Goal: Task Accomplishment & Management: Manage account settings

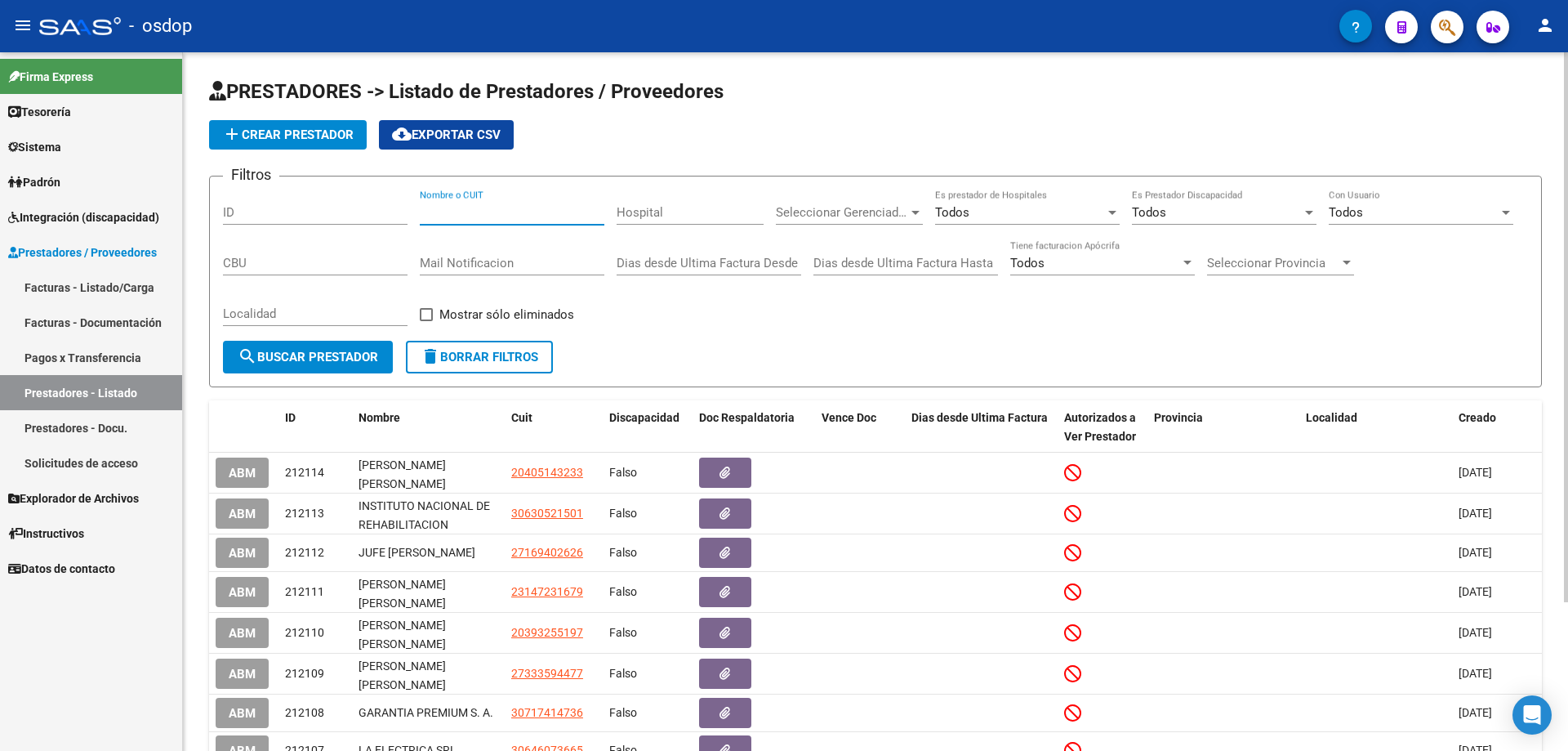
click at [425, 208] on input "Nombre o CUIT" at bounding box center [512, 212] width 185 height 14
paste input "27295257763"
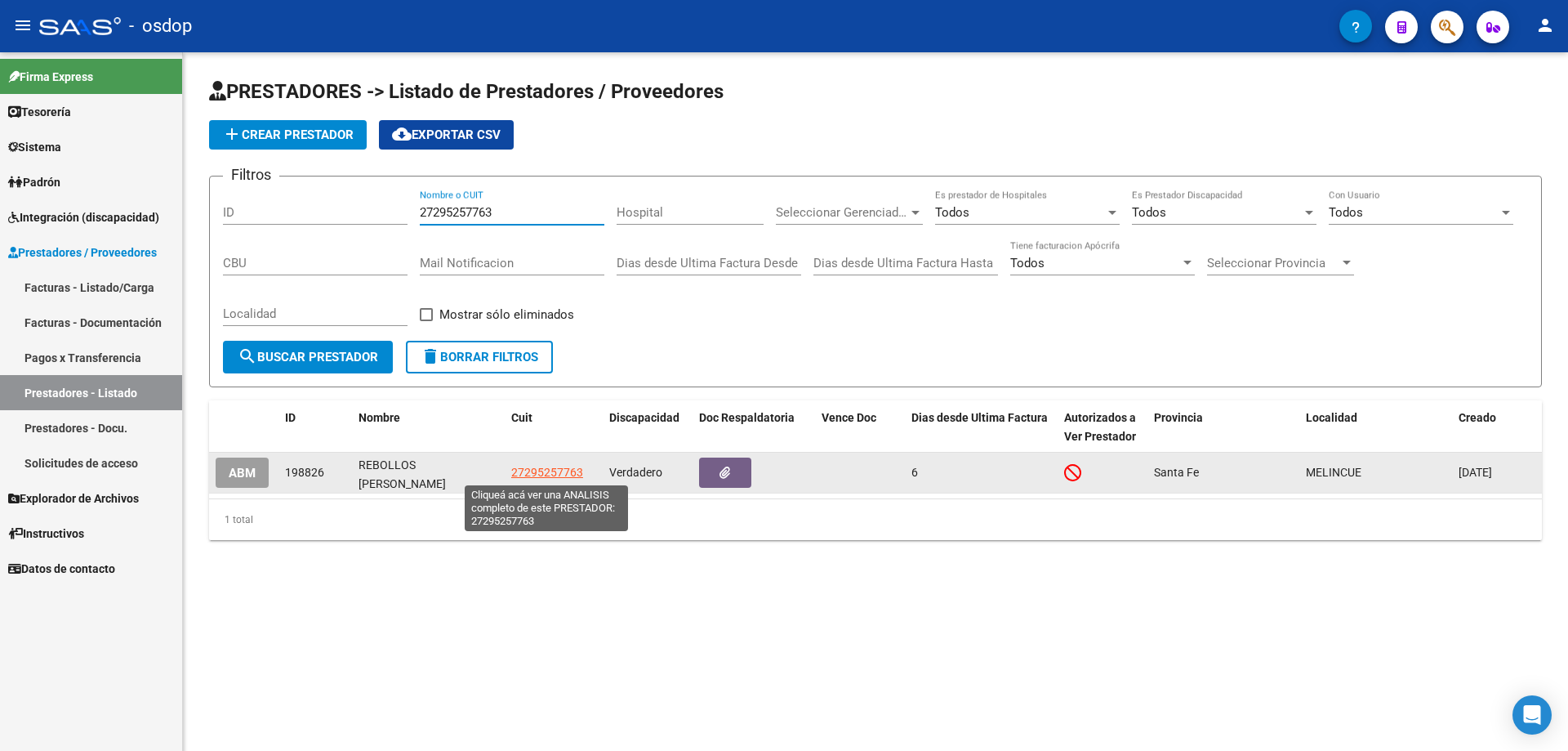
type input "27295257763"
click at [534, 470] on span "27295257763" at bounding box center [547, 472] width 72 height 13
type textarea "27295257763"
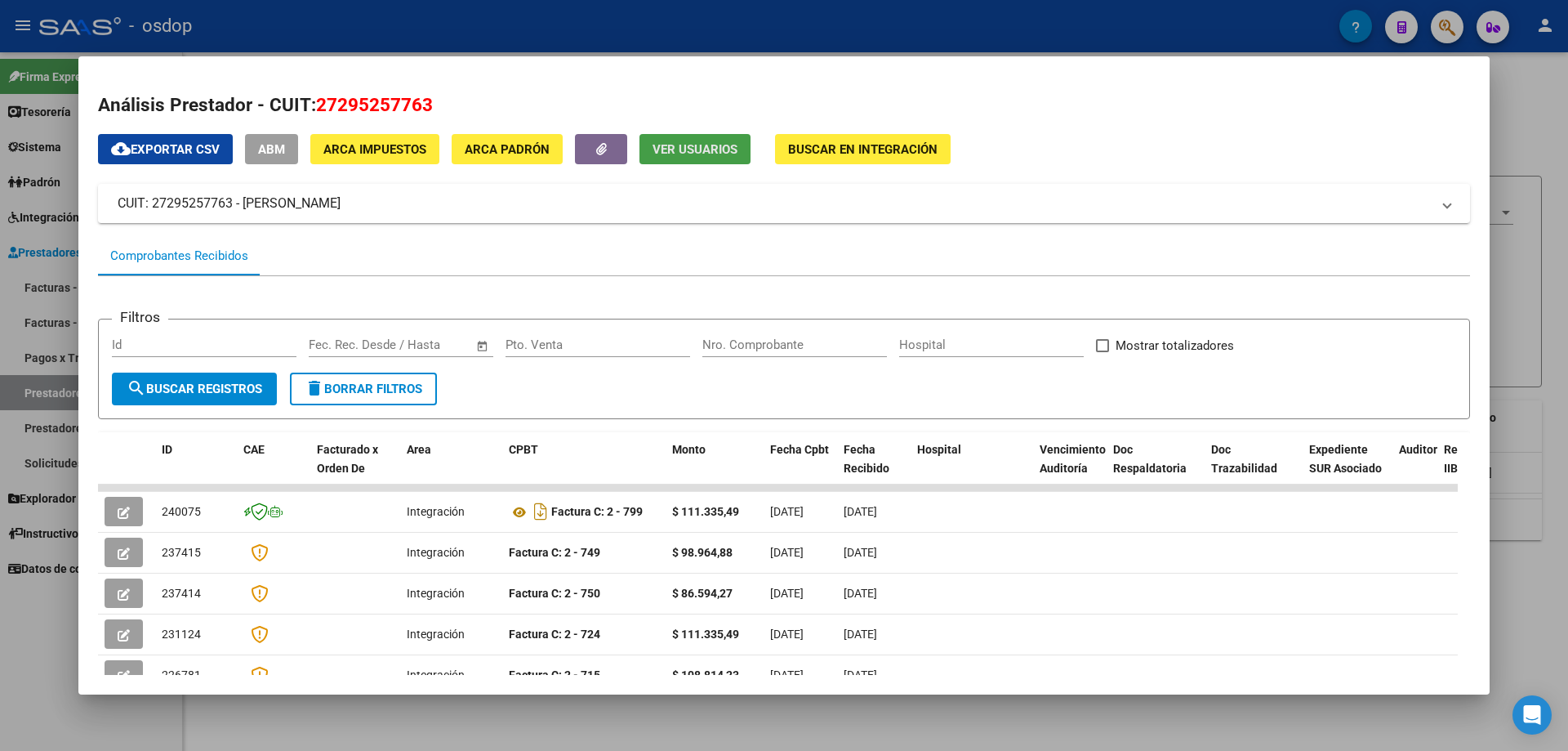
click at [703, 144] on span "Ver Usuarios" at bounding box center [695, 149] width 85 height 14
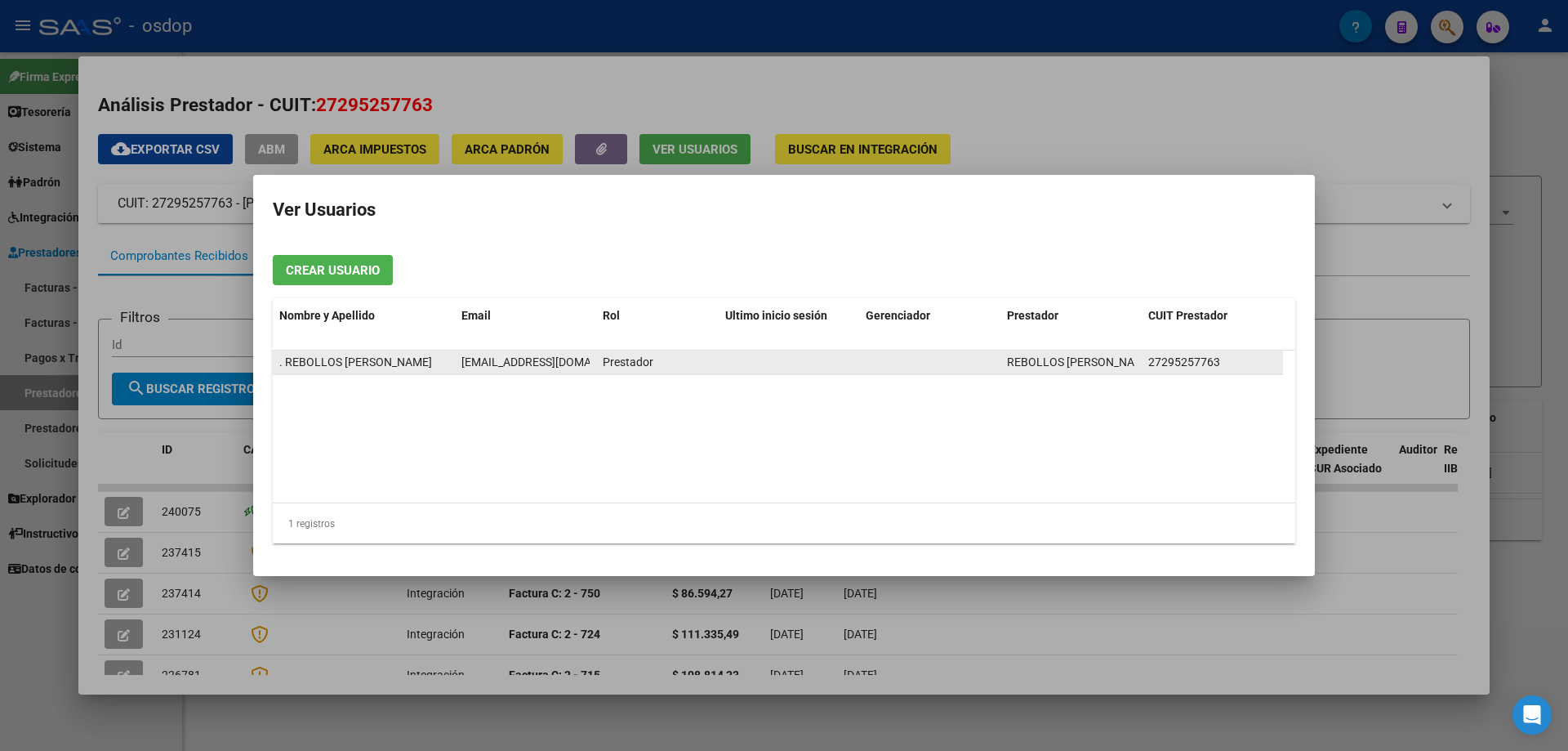
scroll to position [0, 19]
drag, startPoint x: 462, startPoint y: 360, endPoint x: 598, endPoint y: 360, distance: 136.0
click at [598, 360] on div ". REBOLLOS [PERSON_NAME] [PERSON_NAME][EMAIL_ADDRESS][DOMAIN_NAME] Prestador RE…" at bounding box center [778, 362] width 1010 height 24
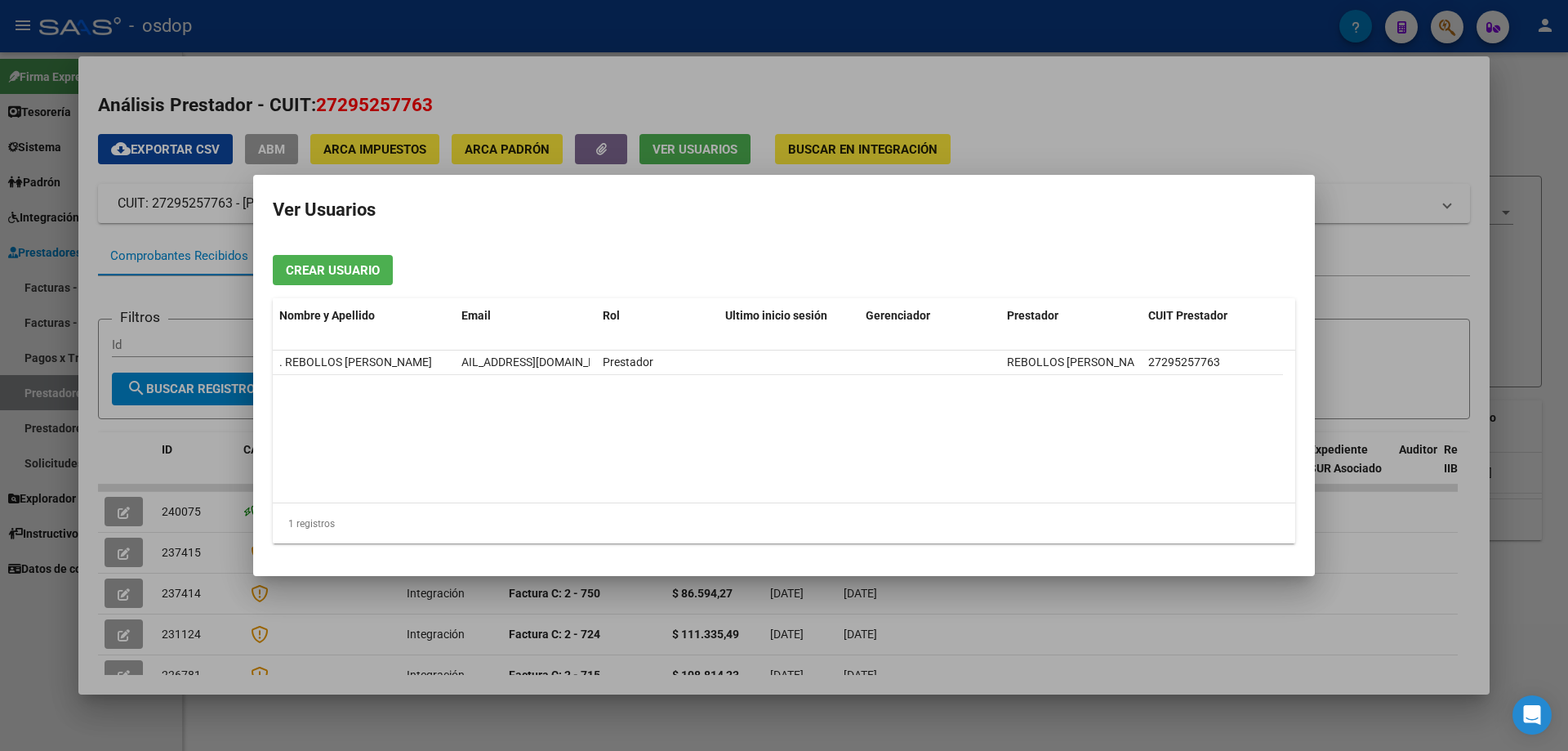
copy span "[EMAIL_ADDRESS][DOMAIN_NAME]"
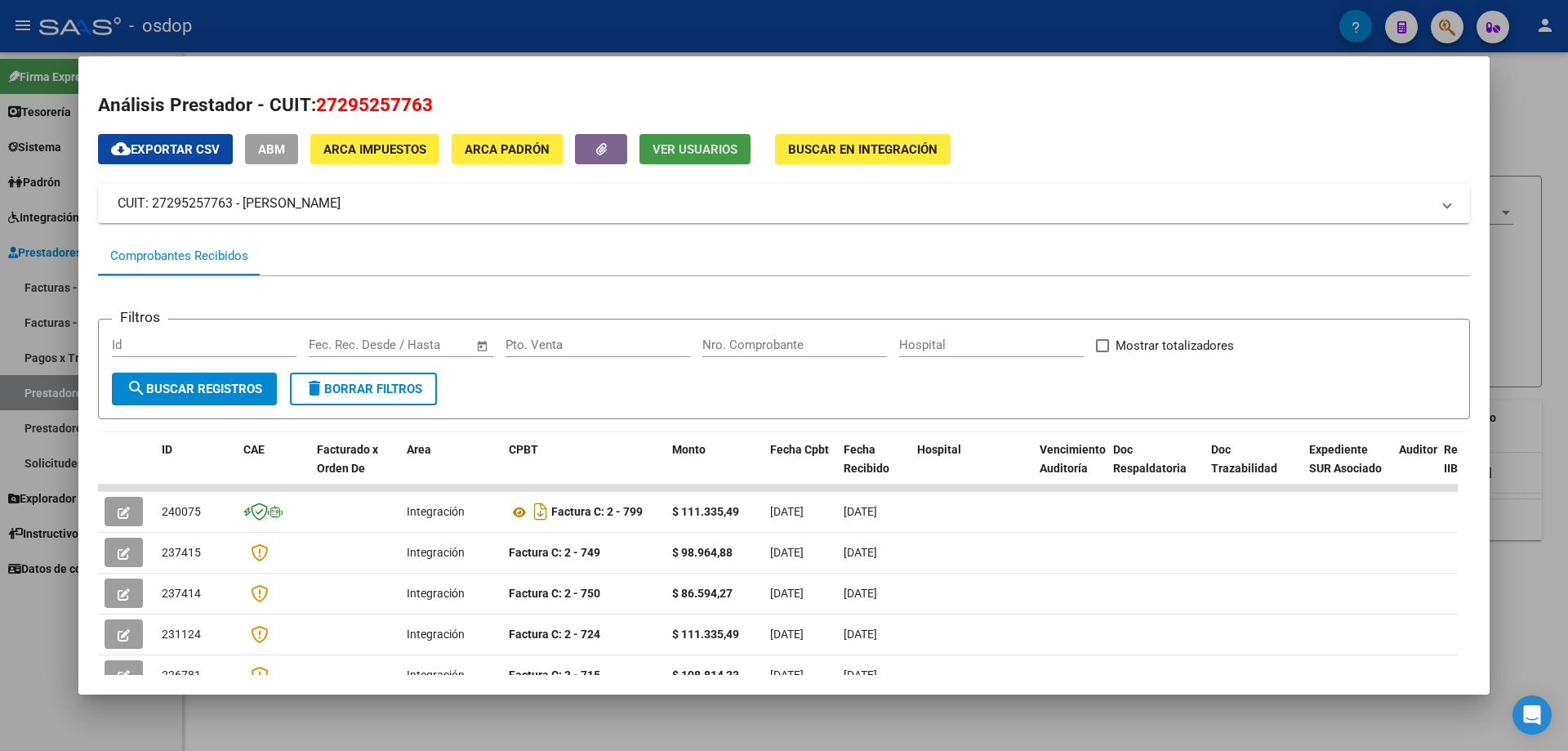
click at [687, 147] on span "Ver Usuarios" at bounding box center [695, 149] width 85 height 14
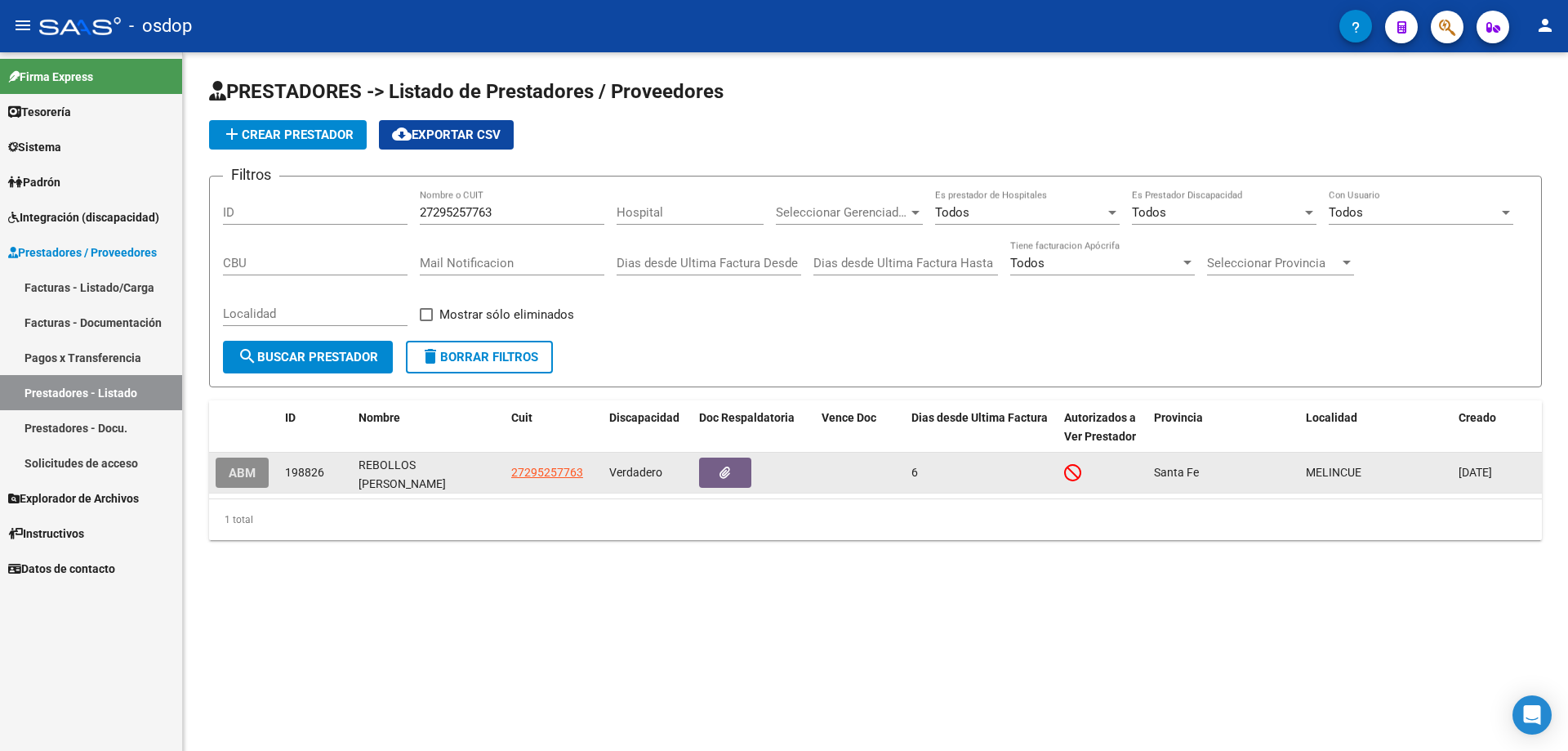
click at [241, 478] on span "ABM" at bounding box center [242, 473] width 27 height 14
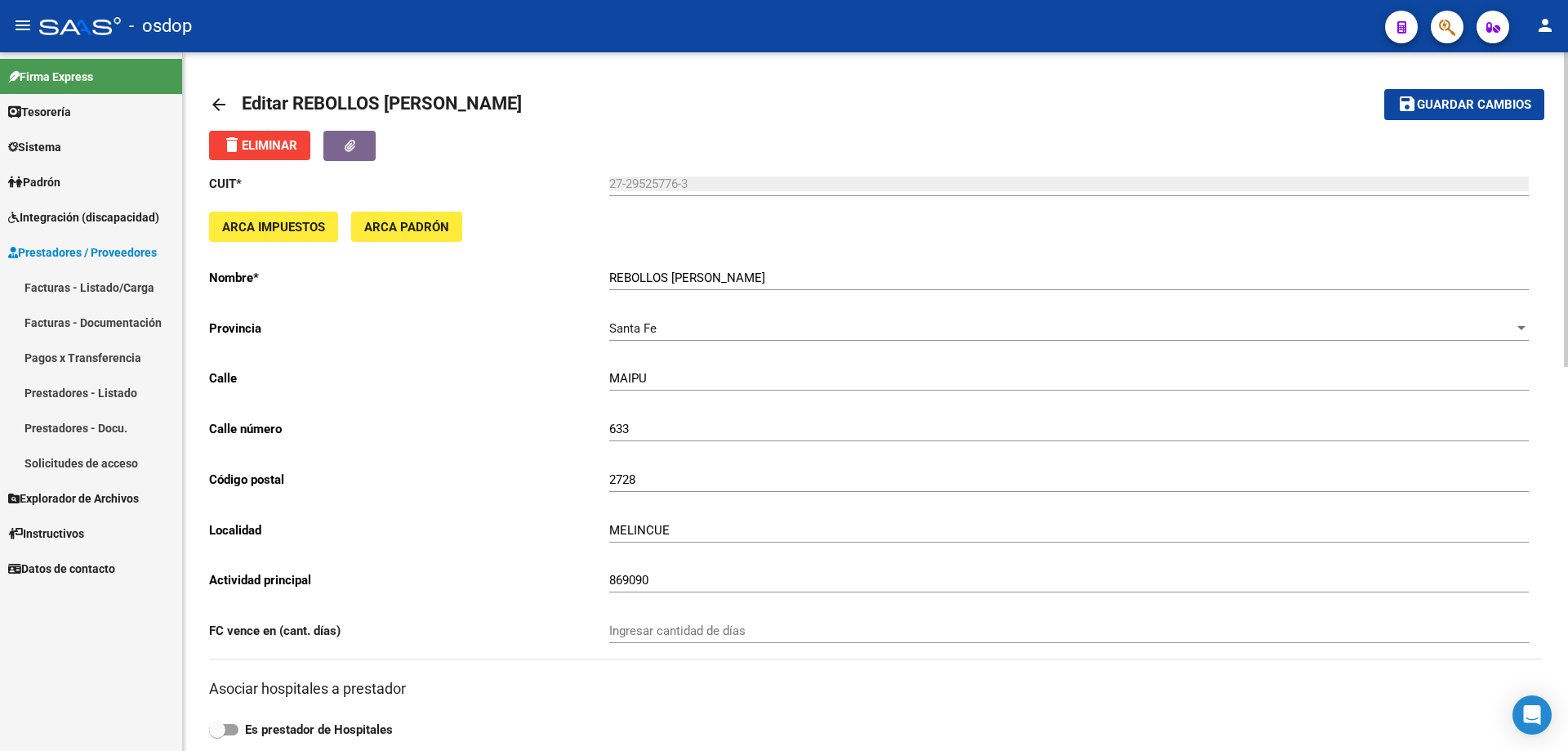
click at [219, 99] on mat-icon "arrow_back" at bounding box center [218, 104] width 19 height 19
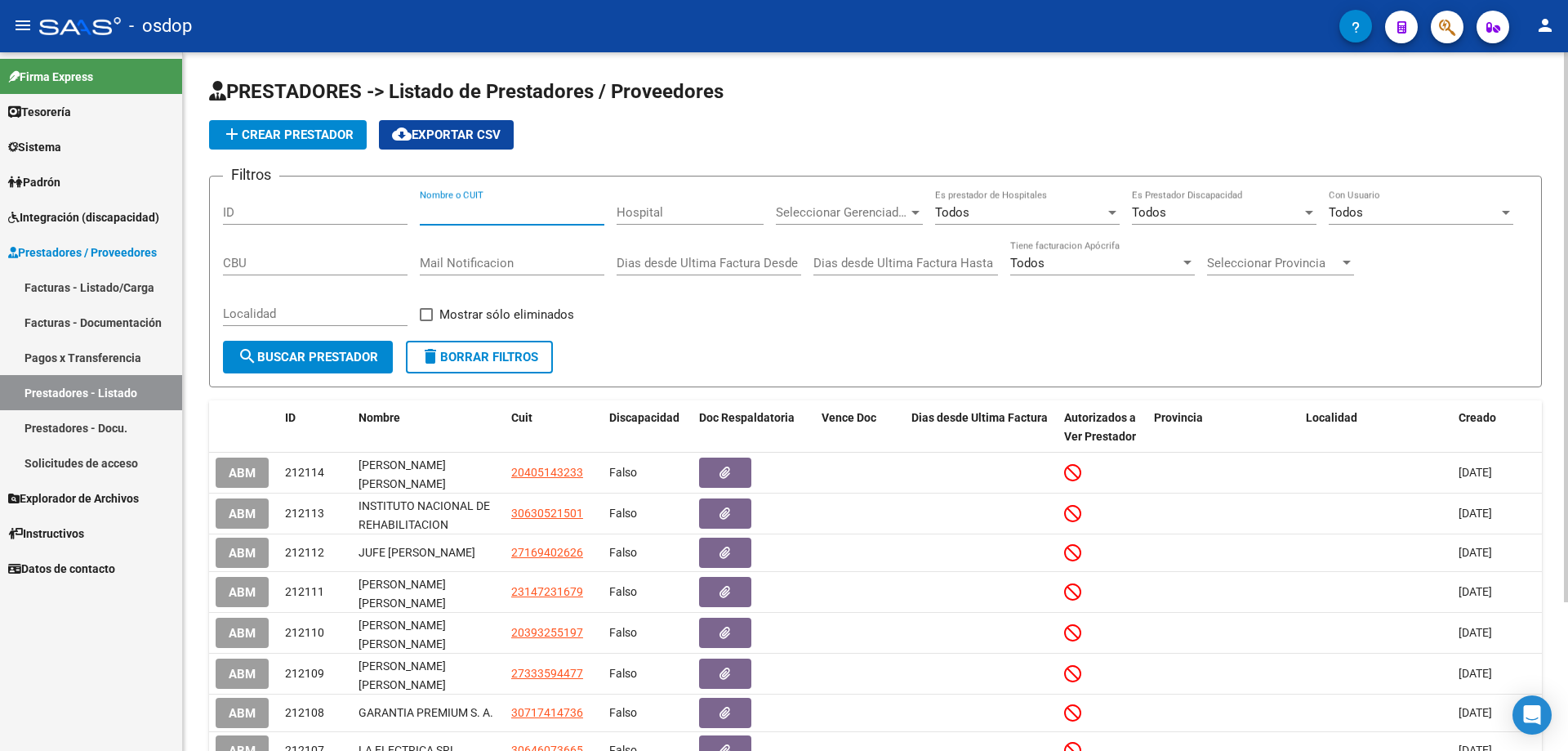
click at [421, 210] on input "Nombre o CUIT" at bounding box center [512, 212] width 185 height 14
paste input "27388189652"
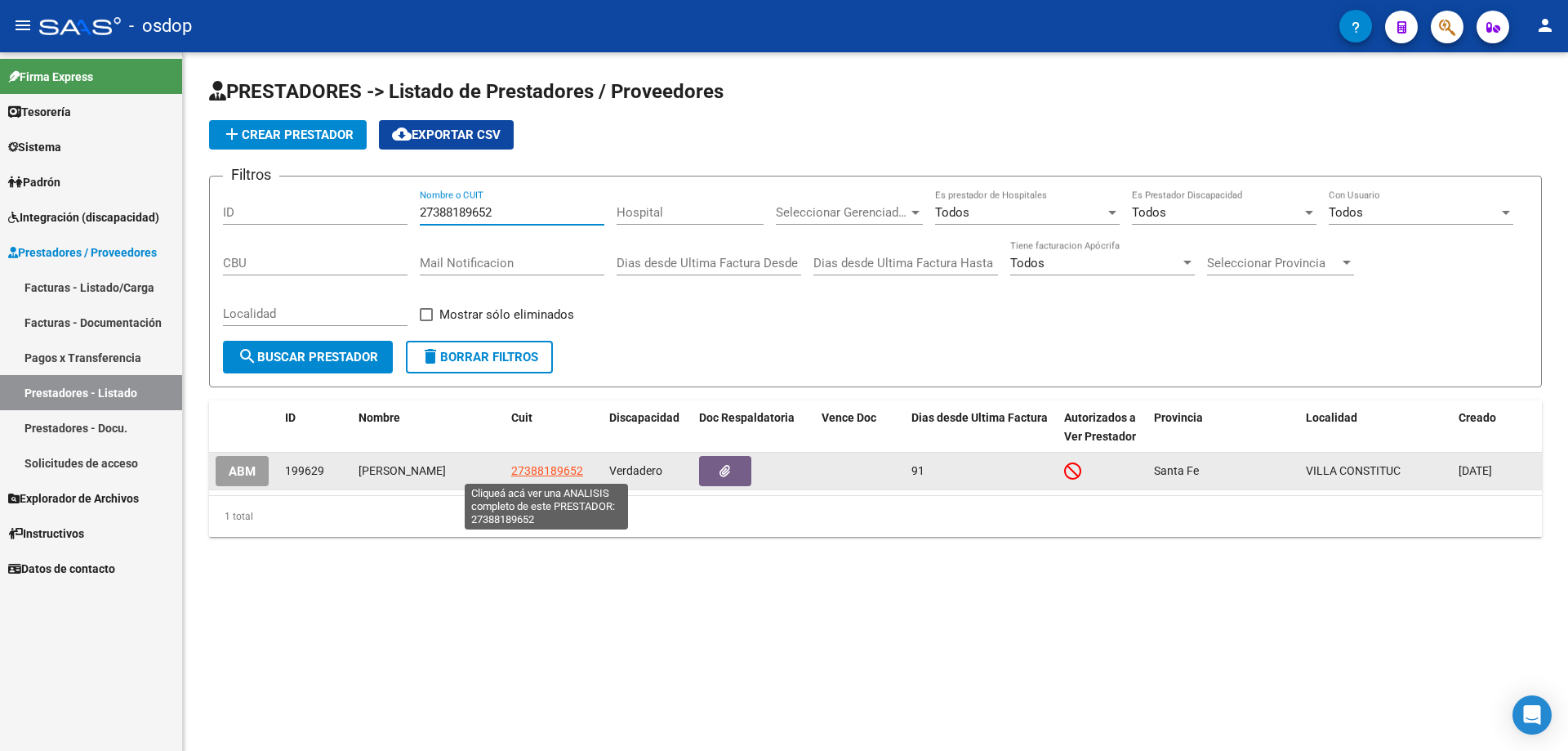
type input "27388189652"
click at [542, 471] on span "27388189652" at bounding box center [547, 470] width 72 height 13
type textarea "27388189652"
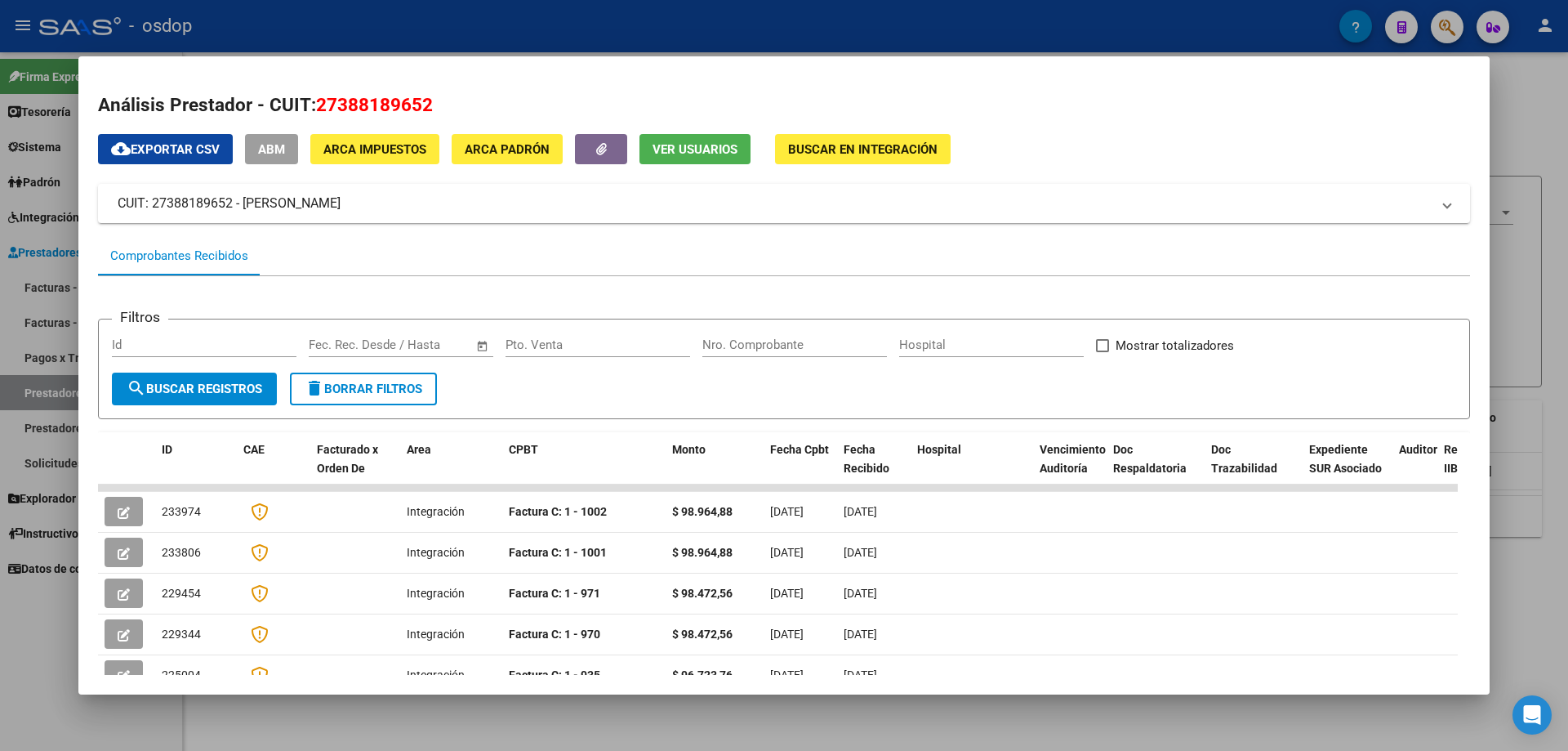
click at [720, 160] on button "Ver Usuarios" at bounding box center [695, 149] width 111 height 30
click at [274, 153] on span "ABM" at bounding box center [272, 149] width 27 height 14
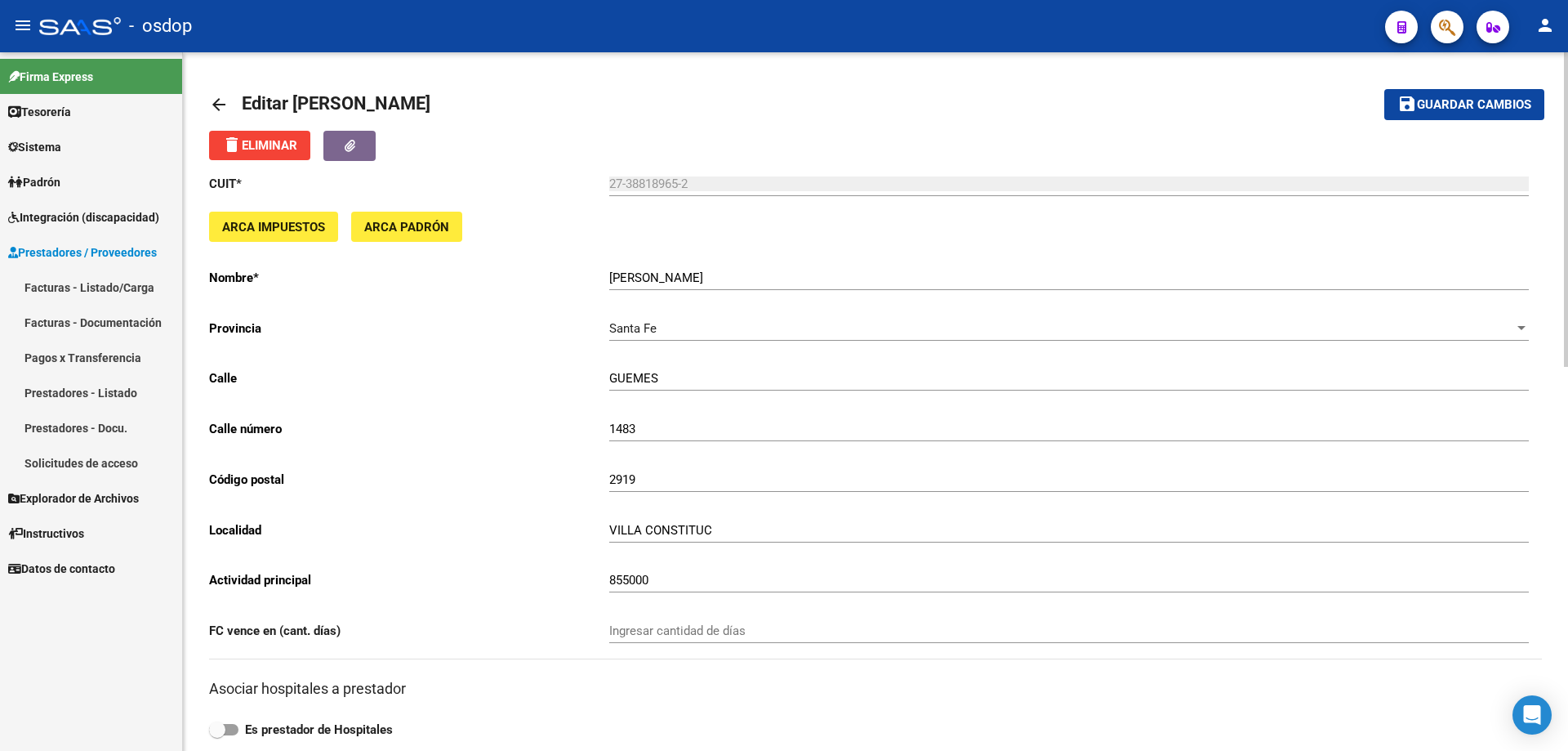
click at [218, 108] on mat-icon "arrow_back" at bounding box center [218, 104] width 19 height 19
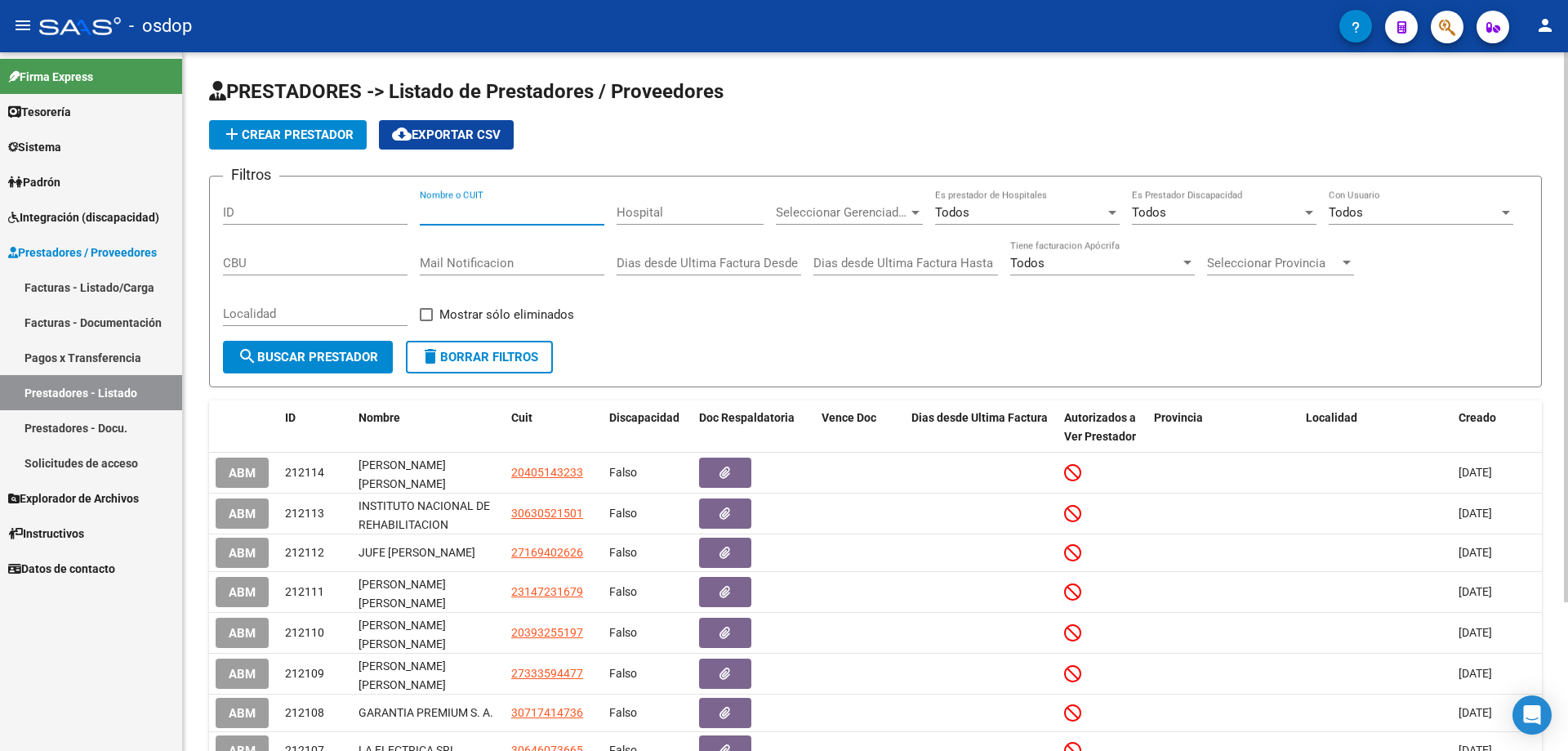
click at [423, 213] on input "Nombre o CUIT" at bounding box center [512, 212] width 185 height 14
paste input "27388189652"
type input "27388189652"
click at [348, 364] on span "search Buscar Prestador" at bounding box center [308, 356] width 141 height 14
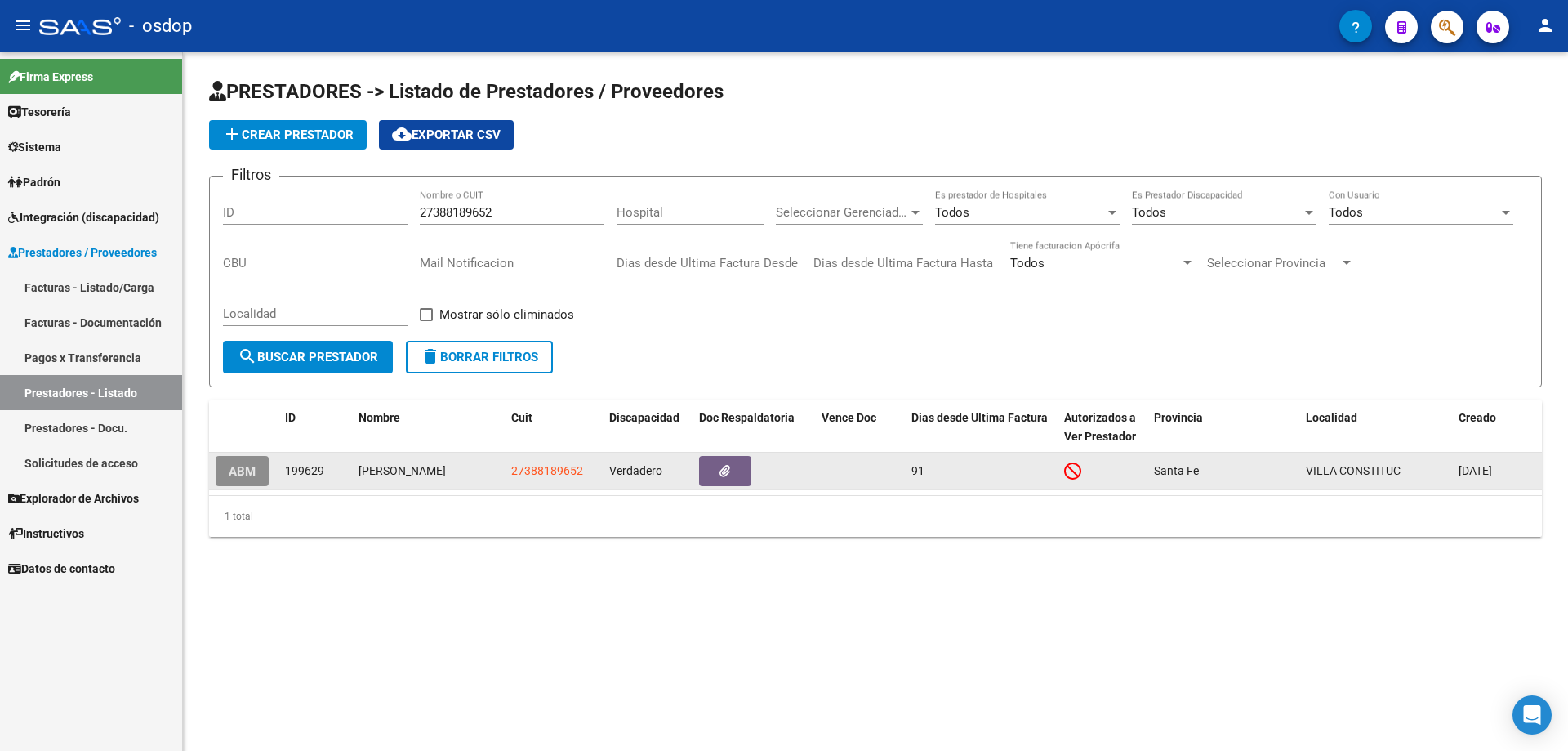
click at [248, 478] on span "ABM" at bounding box center [242, 471] width 27 height 14
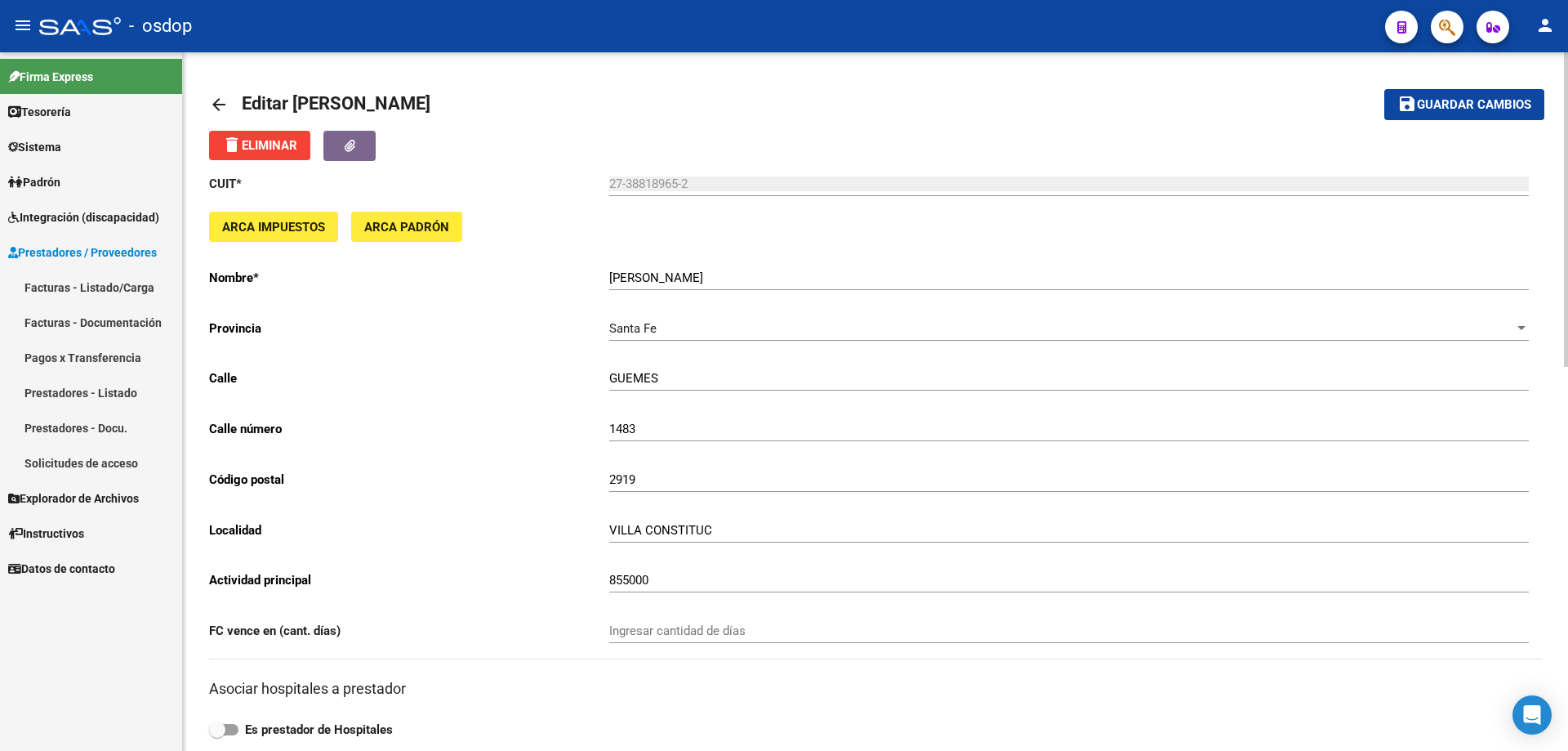
click at [210, 101] on mat-icon "arrow_back" at bounding box center [218, 104] width 19 height 19
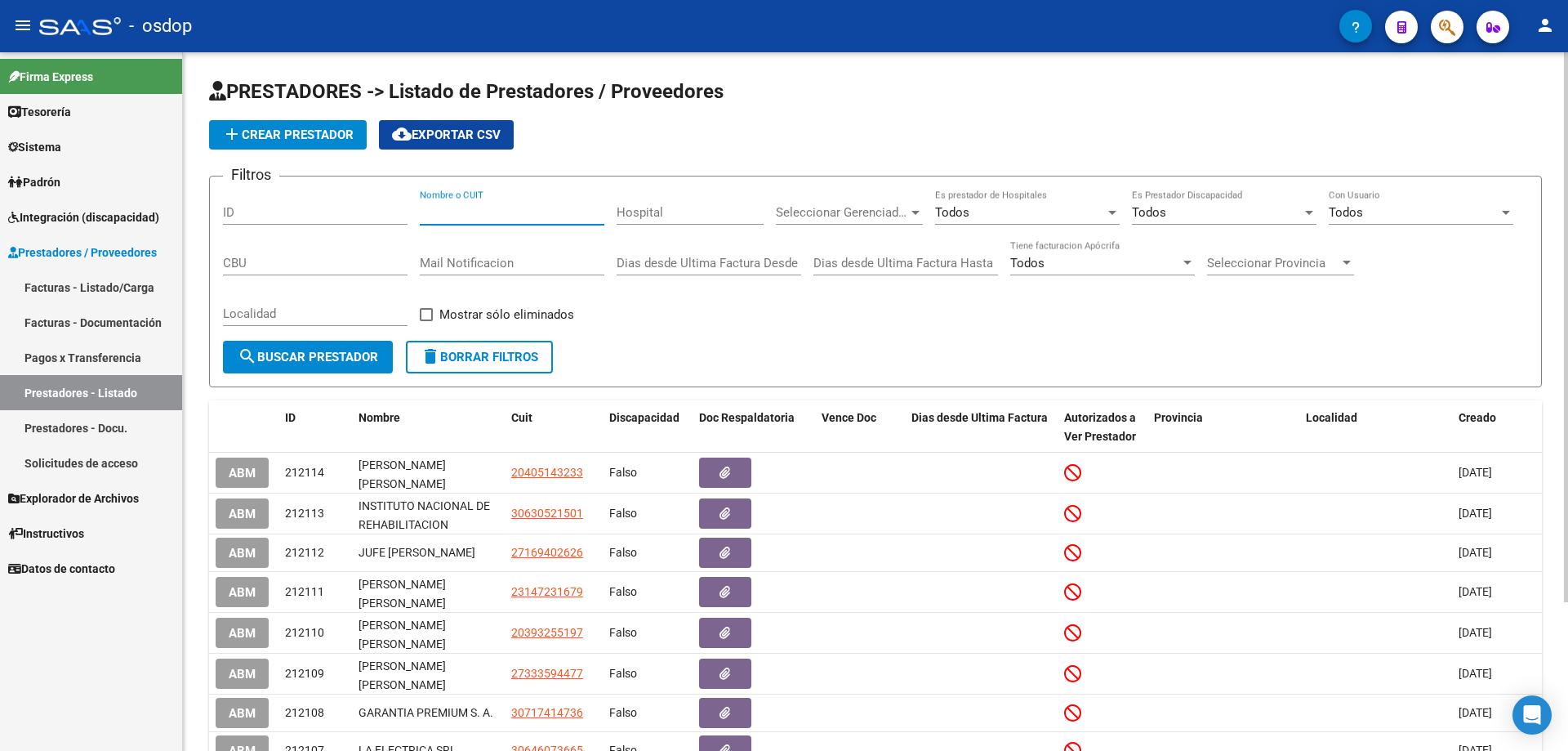
click at [421, 212] on input "Nombre o CUIT" at bounding box center [512, 212] width 185 height 14
paste input "27388189652"
type input "27388189652"
click at [321, 362] on span "search Buscar Prestador" at bounding box center [308, 356] width 141 height 14
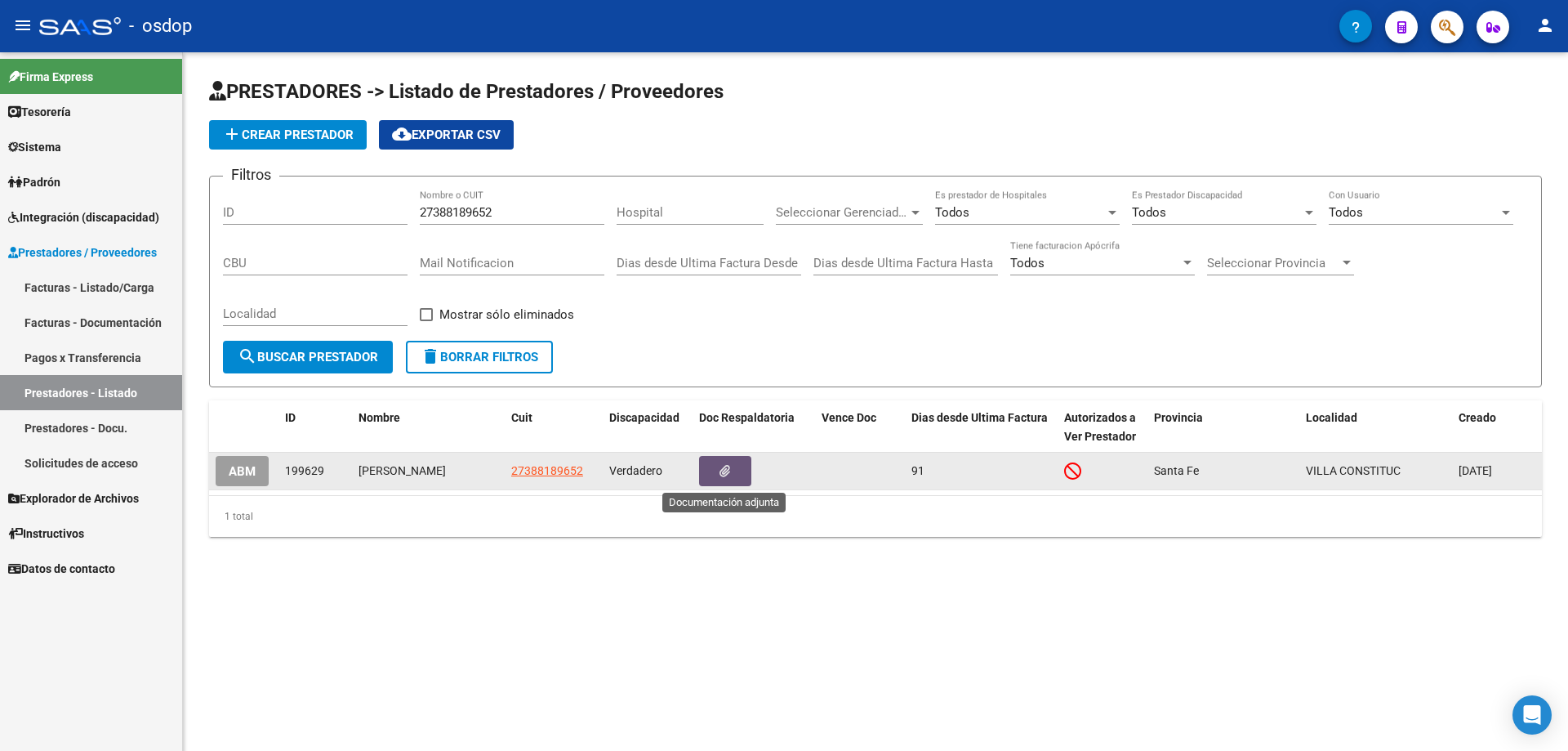
click at [724, 476] on icon "button" at bounding box center [725, 471] width 11 height 13
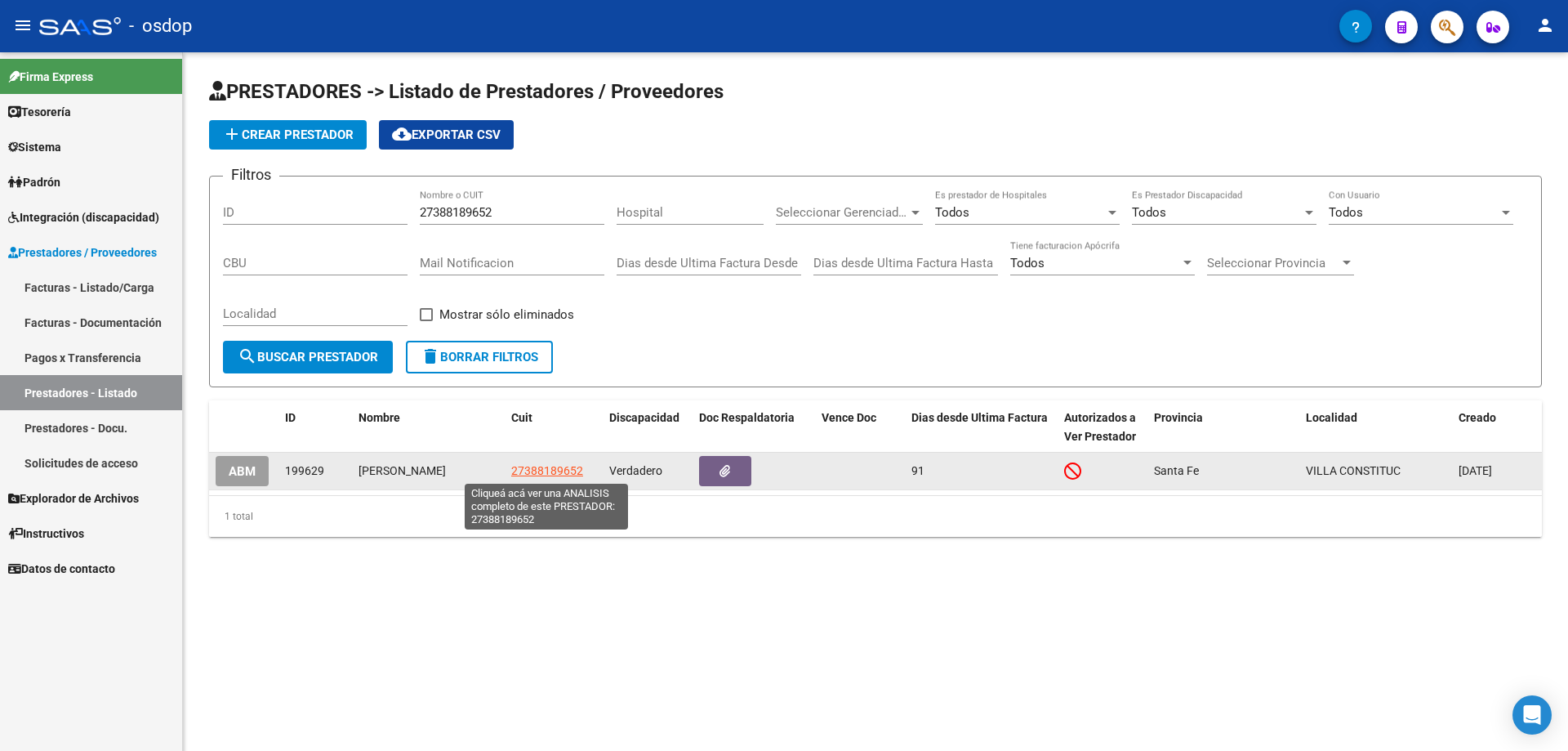
click at [541, 465] on span "27388189652" at bounding box center [547, 470] width 72 height 13
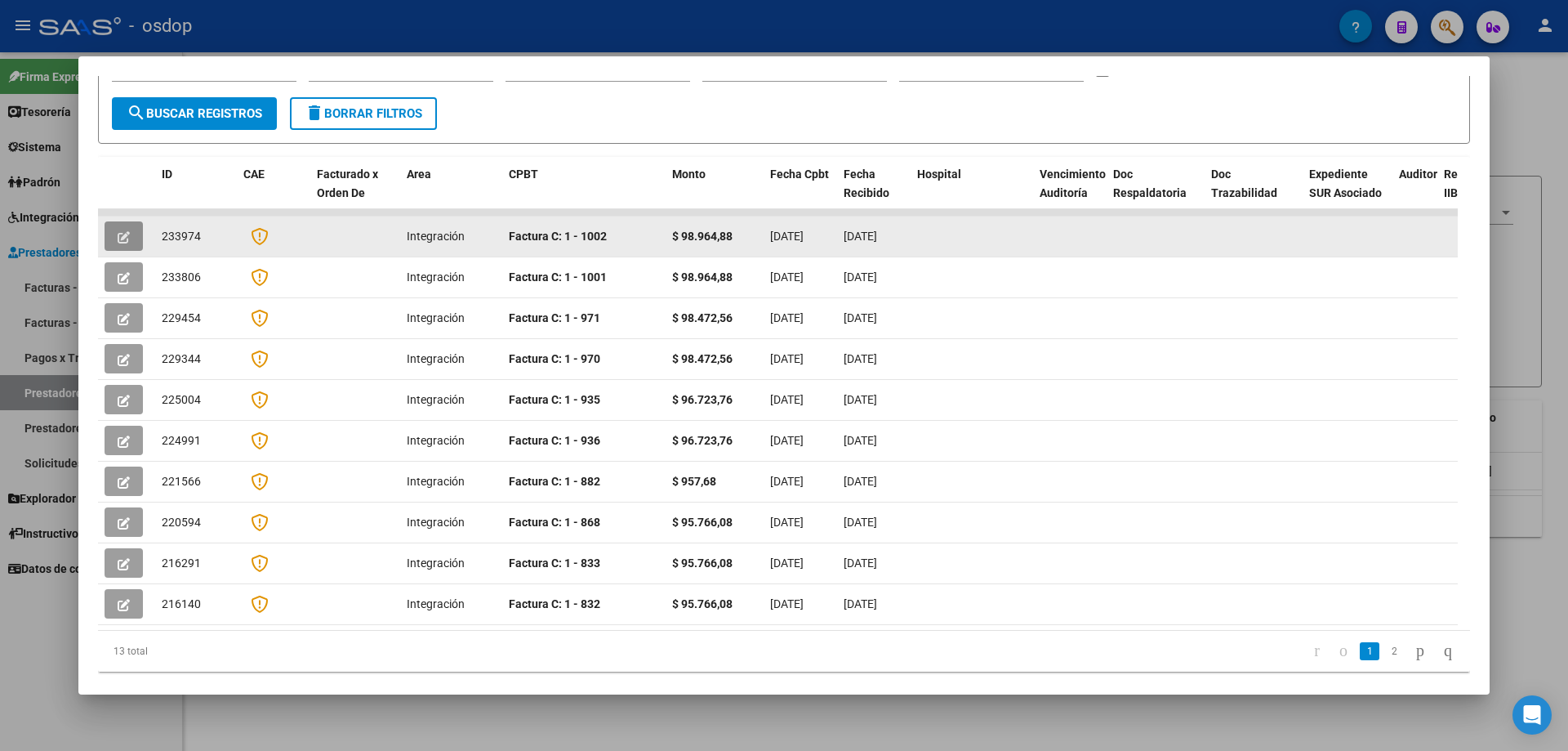
click at [125, 234] on icon "button" at bounding box center [123, 237] width 13 height 13
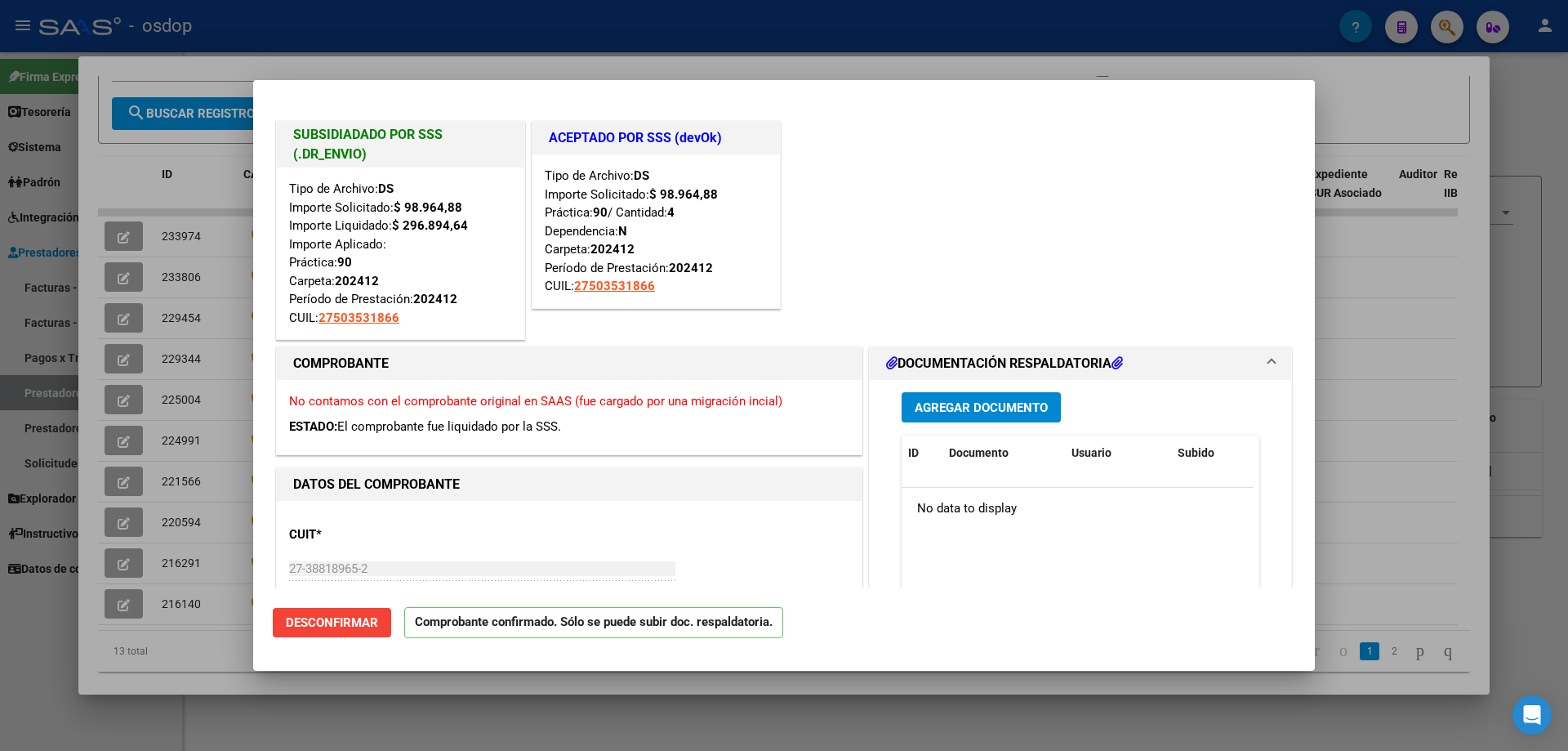
type input "$ 0,00"
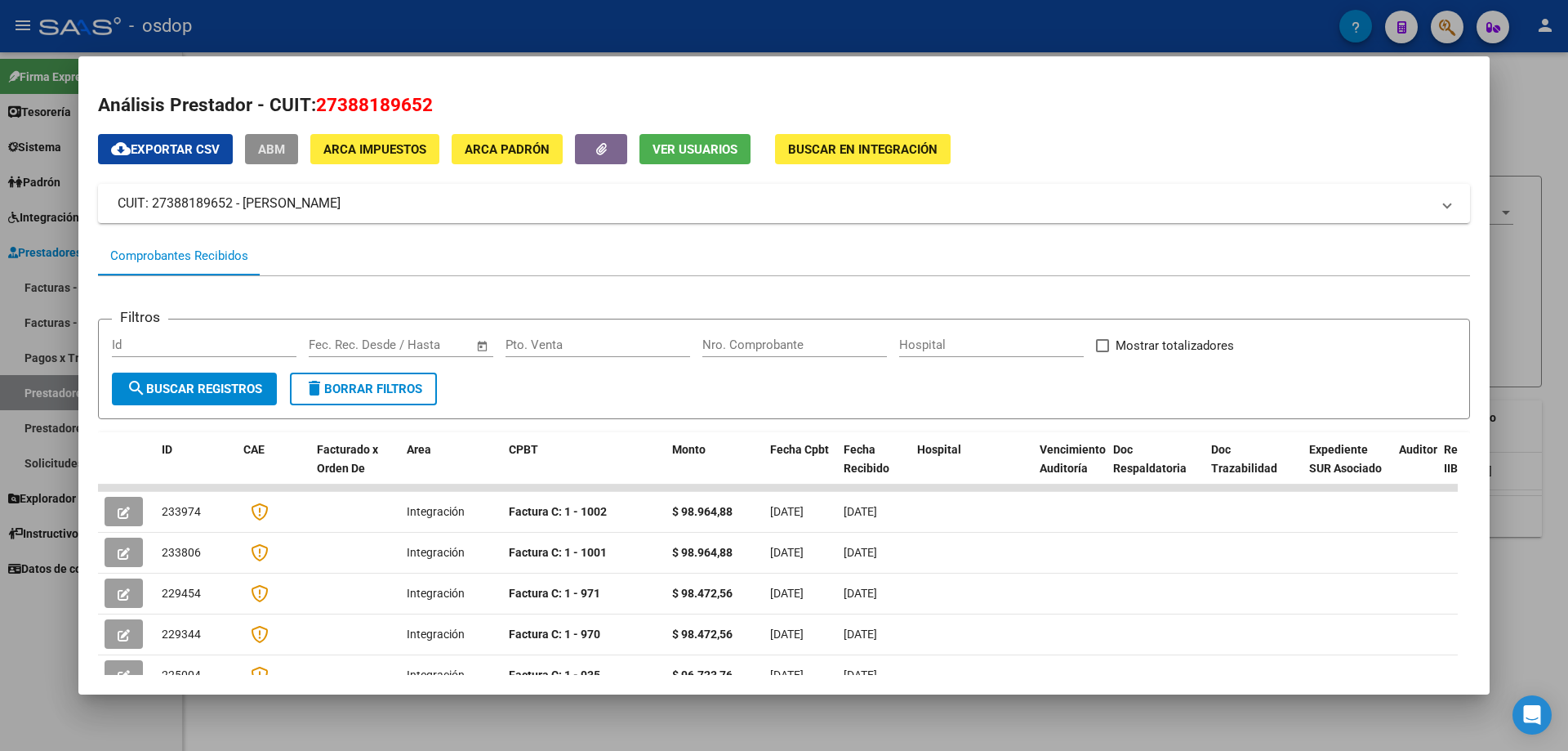
click at [267, 153] on span "ABM" at bounding box center [272, 149] width 27 height 14
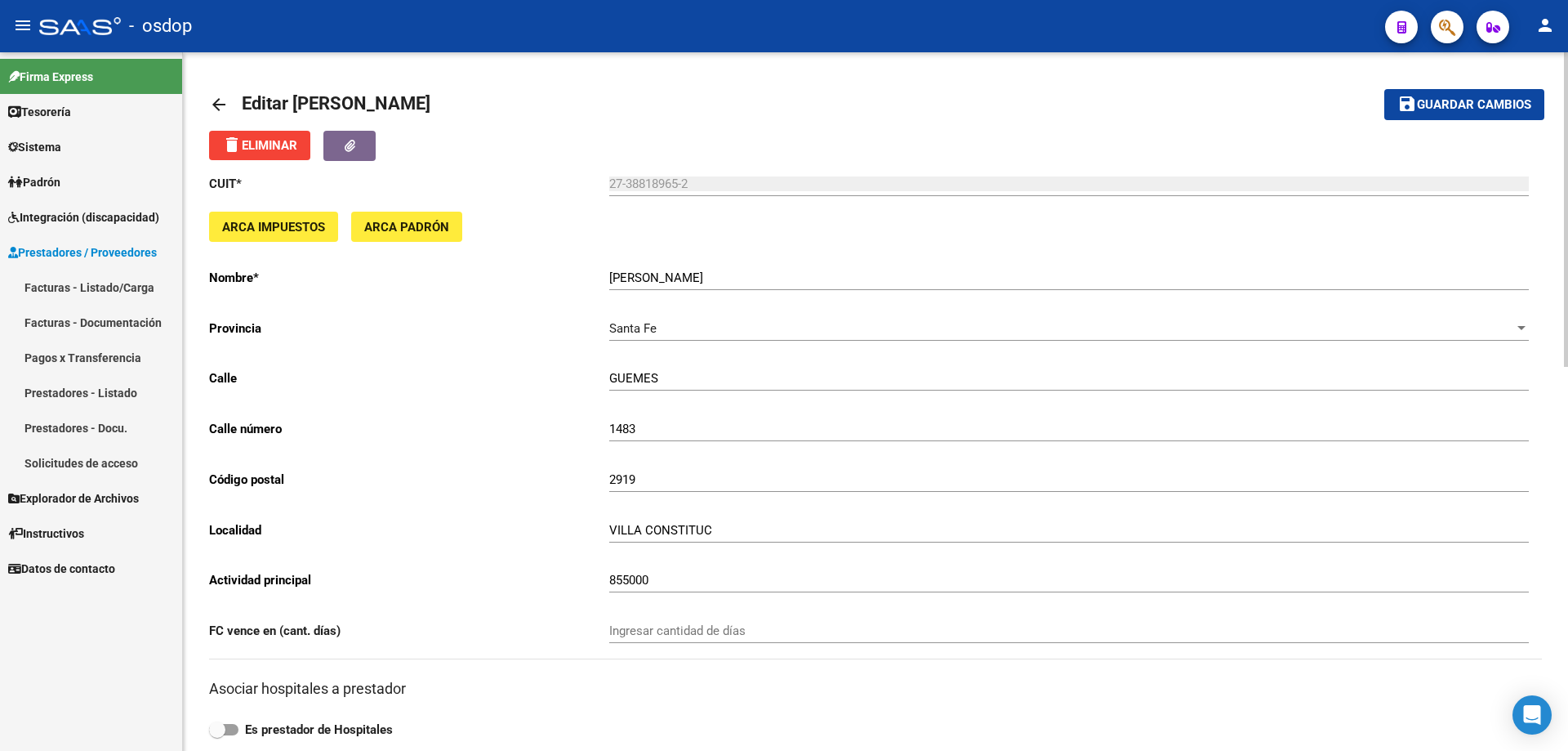
click at [218, 101] on mat-icon "arrow_back" at bounding box center [218, 104] width 19 height 19
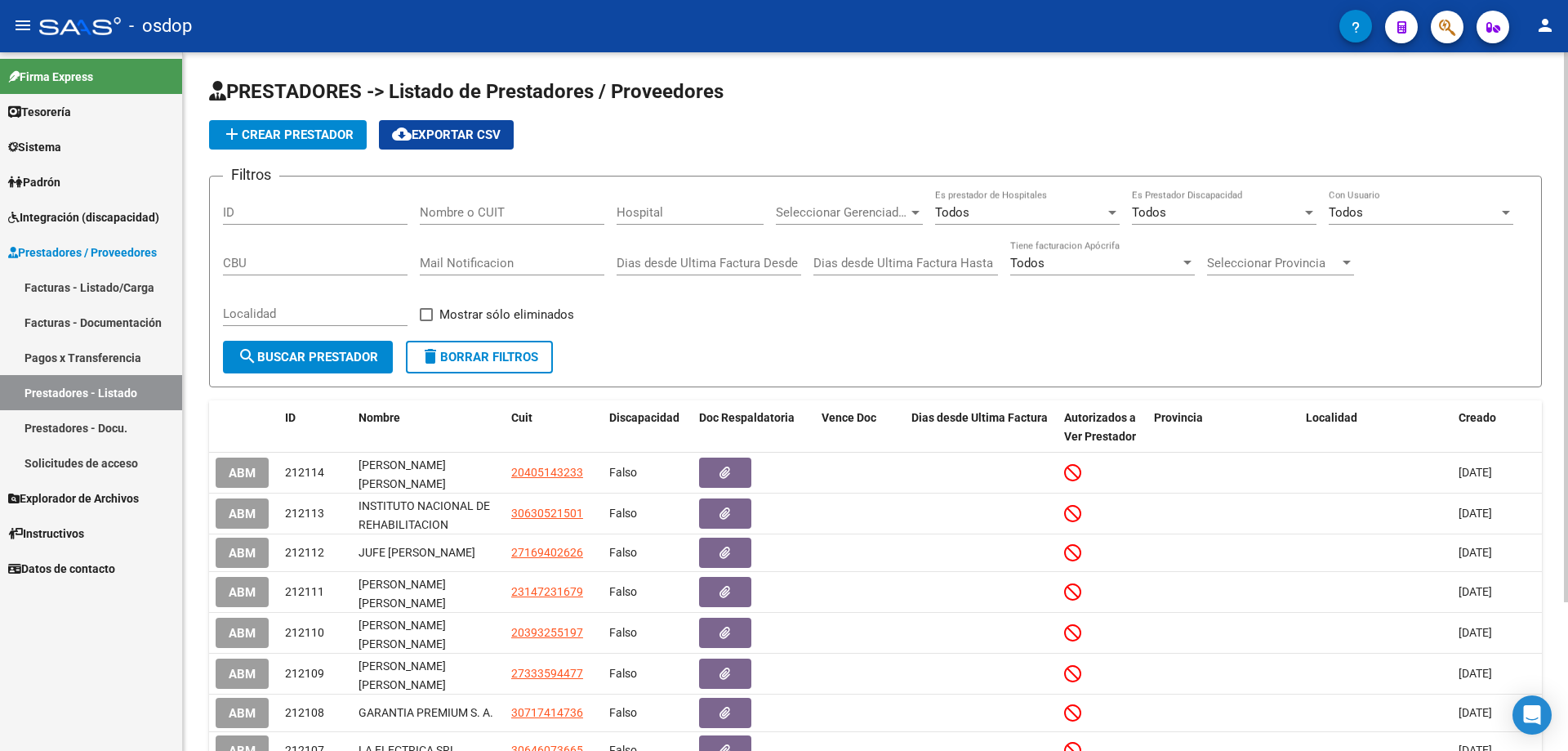
click at [94, 466] on link "Solicitudes de acceso" at bounding box center [91, 463] width 182 height 35
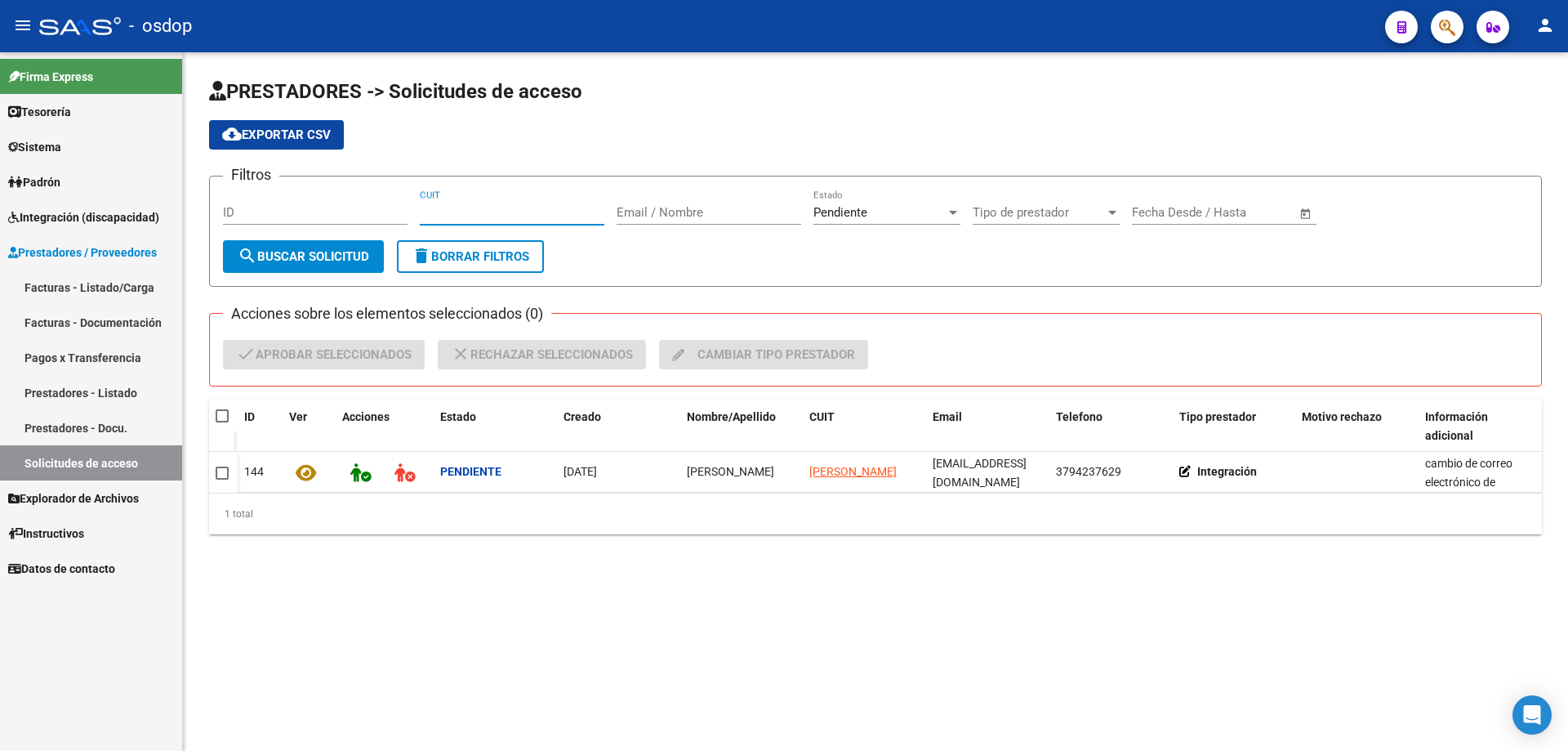
click at [425, 211] on input "CUIT" at bounding box center [512, 212] width 185 height 14
paste input "27-38818965-2"
type input "27-38818965-2"
click at [316, 254] on span "search Buscar solicitud" at bounding box center [304, 256] width 132 height 14
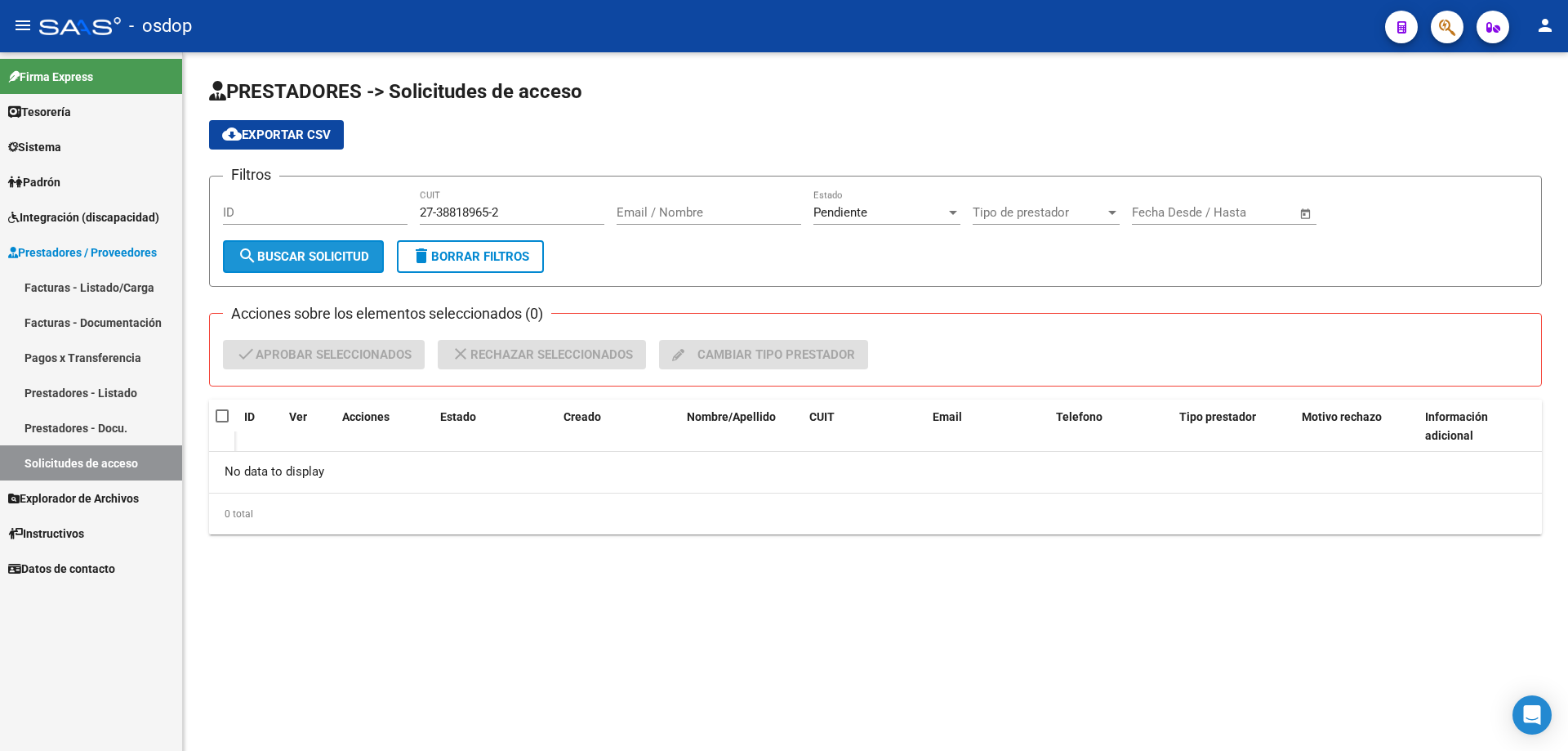
click at [315, 252] on span "search Buscar solicitud" at bounding box center [304, 256] width 132 height 14
click at [950, 212] on div at bounding box center [953, 213] width 8 height 4
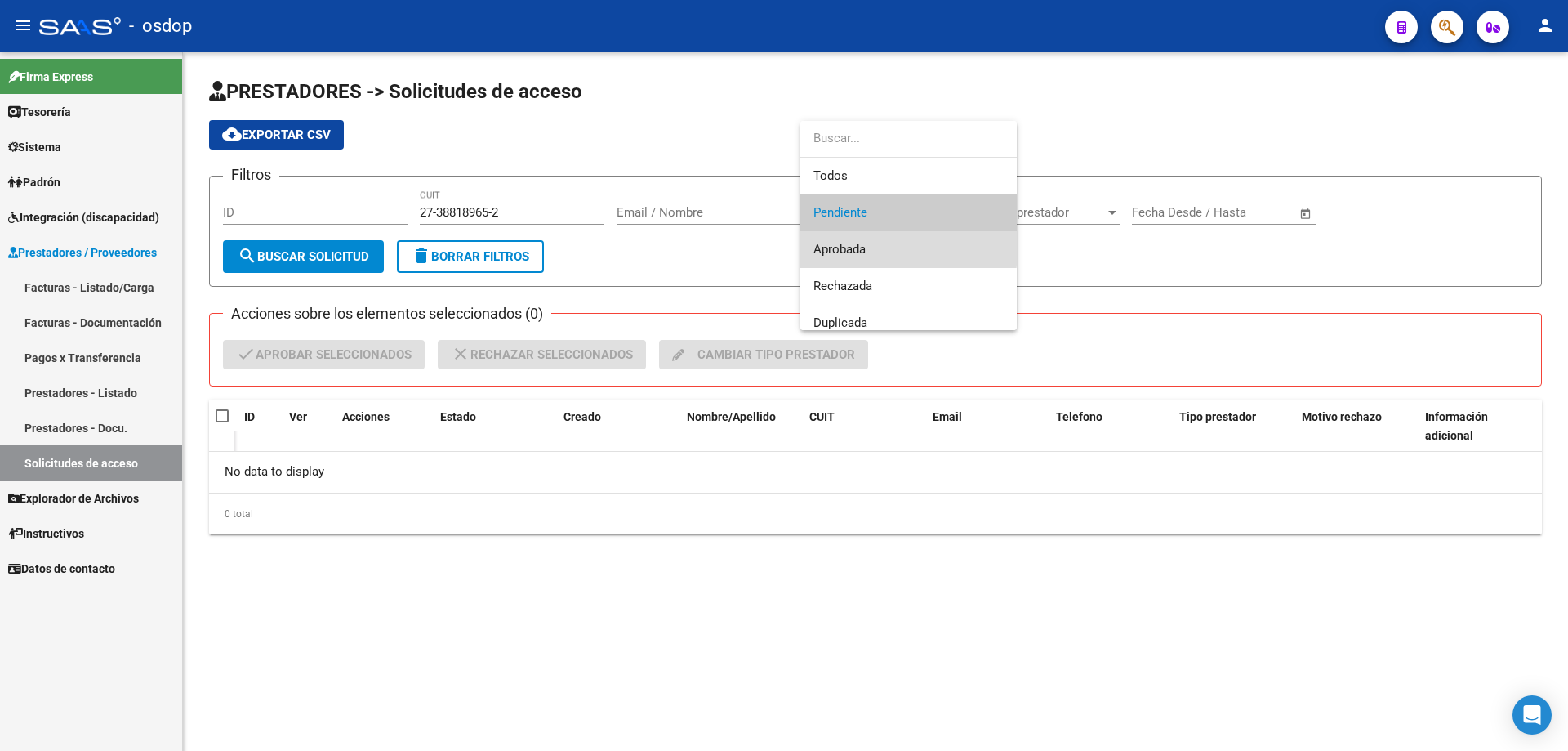
drag, startPoint x: 834, startPoint y: 241, endPoint x: 811, endPoint y: 242, distance: 23.0
click at [830, 242] on span "Aprobada" at bounding box center [908, 250] width 191 height 37
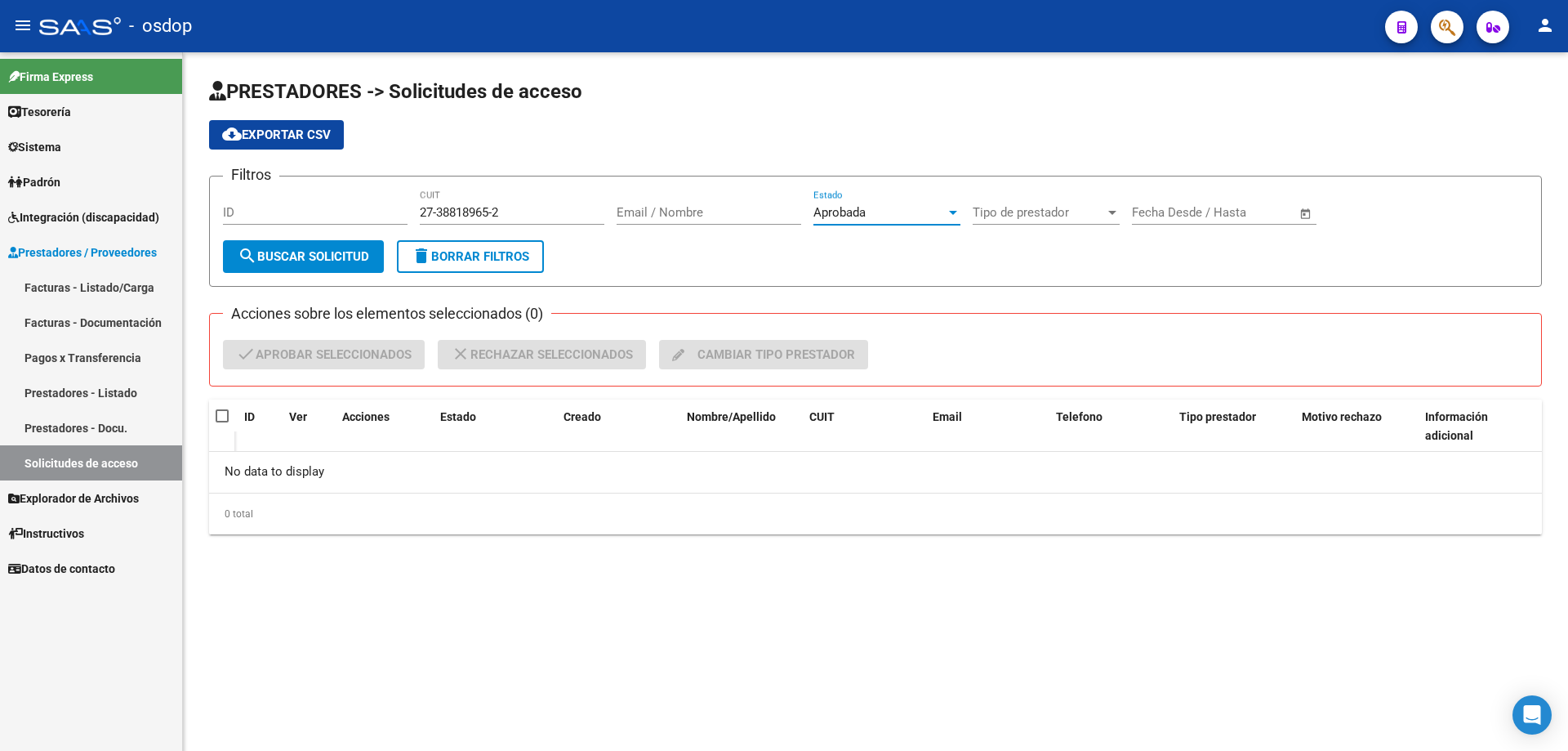
click at [326, 254] on span "search Buscar solicitud" at bounding box center [304, 256] width 132 height 14
click at [515, 216] on input "27-38818965-2" at bounding box center [512, 212] width 185 height 14
click at [304, 259] on span "search Buscar solicitud" at bounding box center [304, 256] width 132 height 14
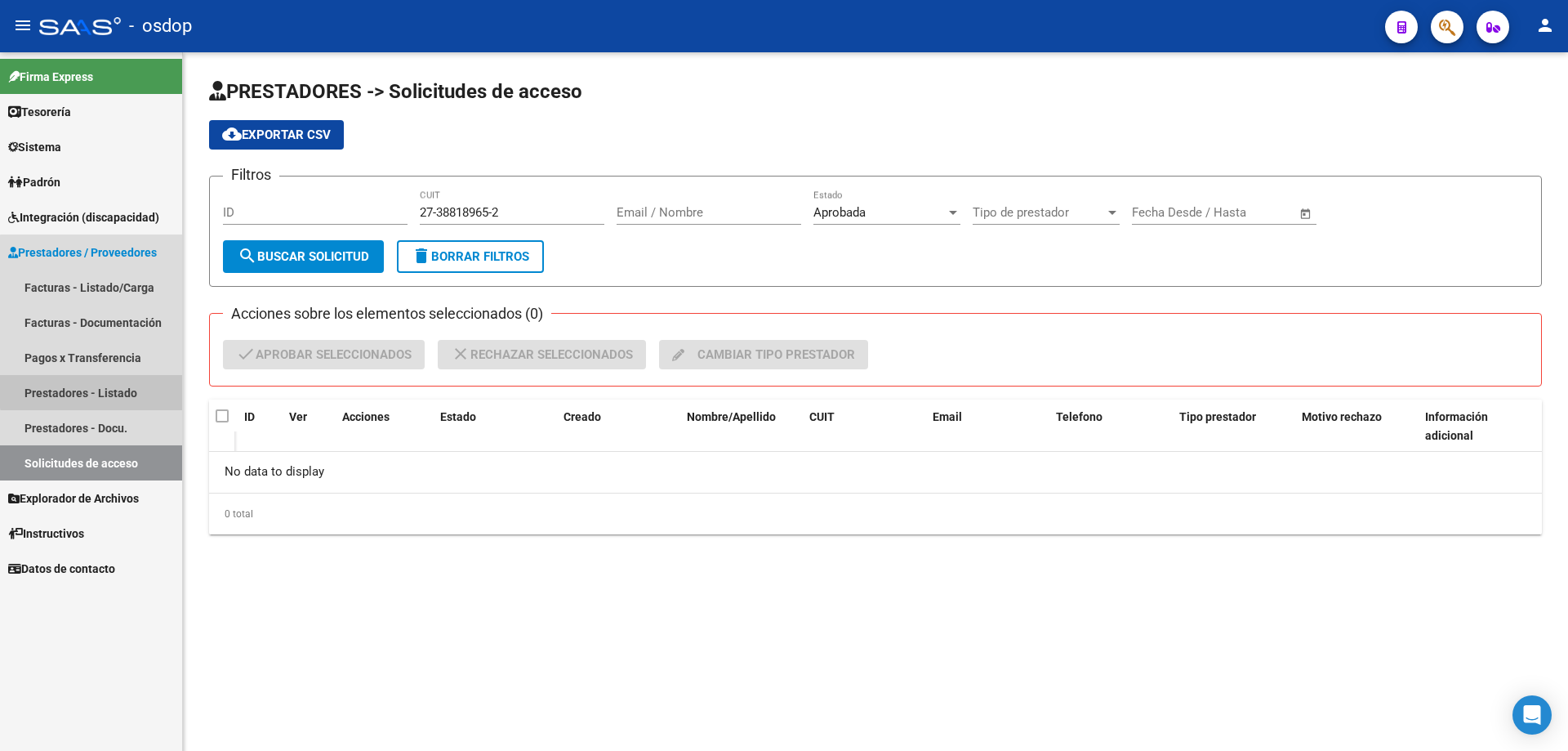
click at [100, 390] on link "Prestadores - Listado" at bounding box center [91, 392] width 182 height 35
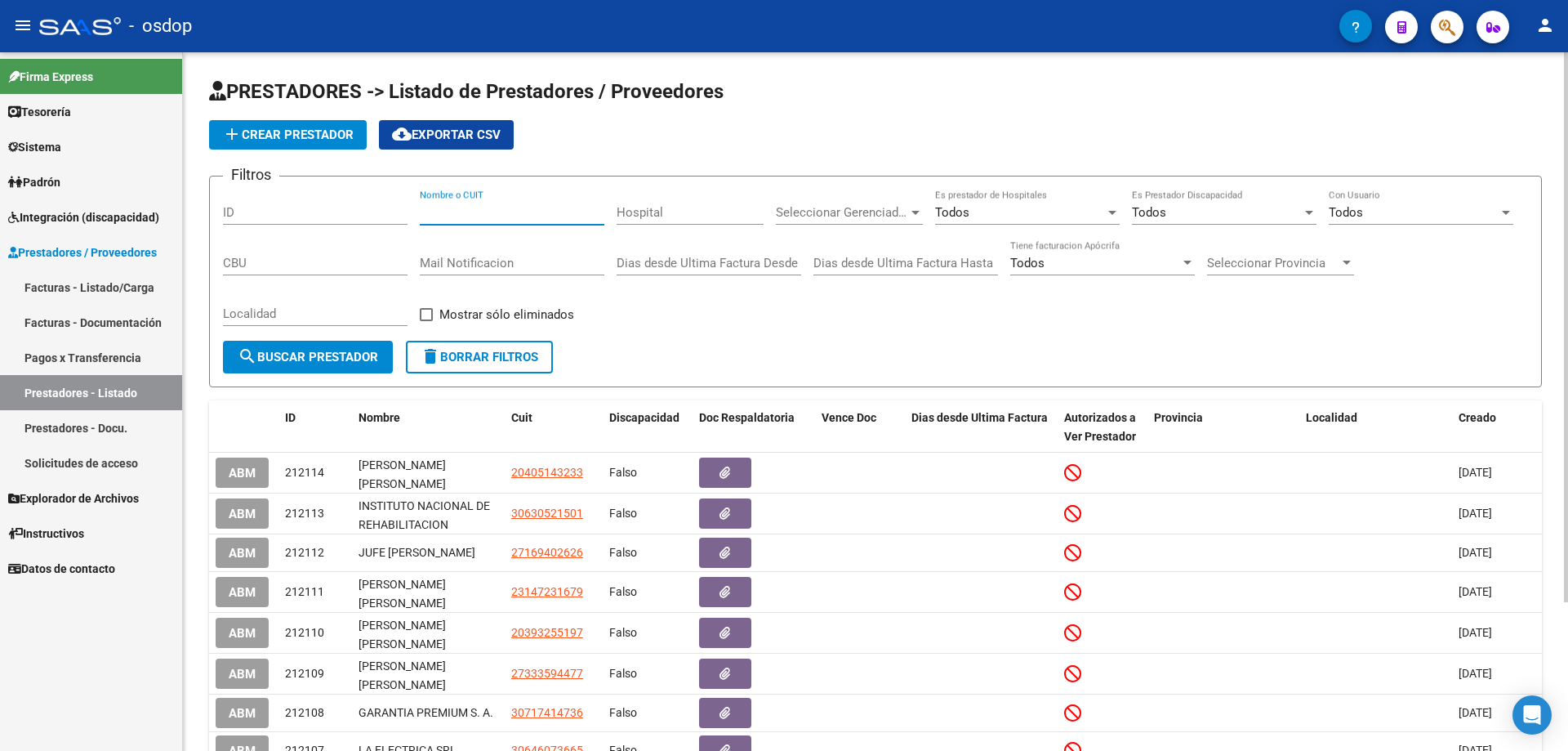
click at [424, 212] on input "Nombre o CUIT" at bounding box center [512, 212] width 185 height 14
paste input "27388189652"
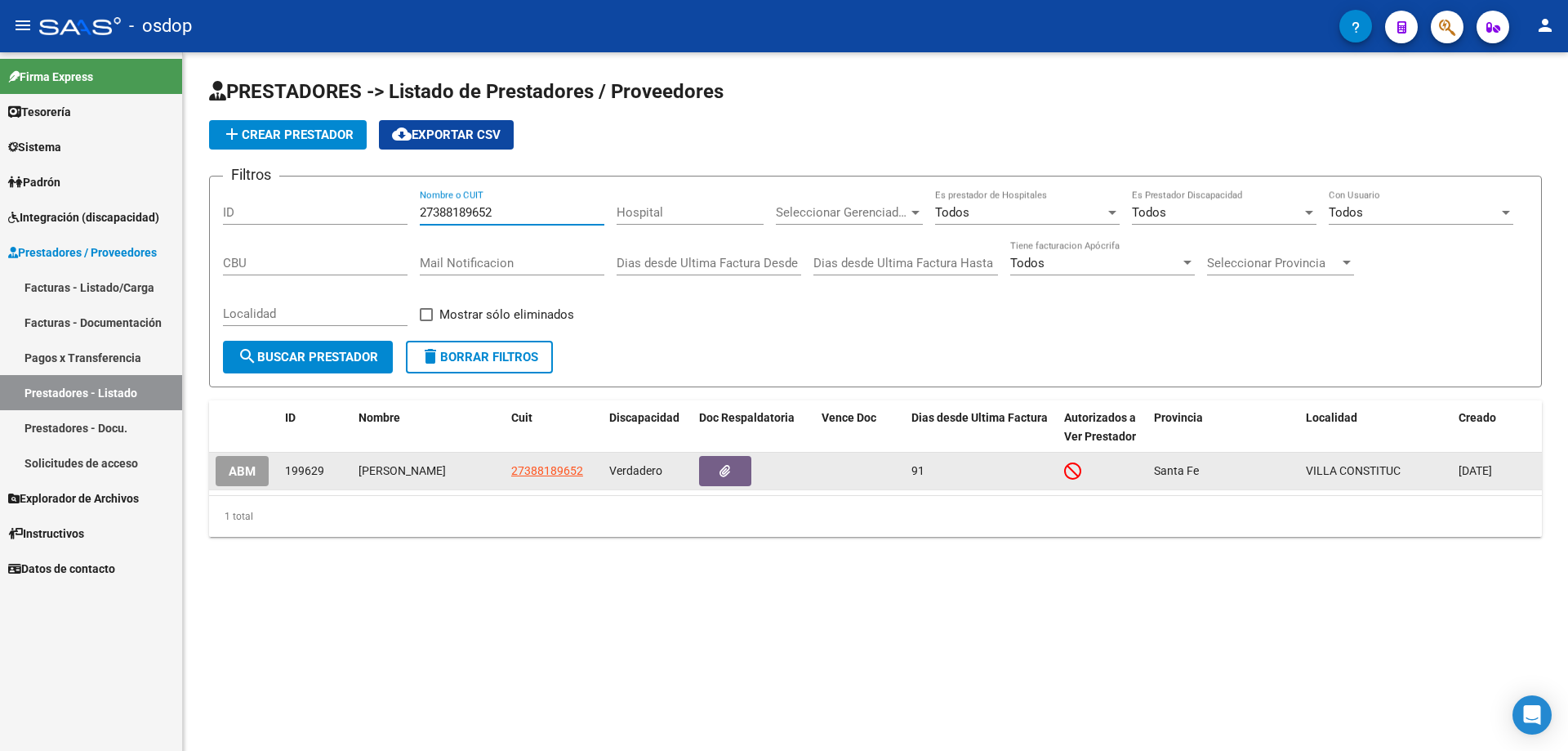
type input "27388189652"
click at [639, 473] on span "Verdadero" at bounding box center [635, 470] width 53 height 13
click at [719, 476] on icon "button" at bounding box center [725, 471] width 11 height 13
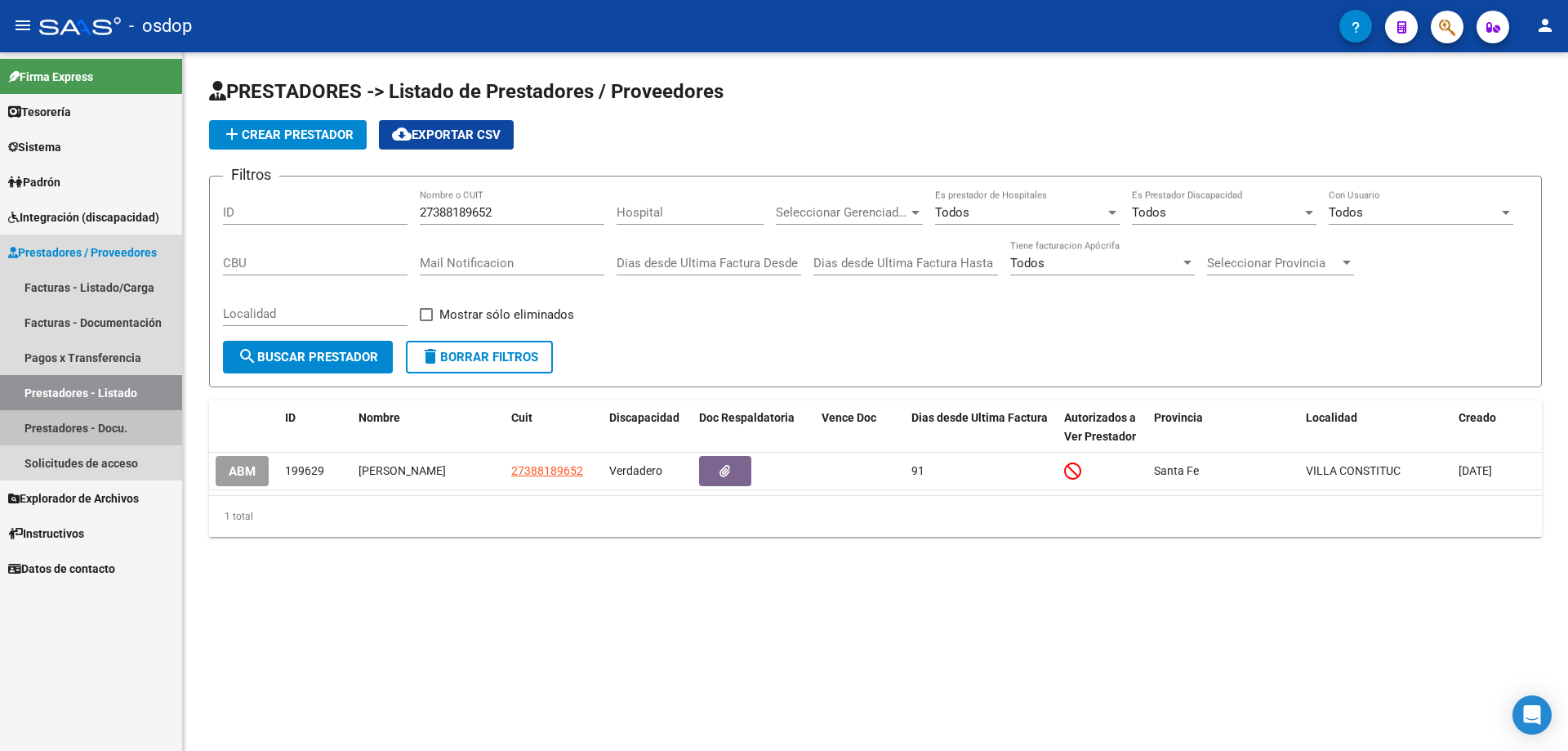
click at [88, 424] on link "Prestadores - Docu." at bounding box center [91, 428] width 182 height 35
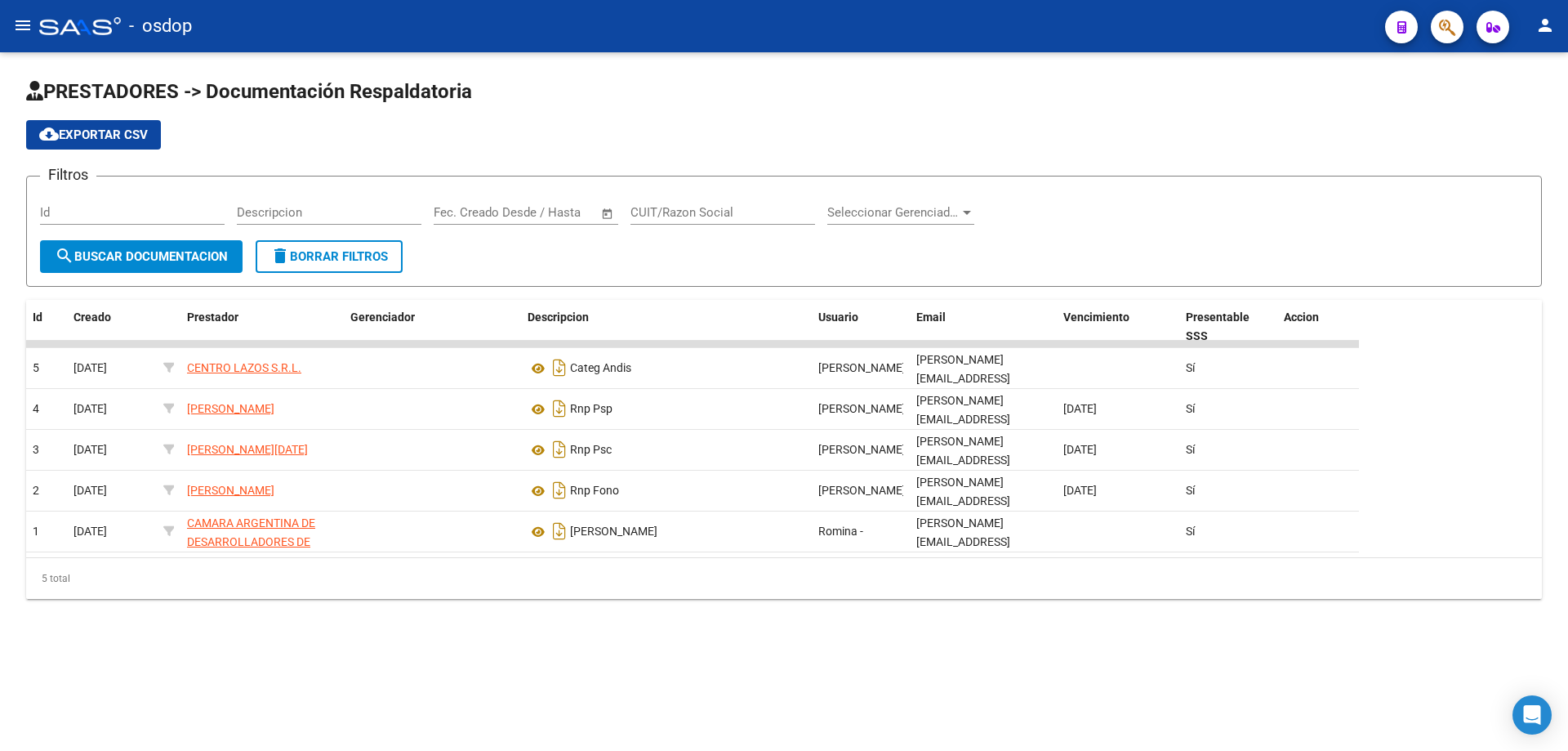
click at [22, 24] on mat-icon "menu" at bounding box center [22, 24] width 19 height 19
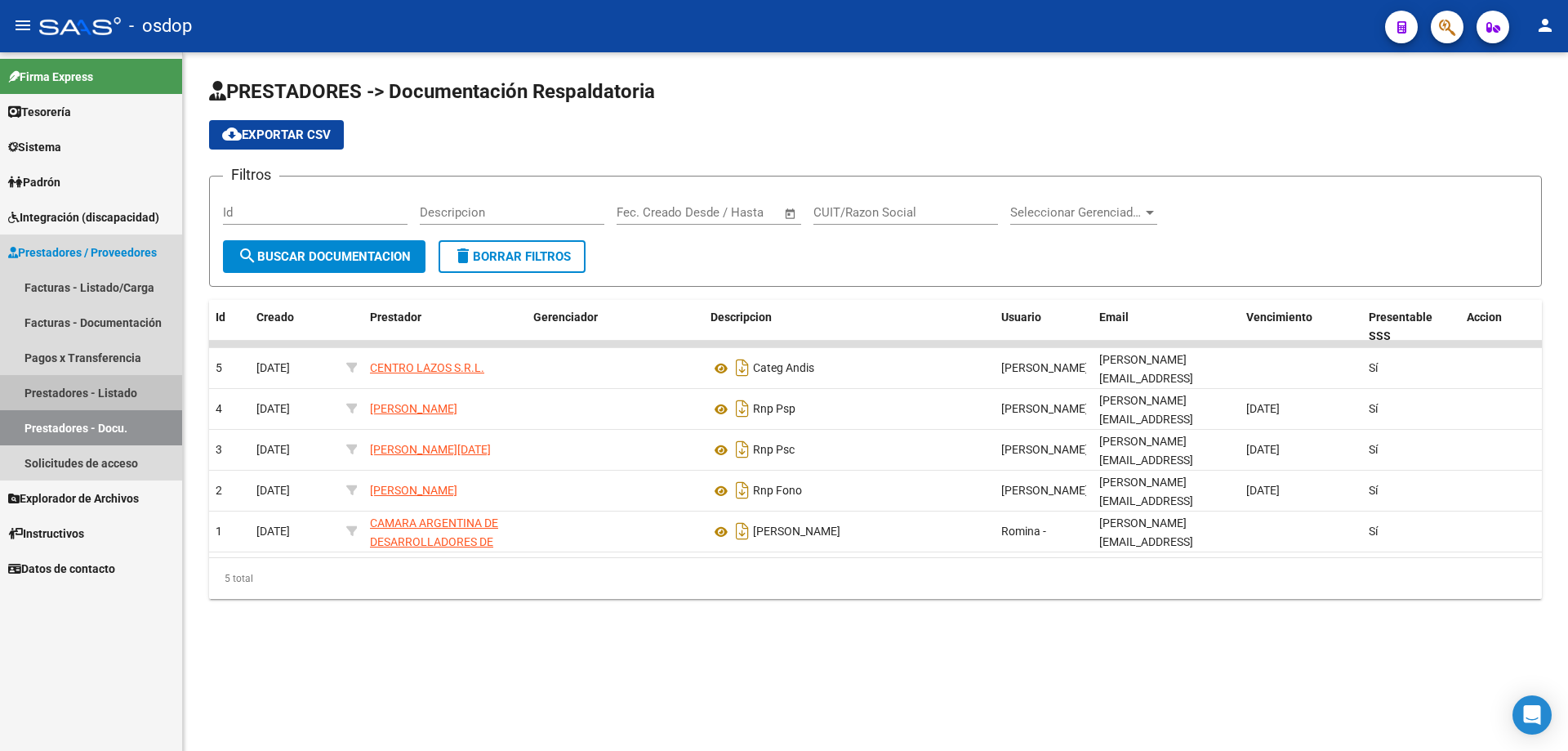
click at [94, 390] on link "Prestadores - Listado" at bounding box center [91, 392] width 182 height 35
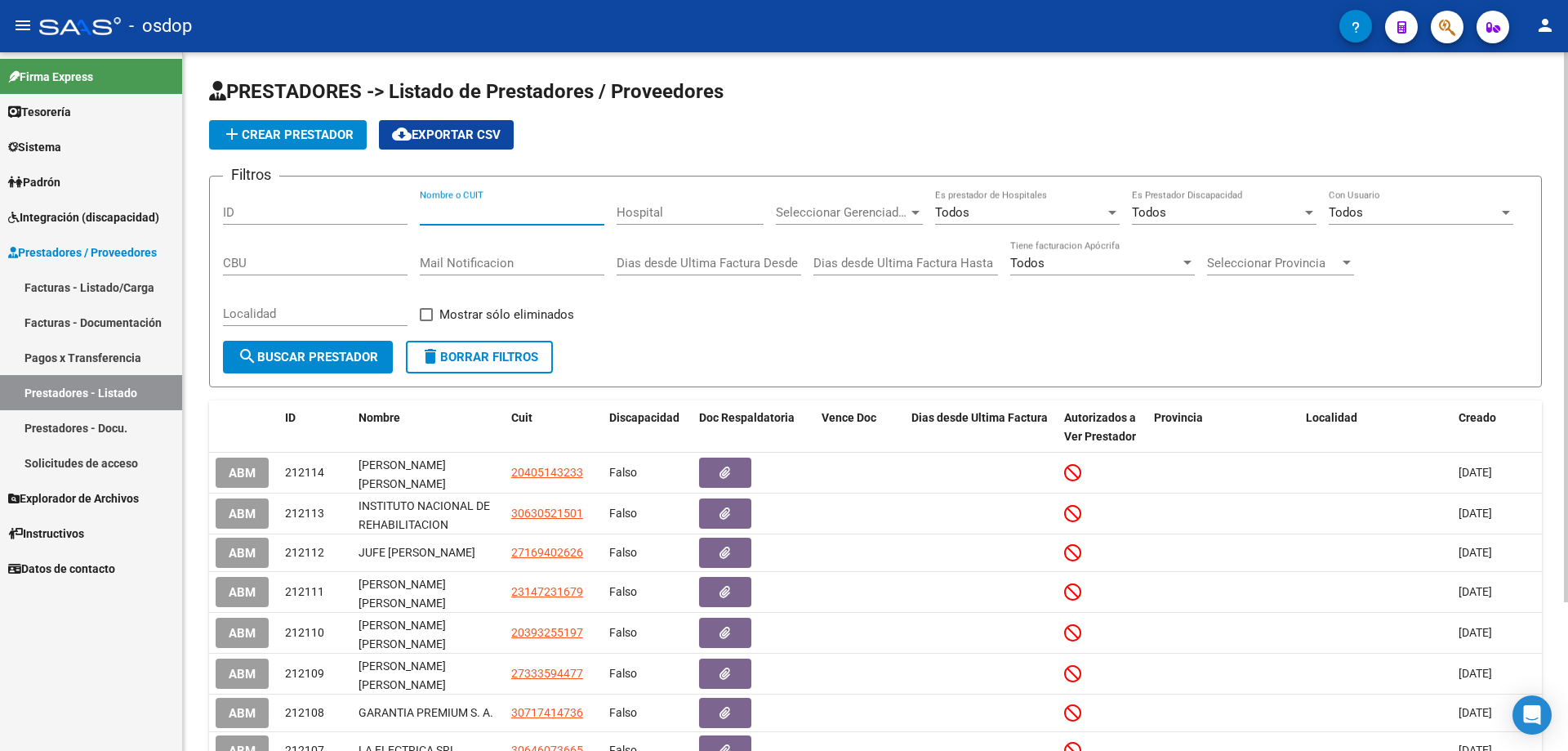
click at [423, 213] on input "Nombre o CUIT" at bounding box center [512, 212] width 185 height 14
paste input "27388189652"
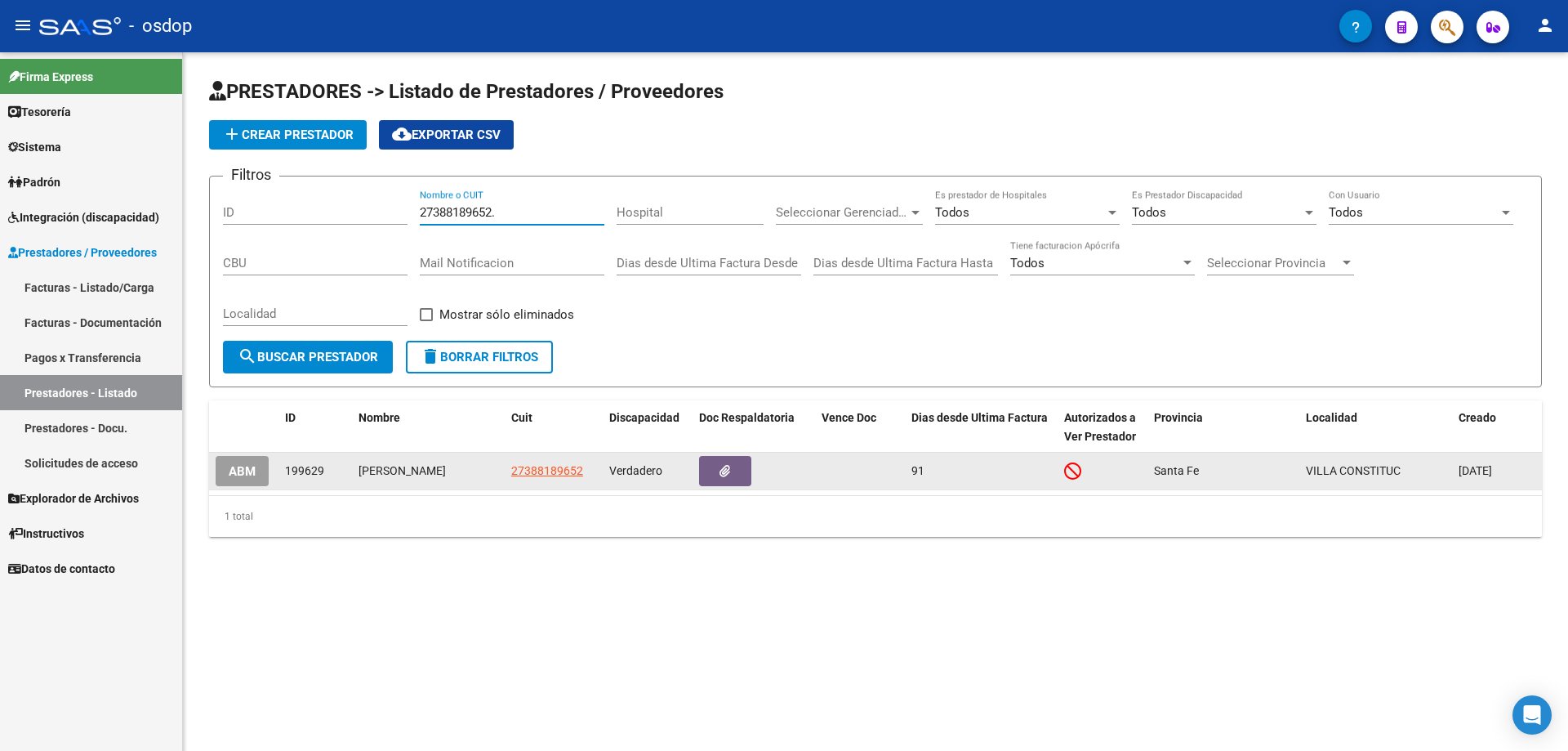
type input "27388189652."
drag, startPoint x: 286, startPoint y: 469, endPoint x: 336, endPoint y: 476, distance: 50.5
click at [336, 476] on div "199629" at bounding box center [315, 471] width 61 height 19
copy span "199629"
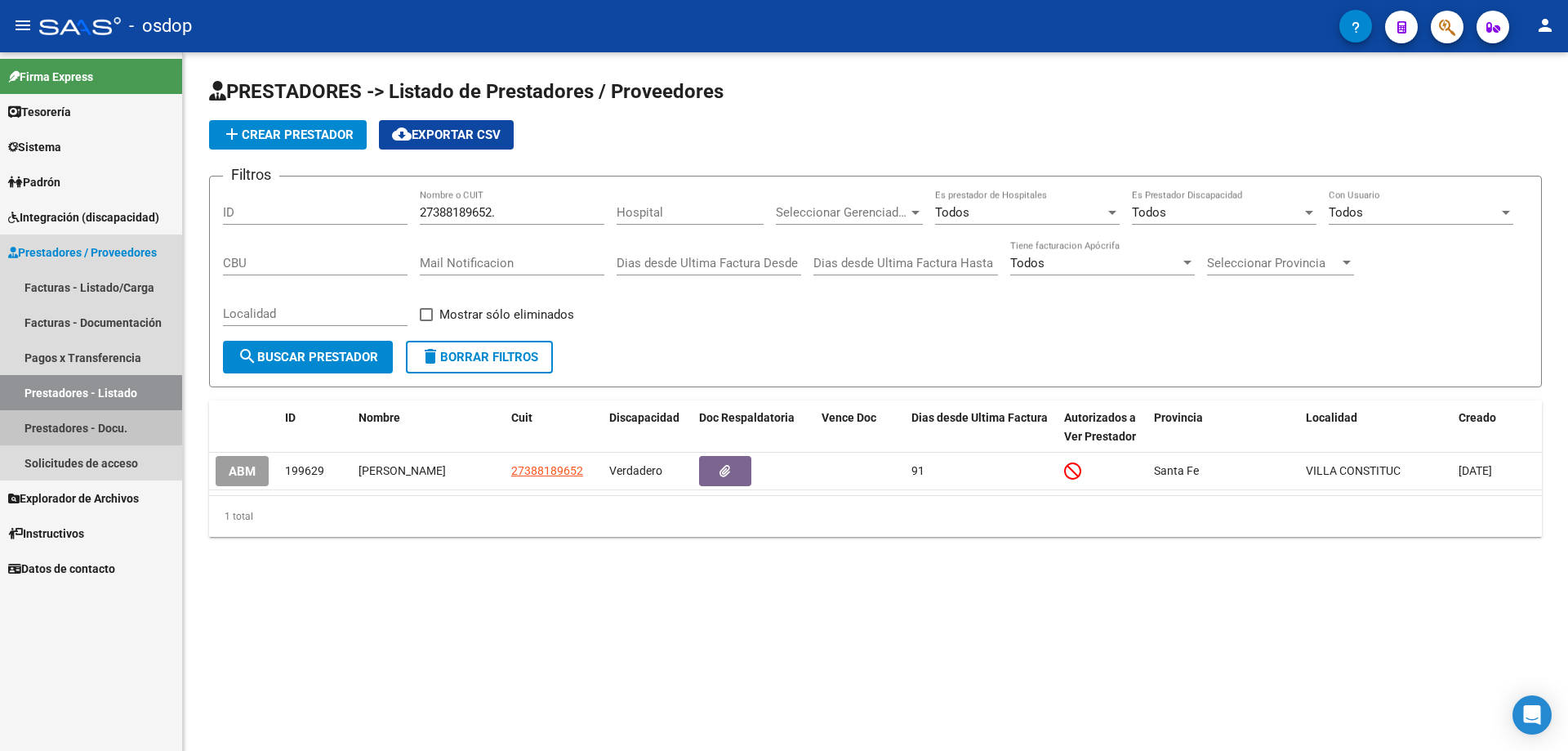
click at [89, 428] on link "Prestadores - Docu." at bounding box center [91, 428] width 182 height 35
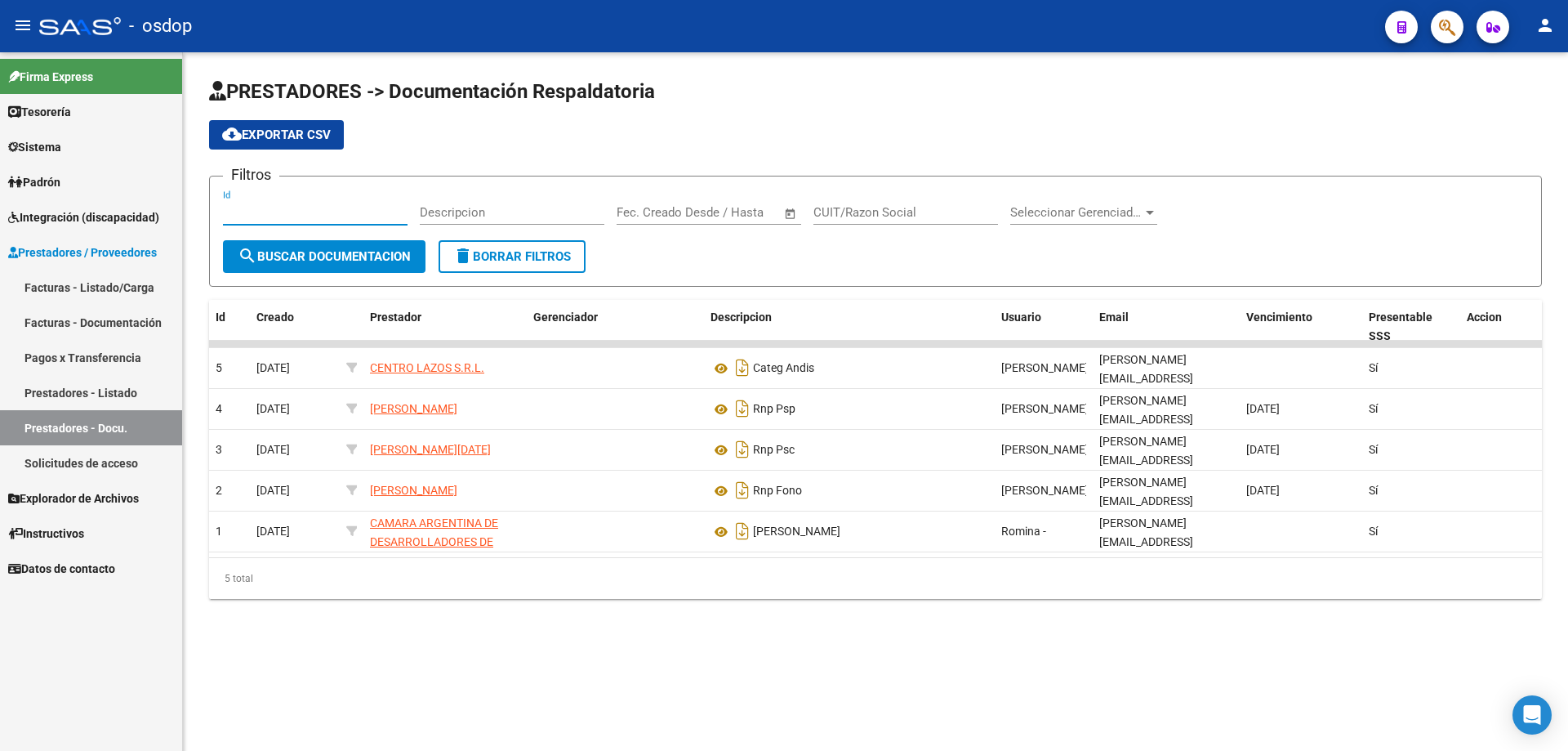
click at [227, 211] on input "Id" at bounding box center [315, 212] width 185 height 14
paste input "199629"
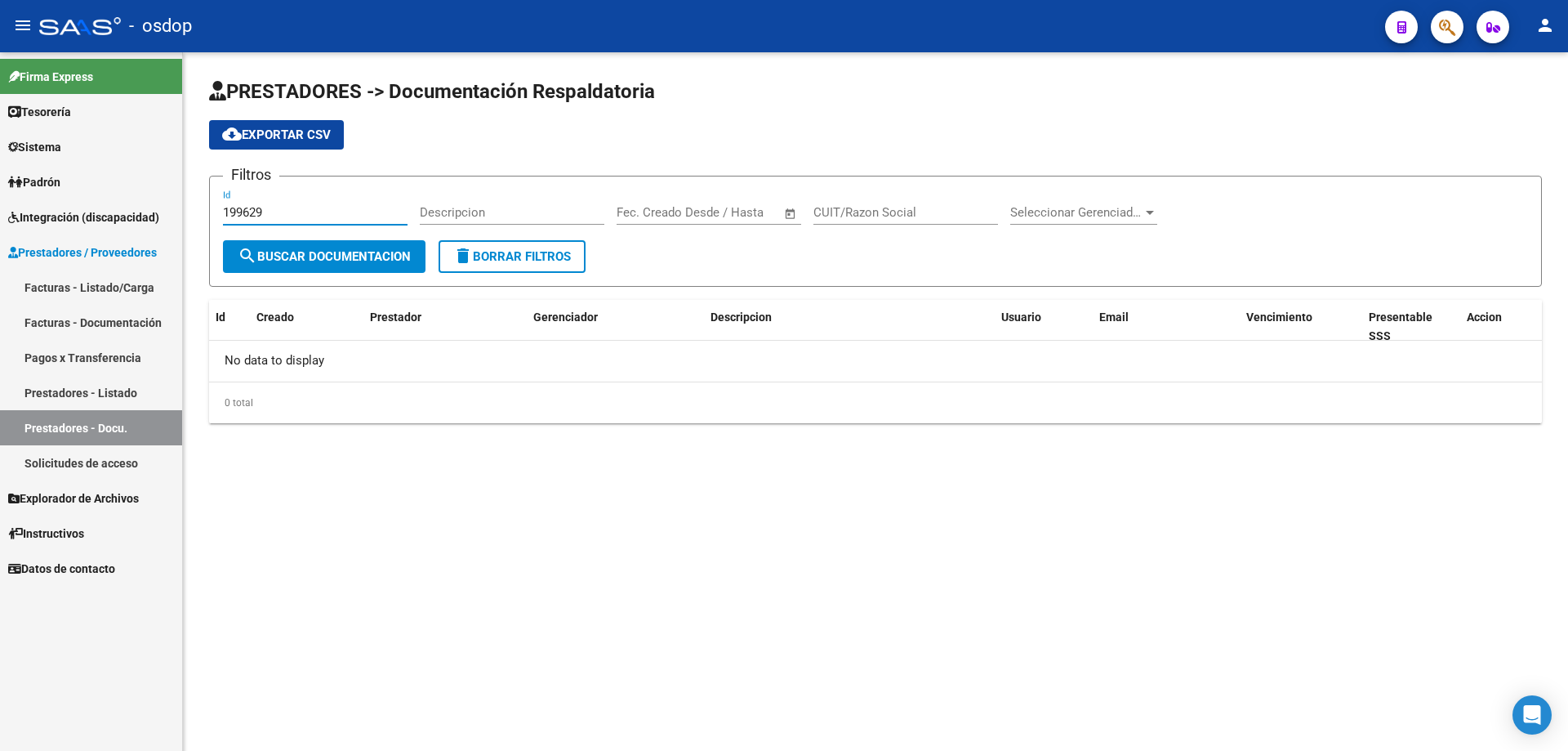
type input "199629"
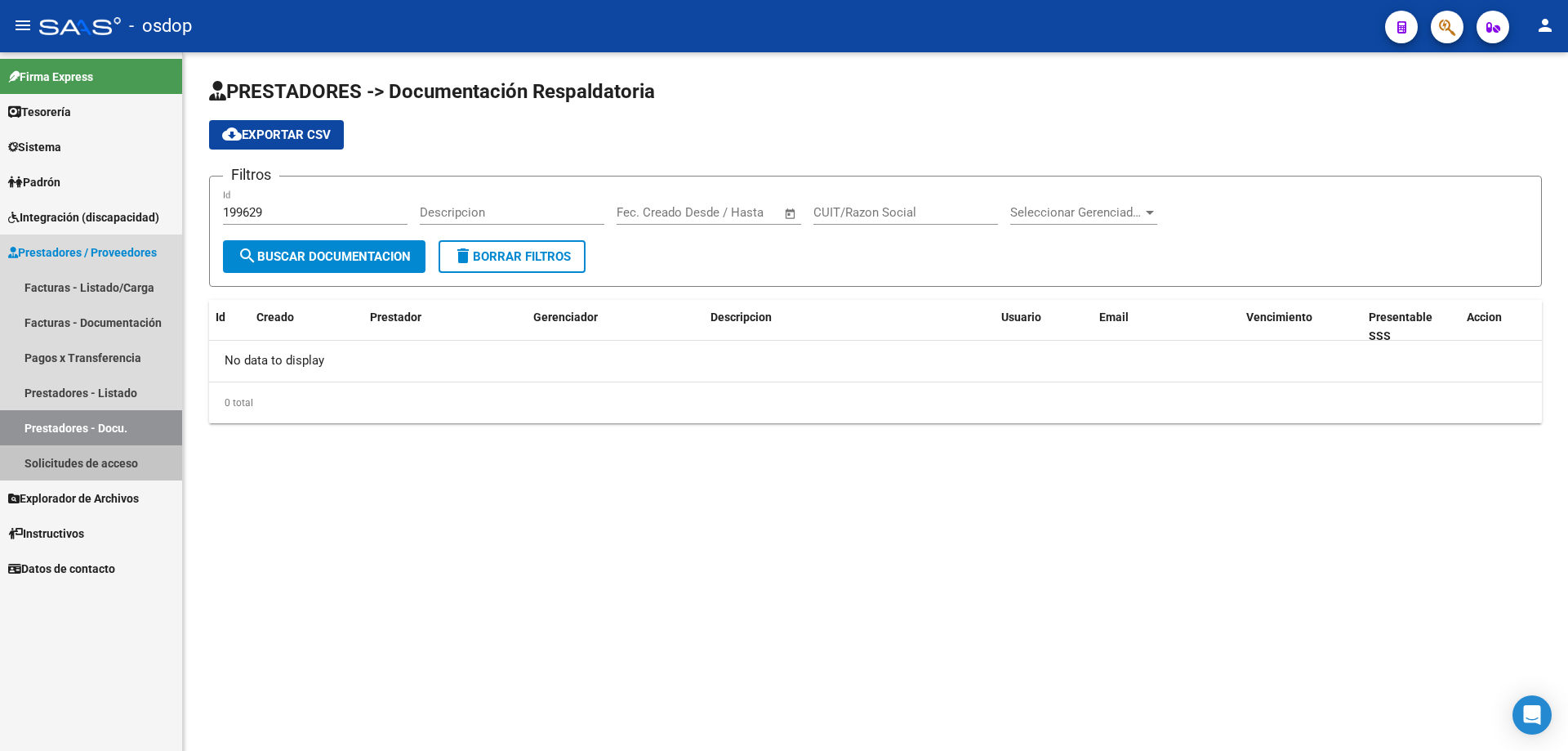
click at [93, 460] on link "Solicitudes de acceso" at bounding box center [91, 463] width 182 height 35
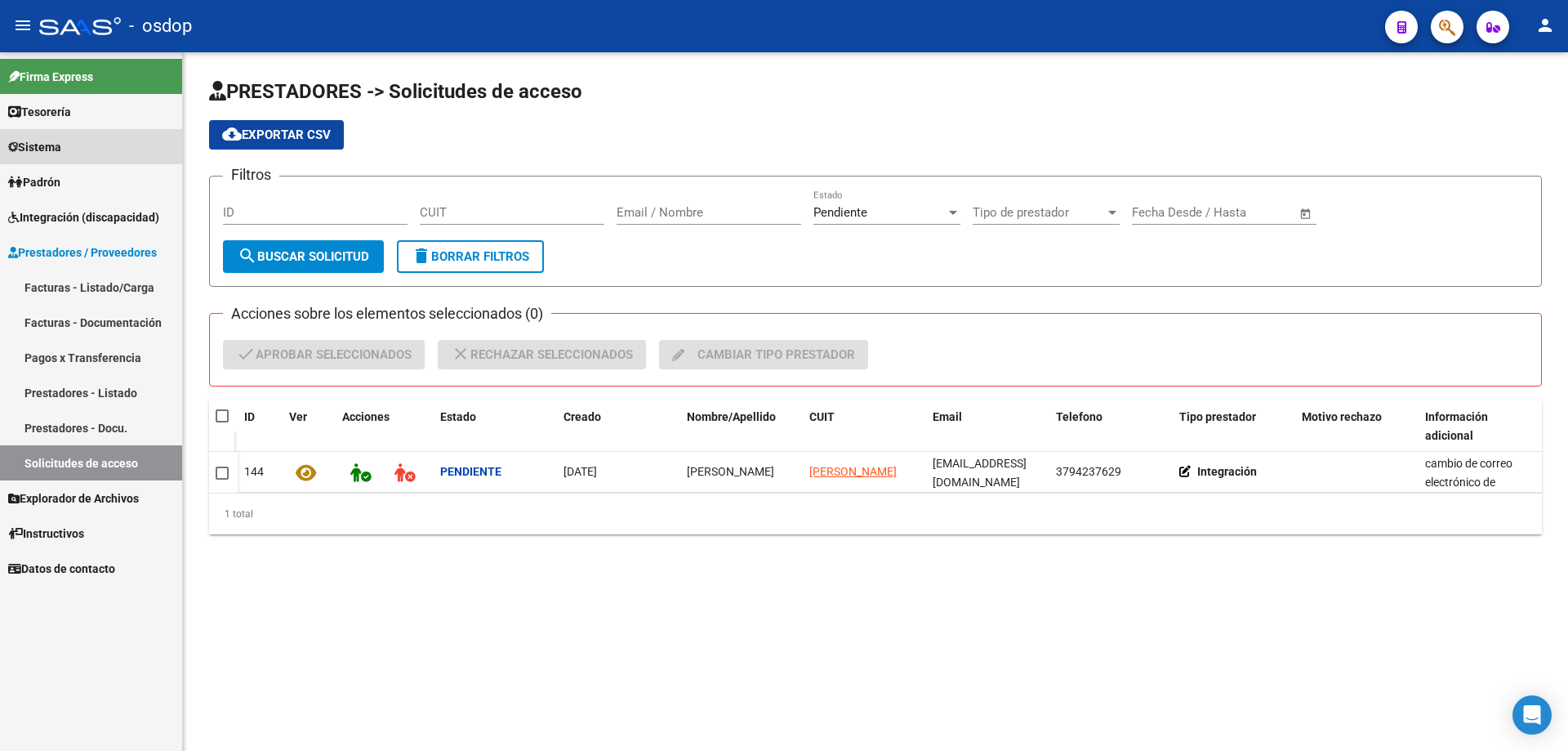
click at [61, 146] on span "Sistema" at bounding box center [35, 147] width 53 height 18
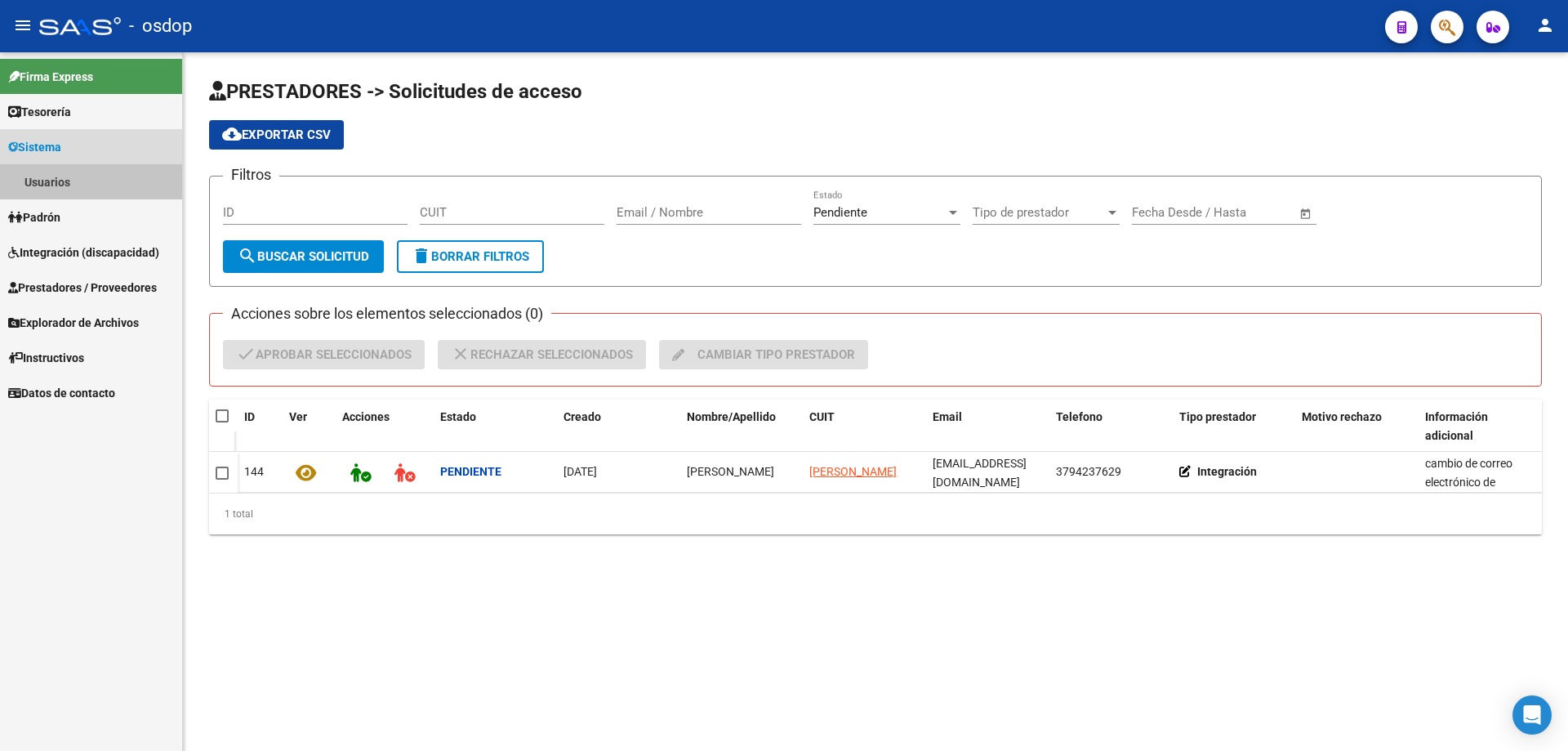
click at [44, 185] on link "Usuarios" at bounding box center [91, 182] width 182 height 35
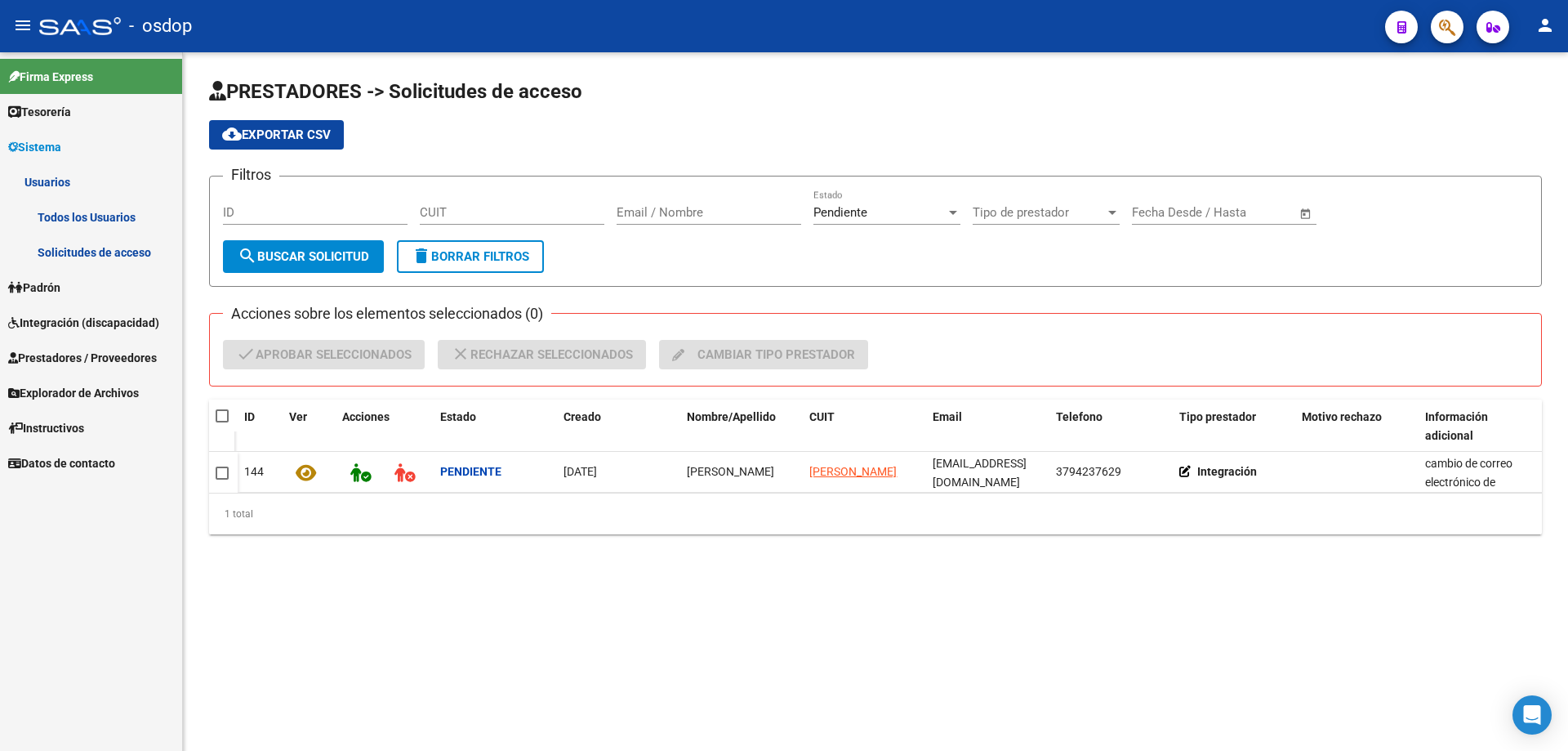
click at [93, 213] on link "Todos los Usuarios" at bounding box center [91, 217] width 182 height 35
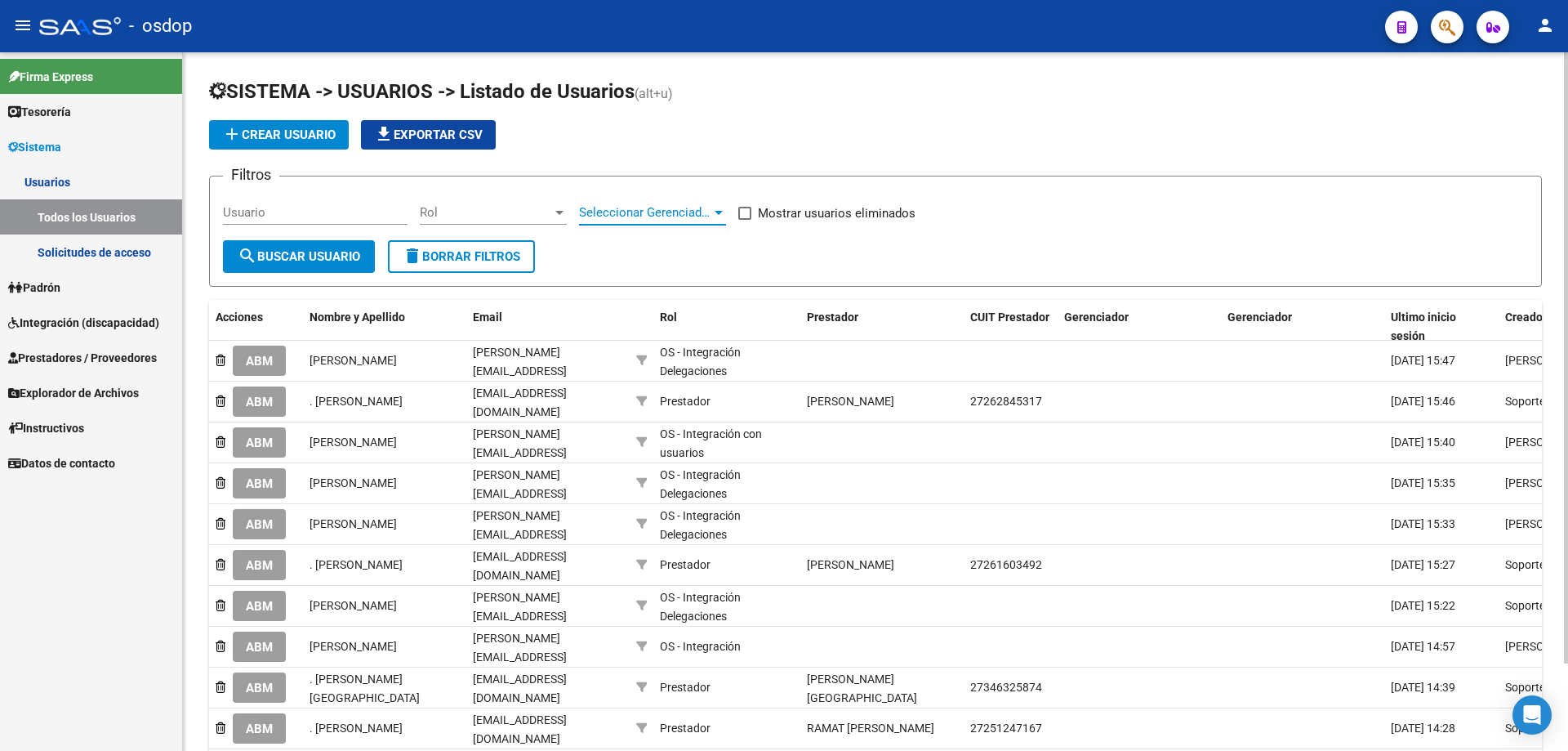
click at [719, 214] on div at bounding box center [719, 213] width 8 height 4
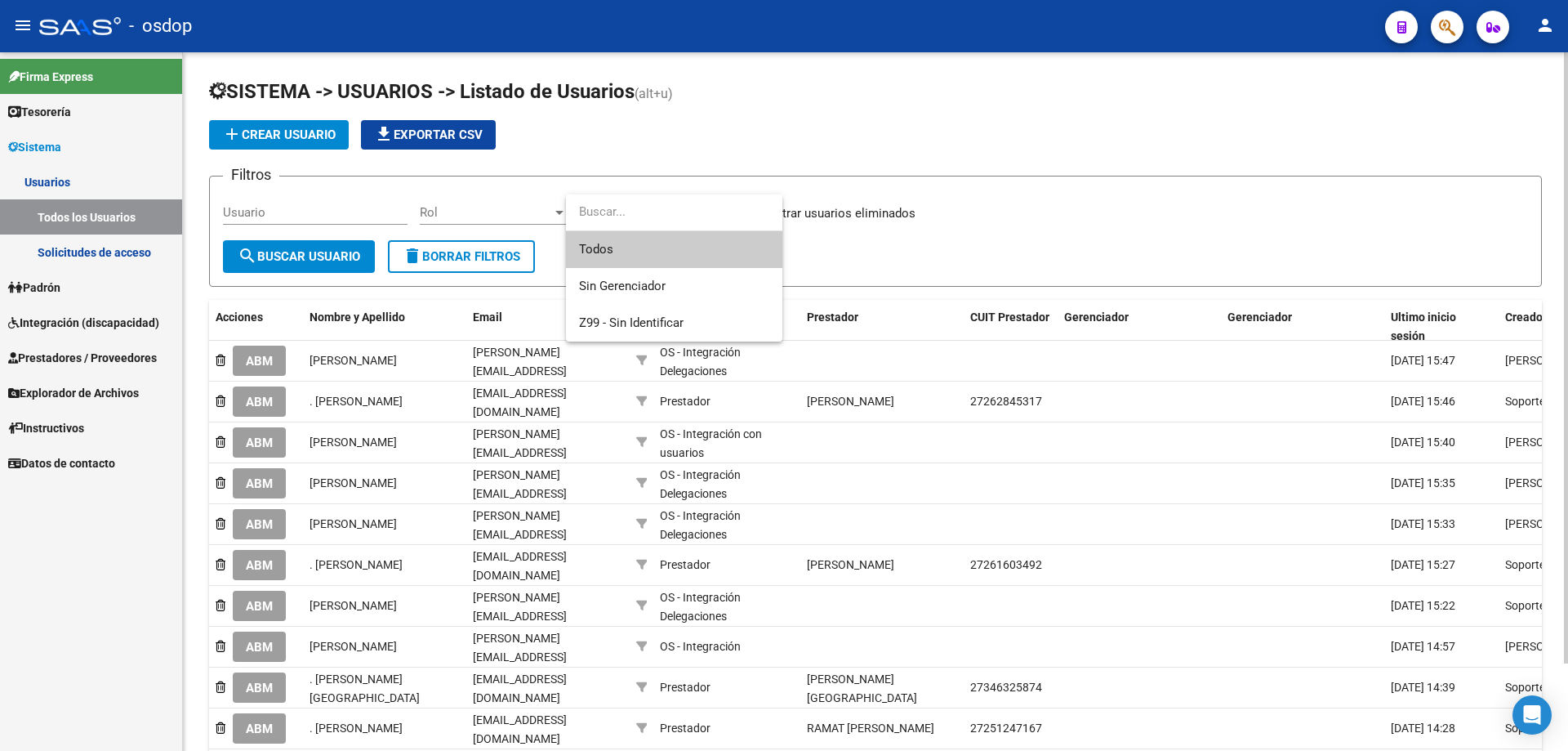
click at [719, 214] on input "dropdown search" at bounding box center [674, 212] width 217 height 37
drag, startPoint x: 646, startPoint y: 214, endPoint x: 527, endPoint y: 203, distance: 119.5
click at [639, 214] on input "dropdown search" at bounding box center [674, 212] width 217 height 37
click at [488, 209] on div at bounding box center [784, 376] width 1568 height 751
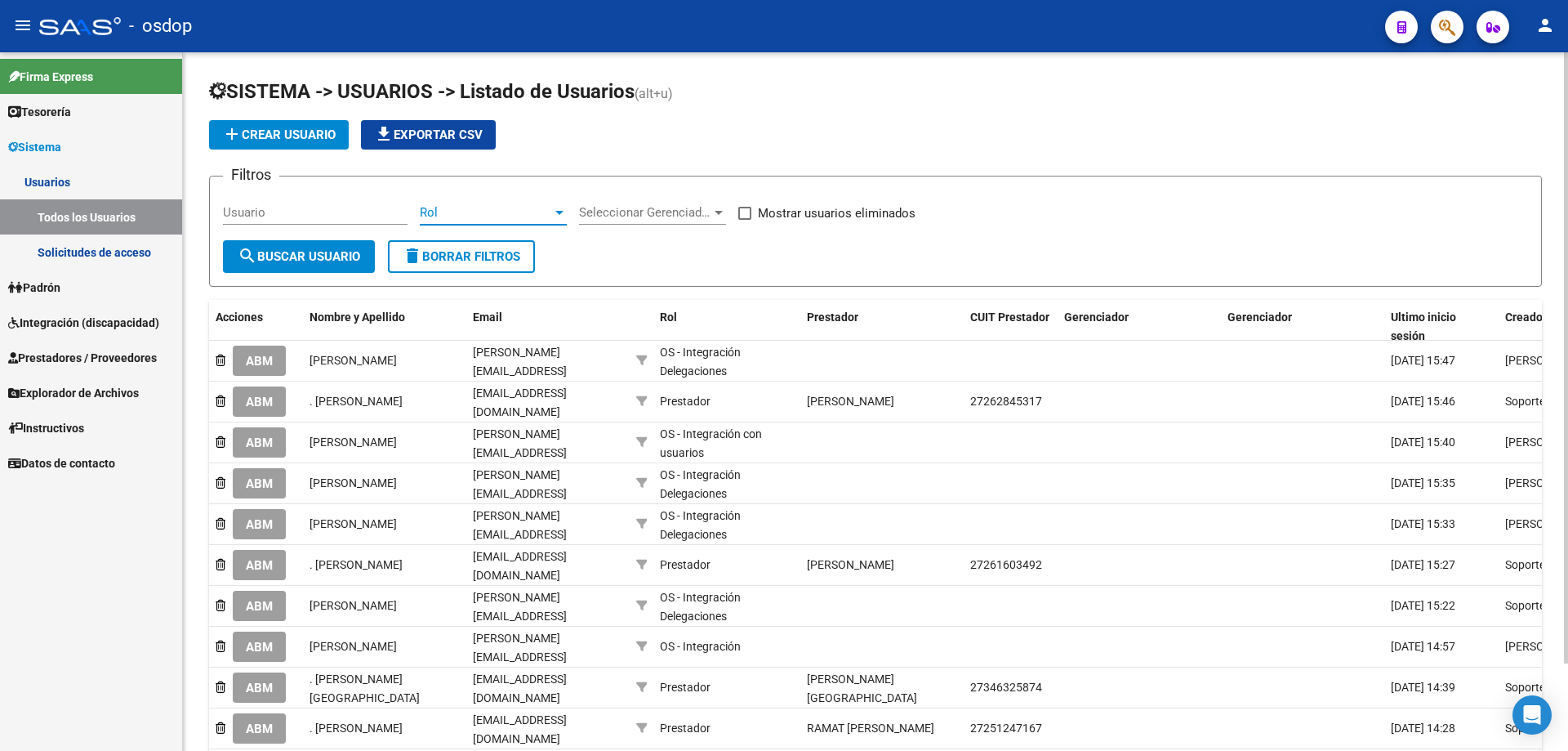
click at [558, 212] on div at bounding box center [559, 213] width 8 height 4
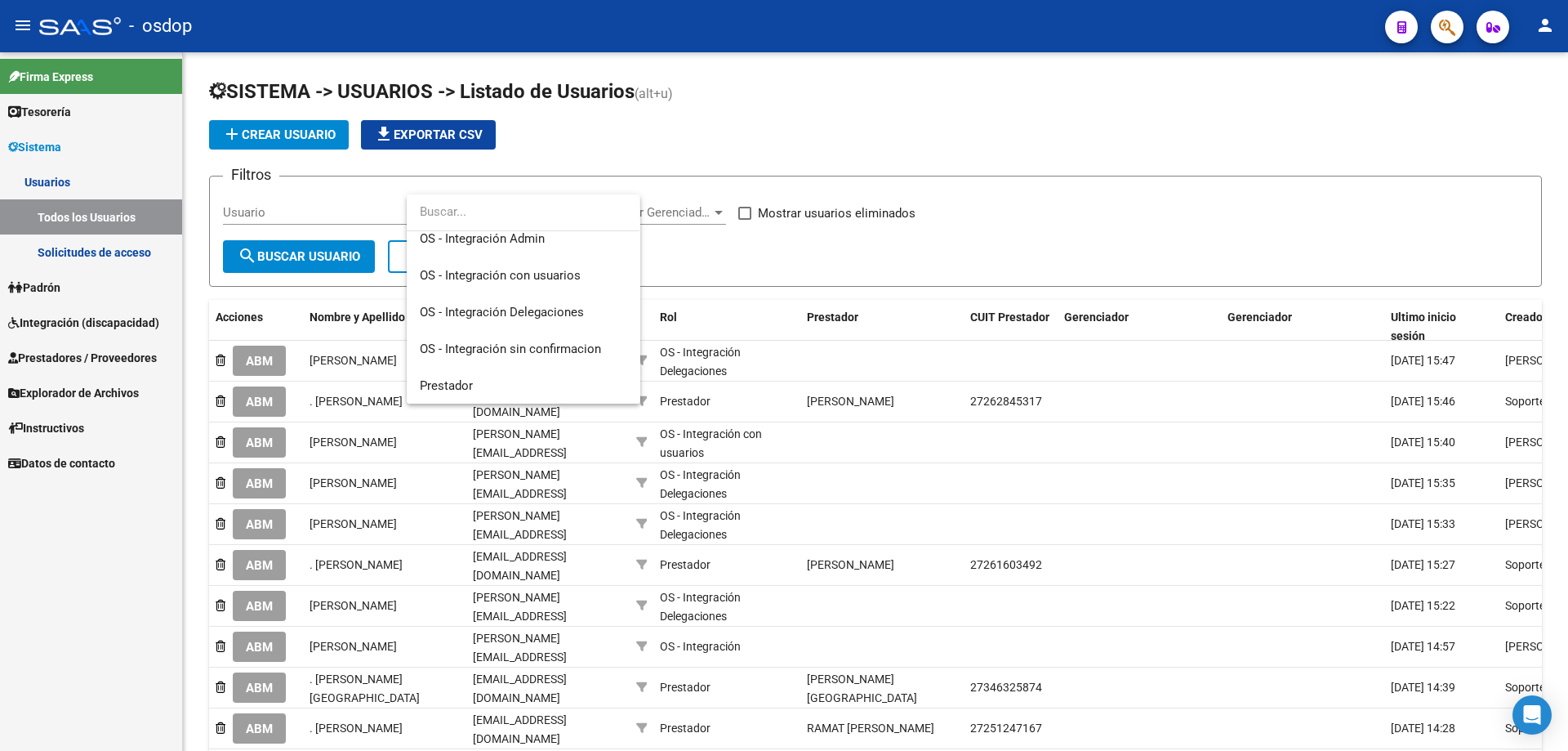
scroll to position [85, 0]
click at [434, 386] on span "Prestador" at bounding box center [446, 384] width 53 height 14
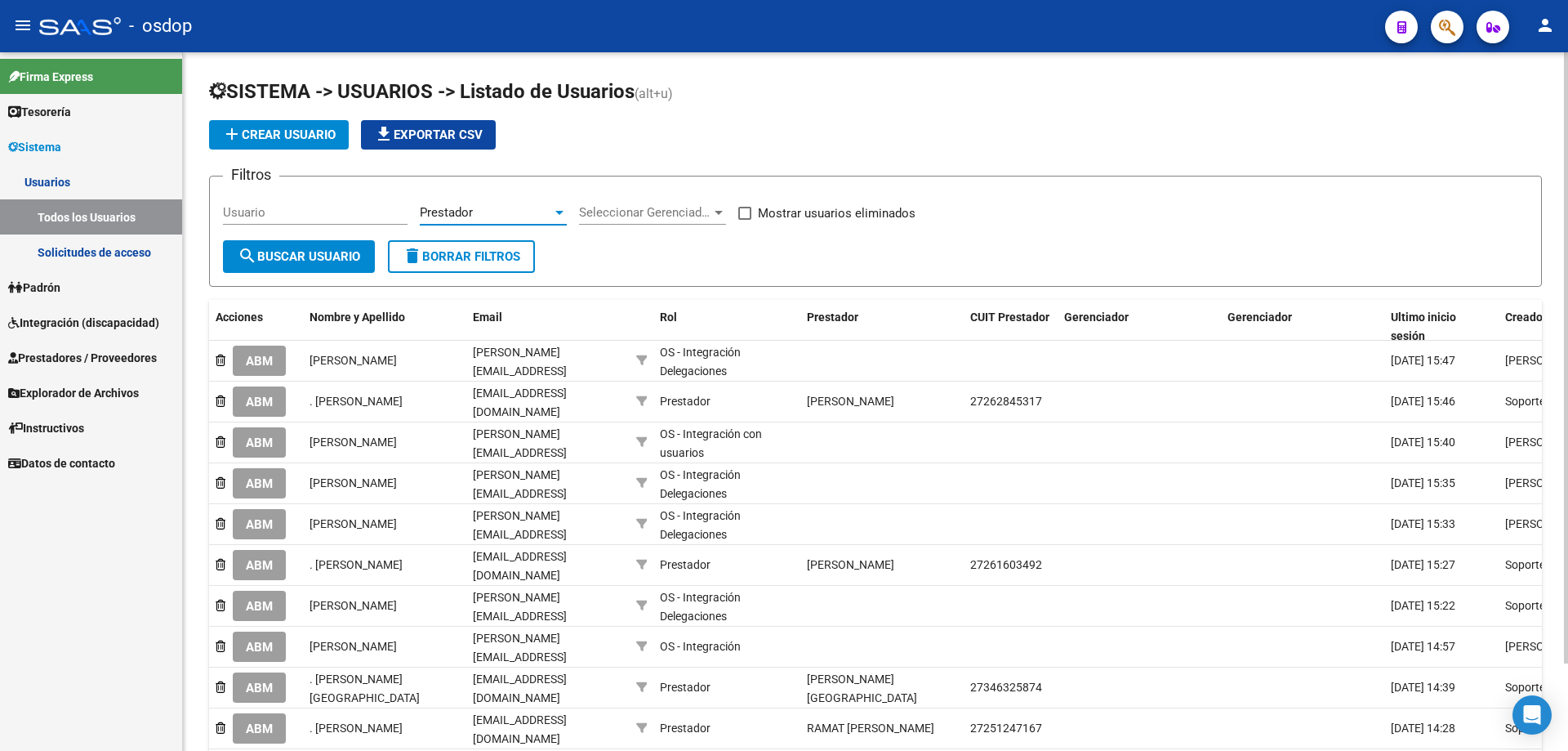
click at [234, 208] on input "Usuario" at bounding box center [315, 212] width 185 height 14
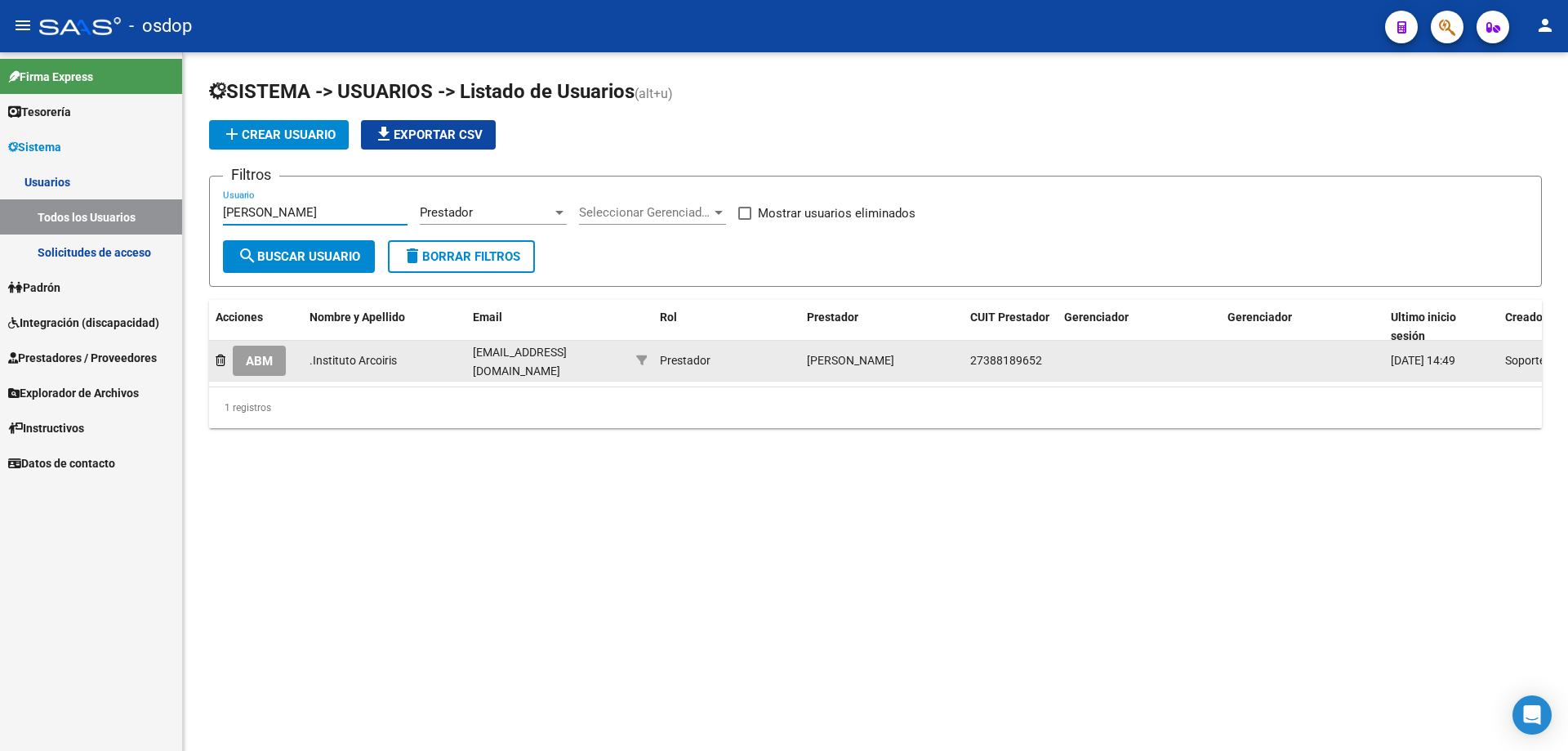
type input "[PERSON_NAME]"
click at [251, 359] on span "ABM" at bounding box center [259, 360] width 27 height 14
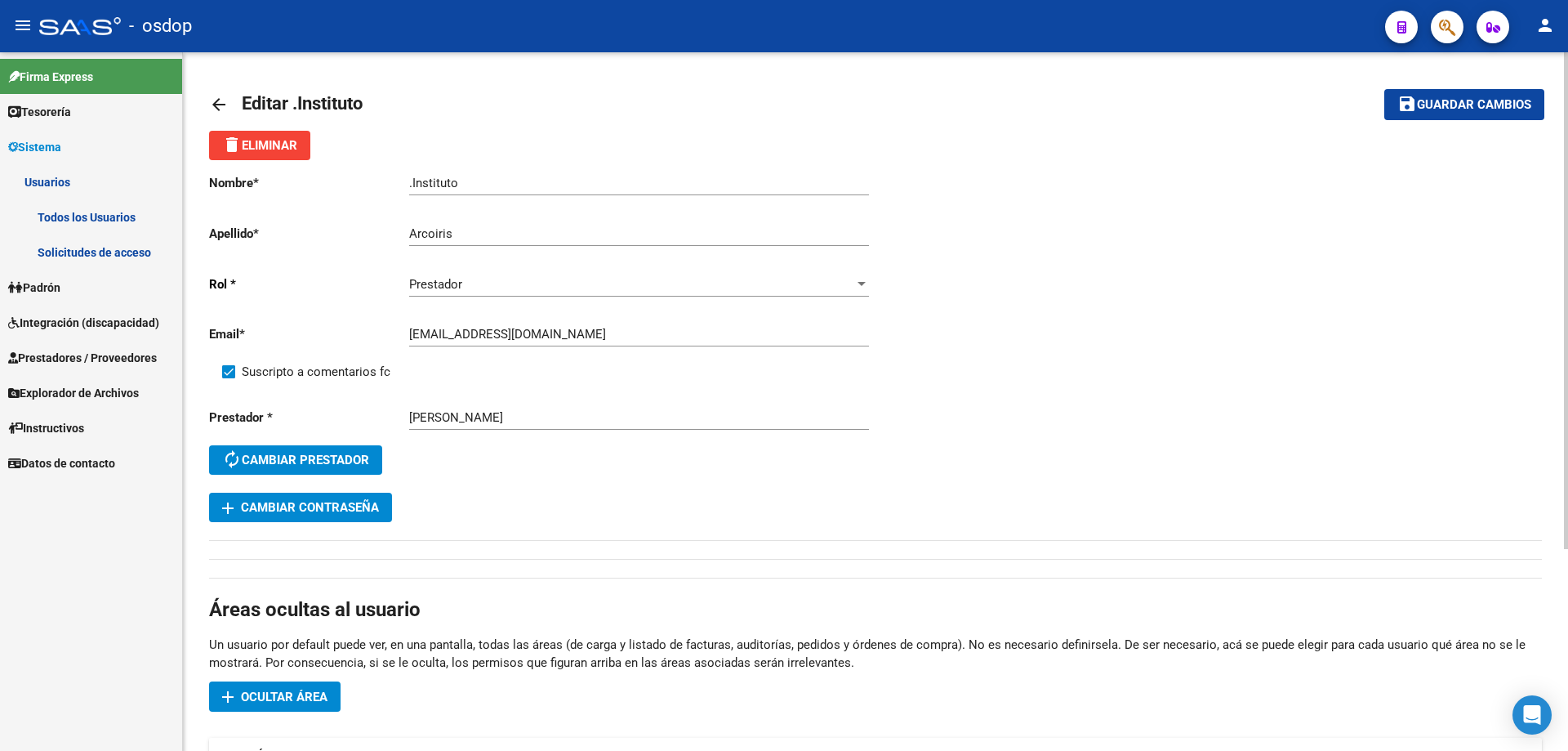
click at [218, 99] on mat-icon "arrow_back" at bounding box center [218, 104] width 19 height 19
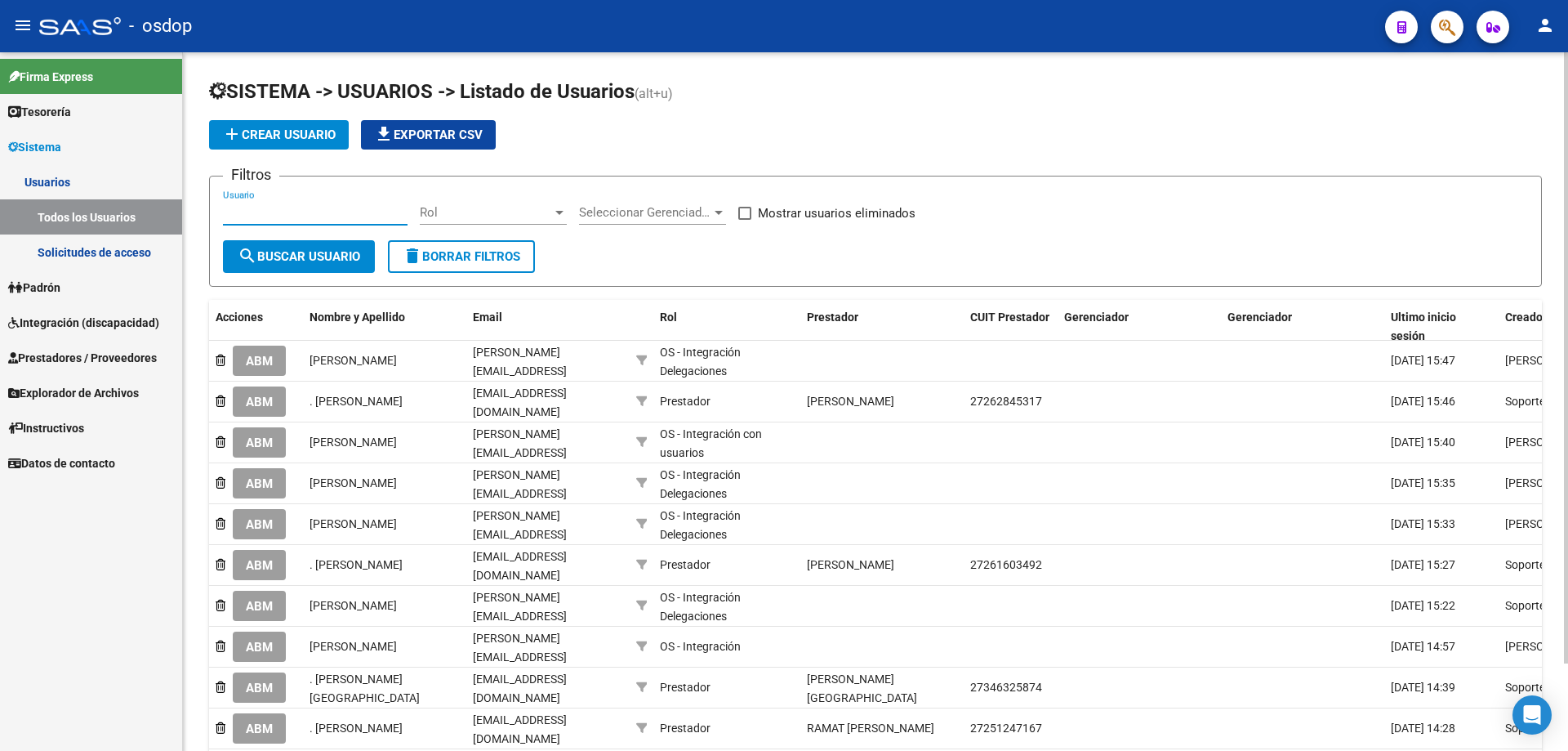
click at [224, 212] on input "Usuario" at bounding box center [315, 212] width 185 height 14
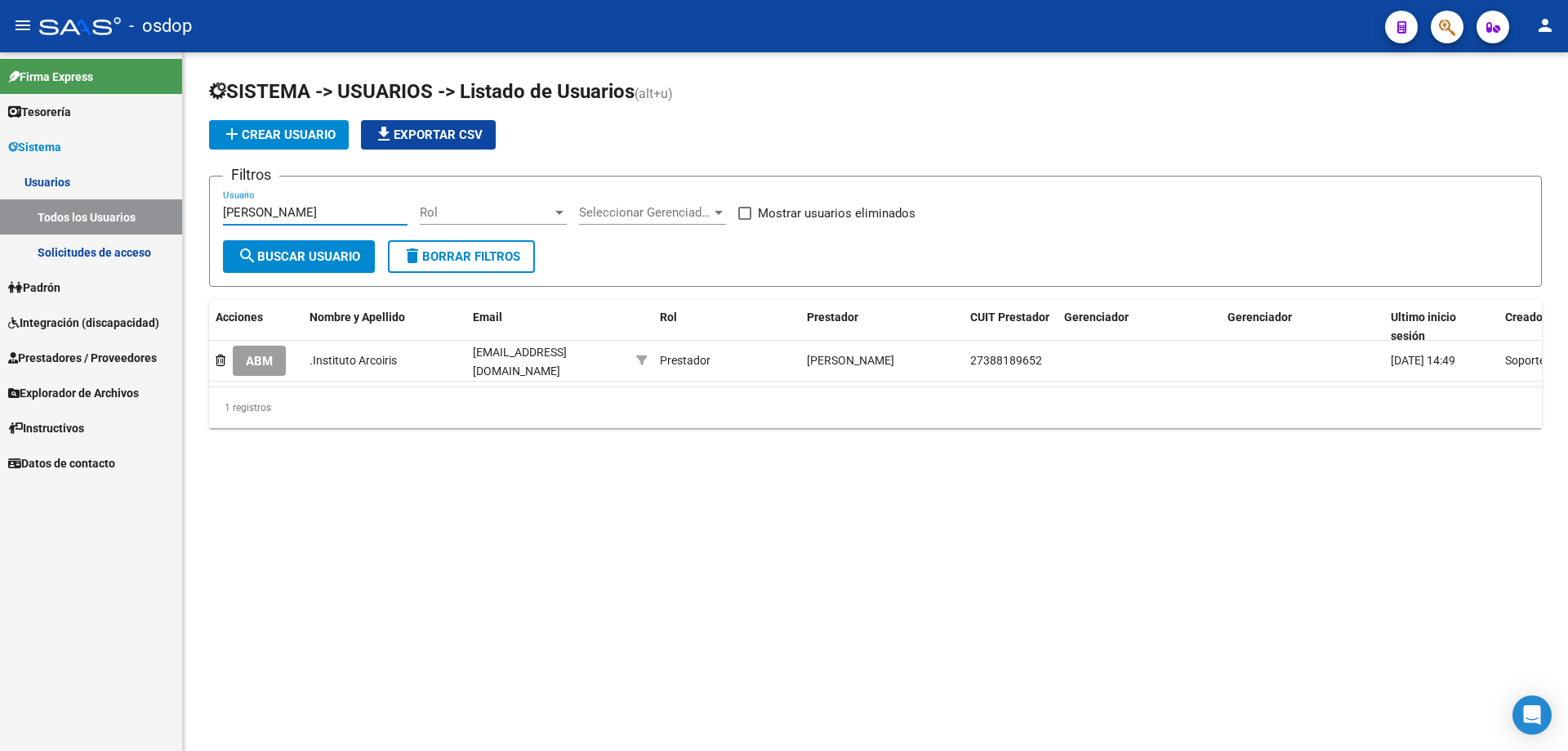
type input "[PERSON_NAME]"
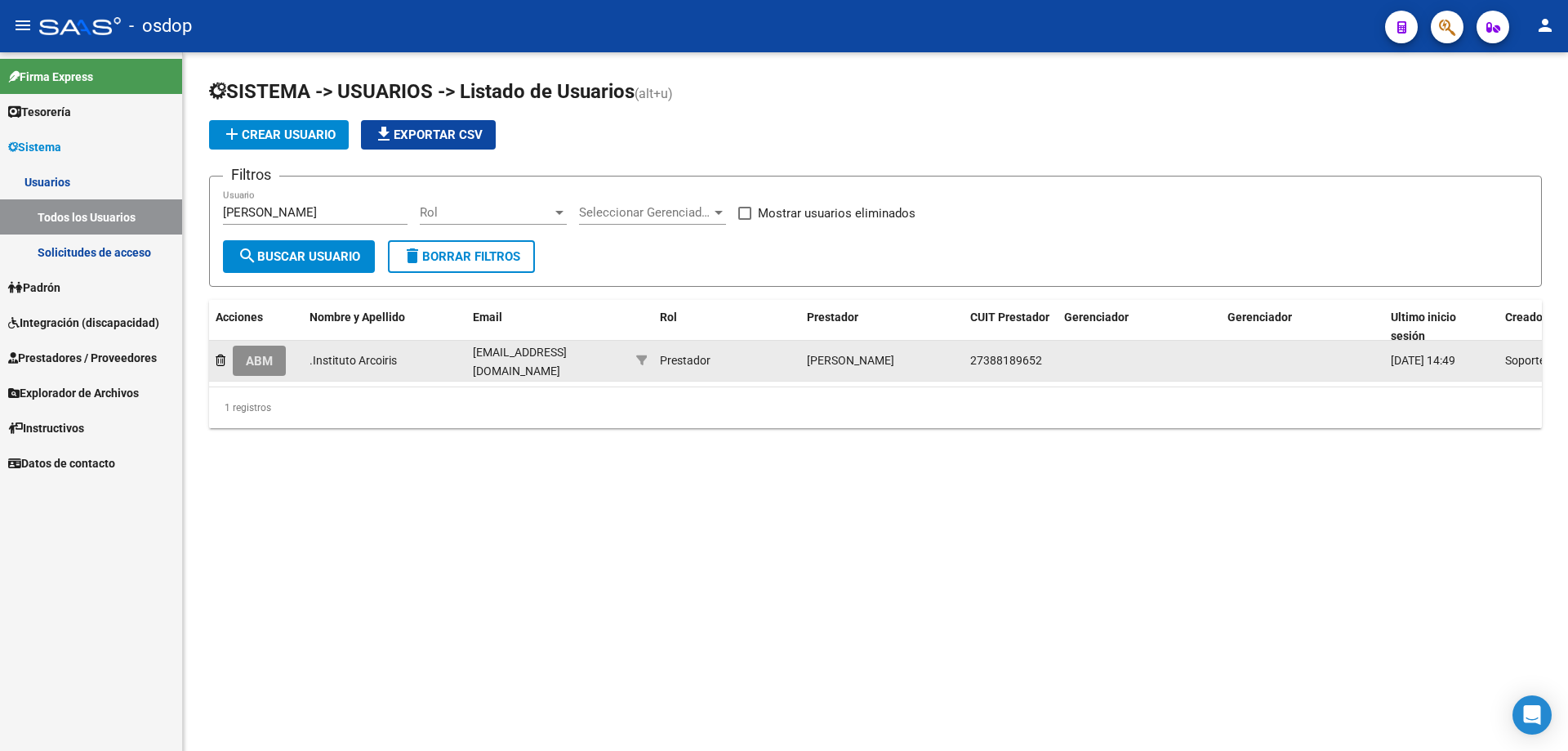
click at [267, 359] on span "ABM" at bounding box center [259, 360] width 27 height 14
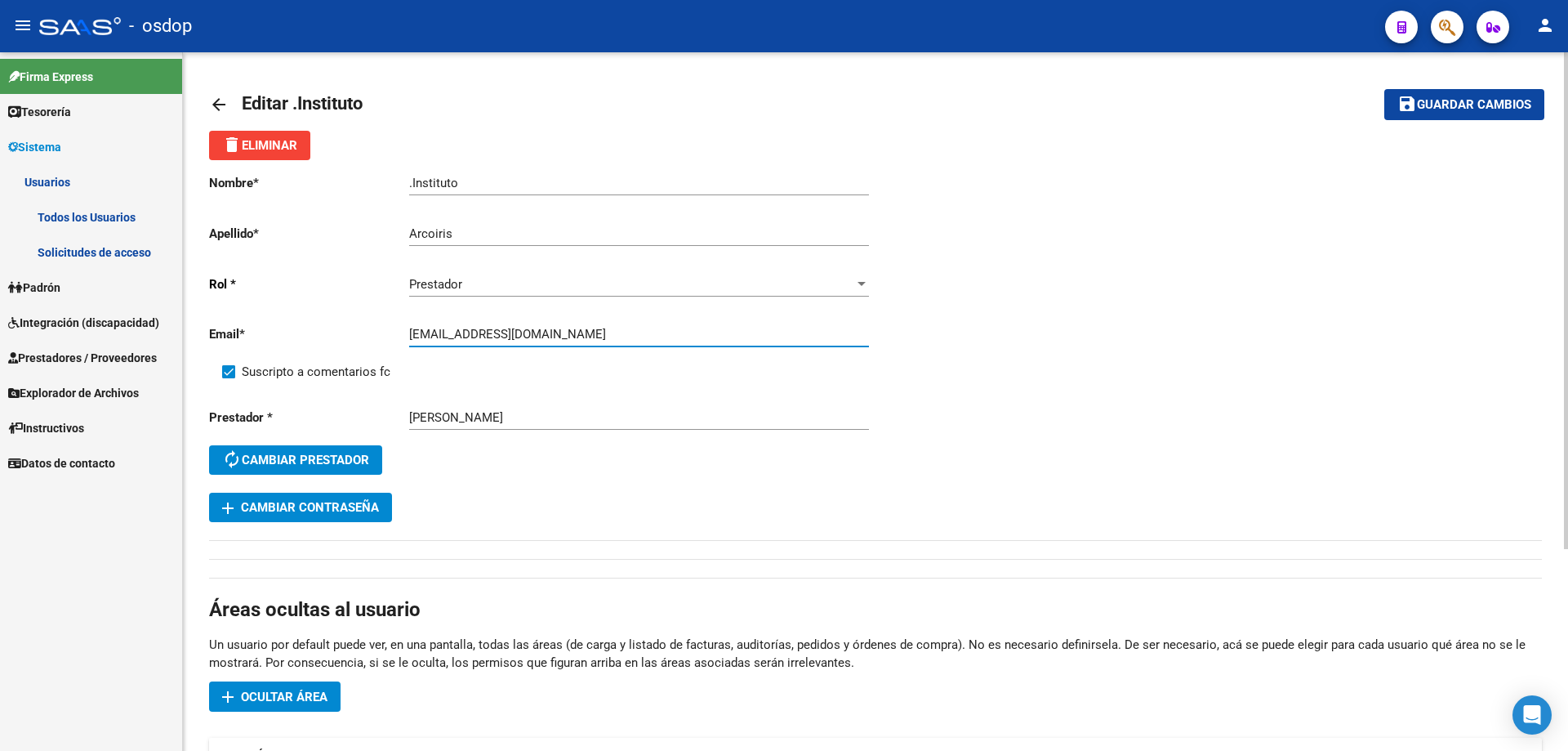
drag, startPoint x: 611, startPoint y: 332, endPoint x: 401, endPoint y: 328, distance: 210.0
click at [401, 328] on app-form-text-field "Email * [EMAIL_ADDRESS][DOMAIN_NAME] Ingresar email" at bounding box center [539, 333] width 660 height 14
type input "[EMAIL_ADDRESS][DOMAIN_NAME]"
click at [1431, 99] on span "Guardar cambios" at bounding box center [1474, 105] width 115 height 14
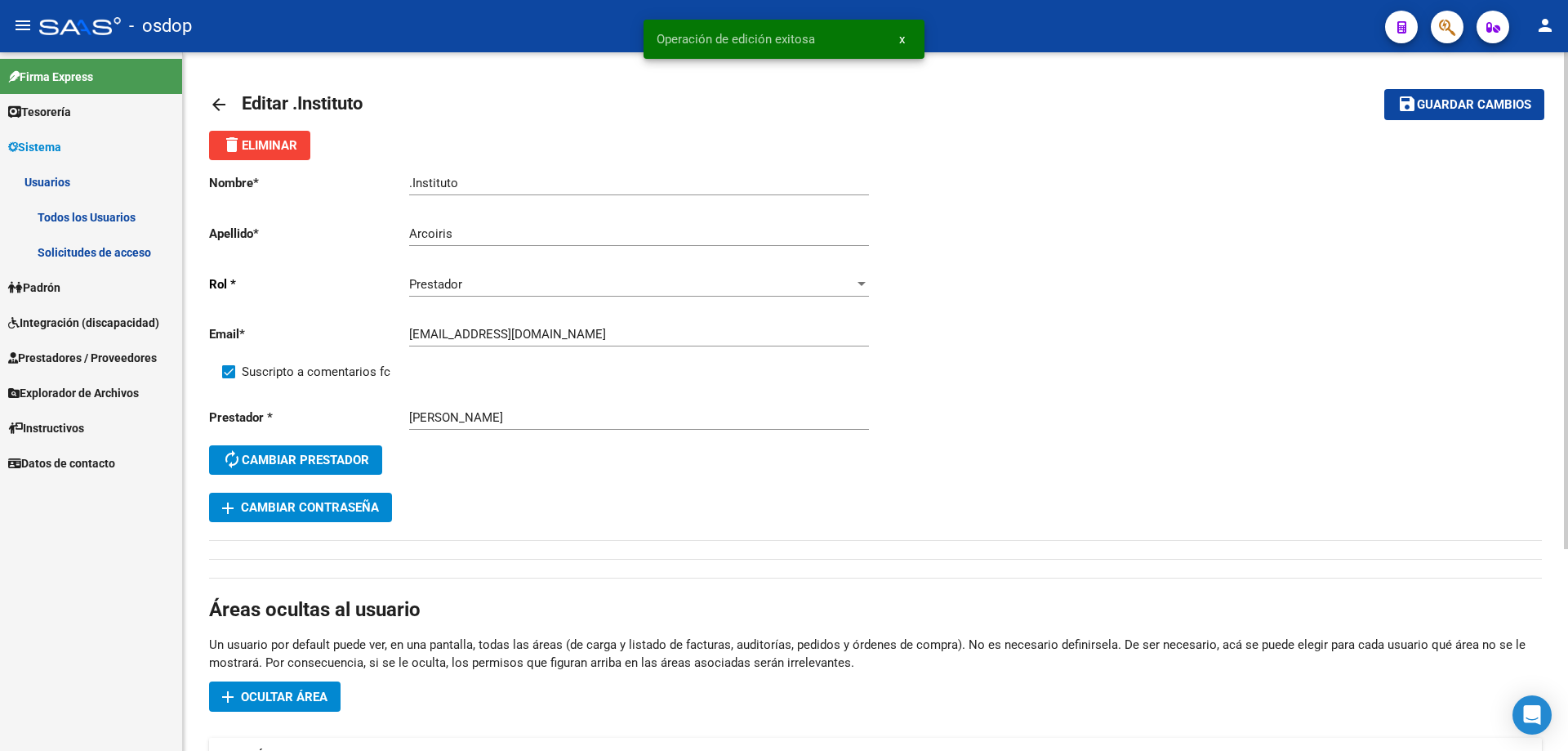
click at [217, 109] on mat-icon "arrow_back" at bounding box center [218, 104] width 19 height 19
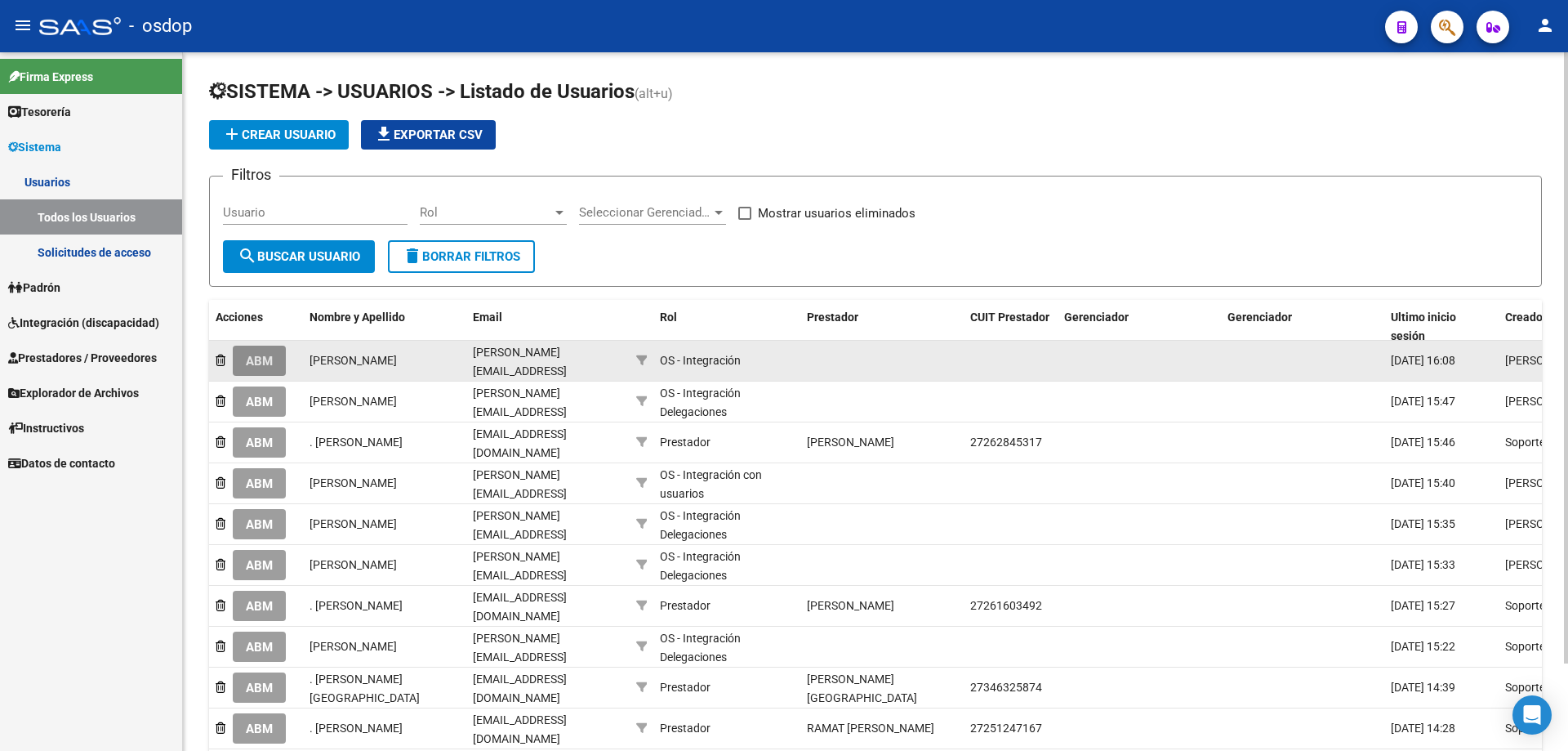
click at [257, 359] on span "ABM" at bounding box center [259, 360] width 27 height 14
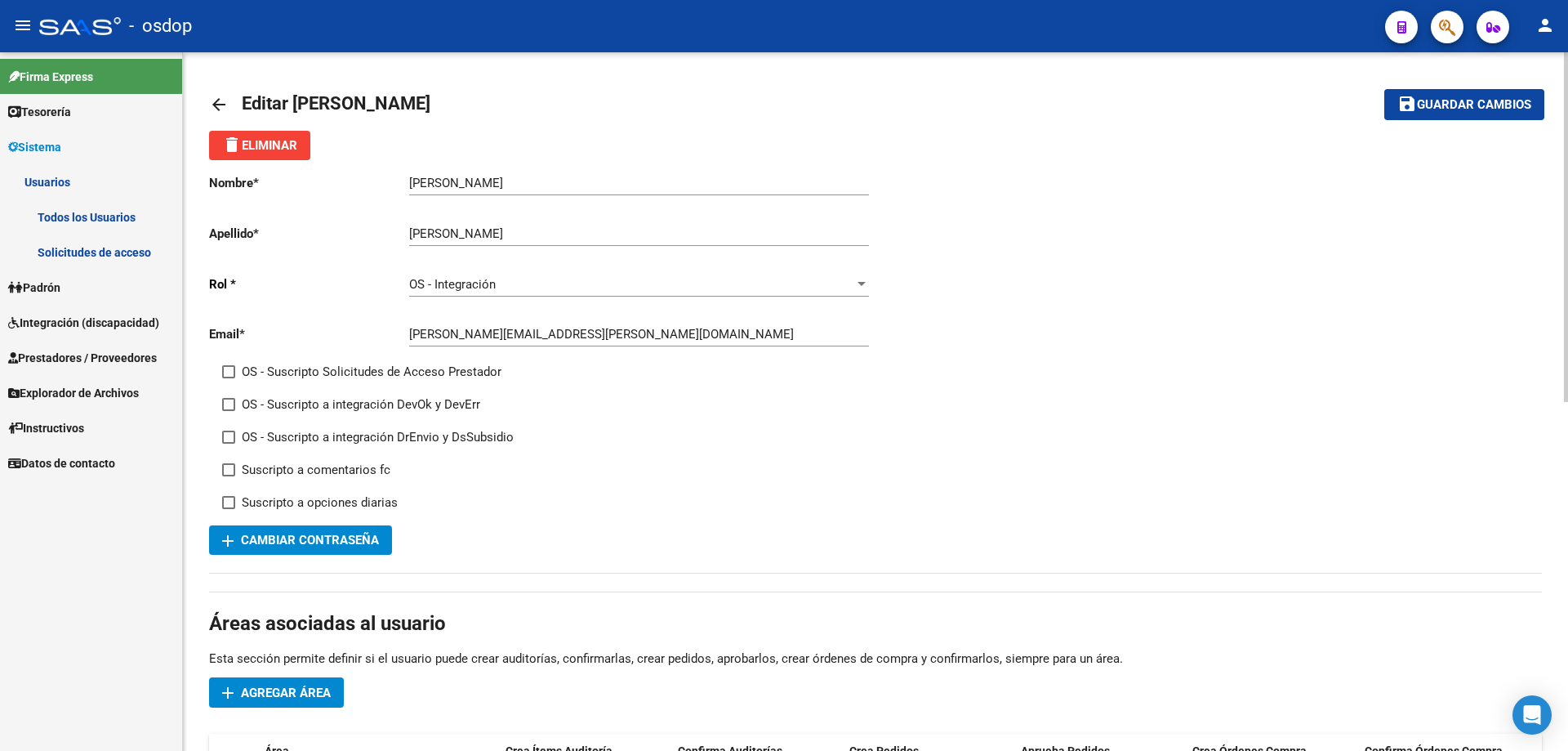
click at [211, 105] on mat-icon "arrow_back" at bounding box center [218, 104] width 19 height 19
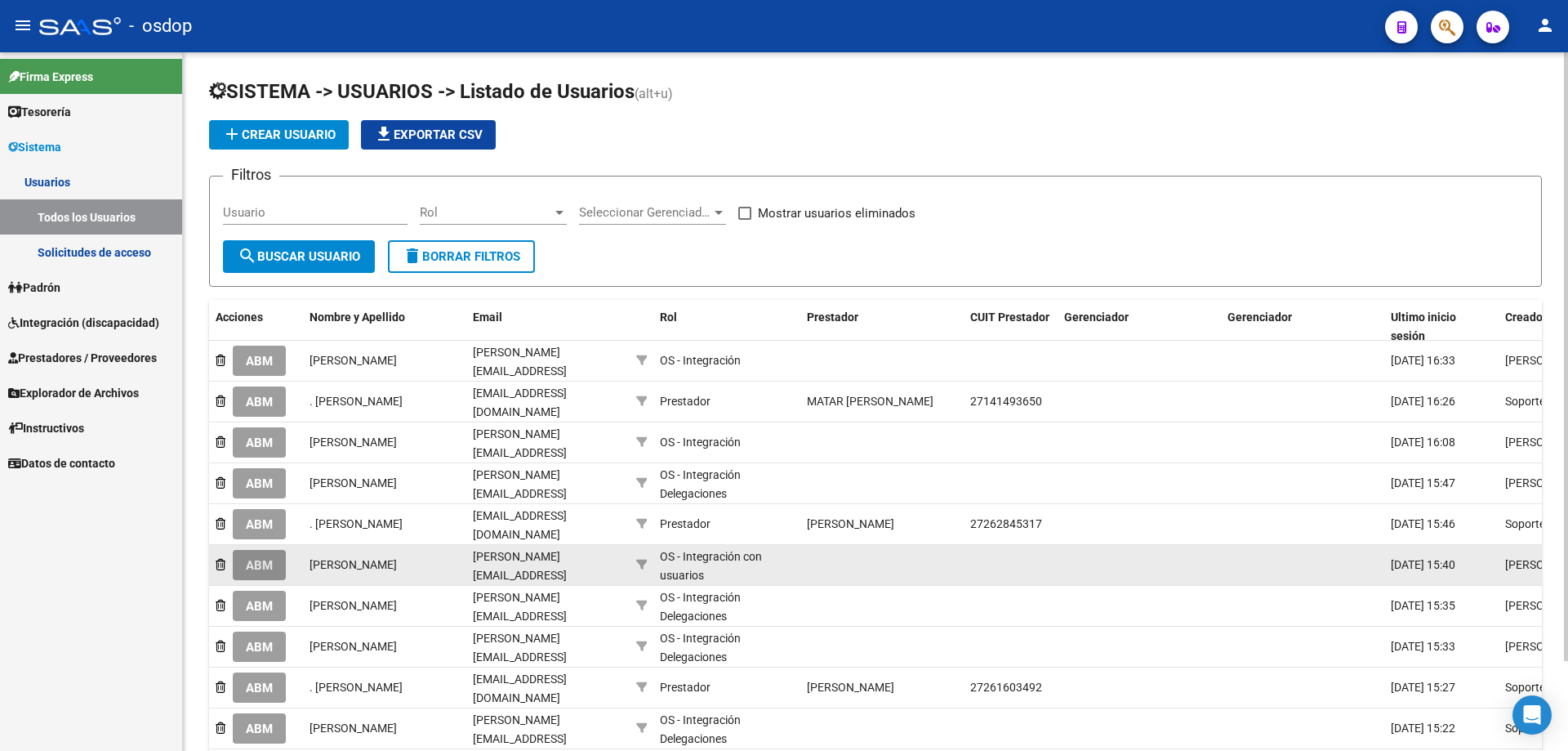
click at [257, 560] on span "ABM" at bounding box center [259, 565] width 27 height 14
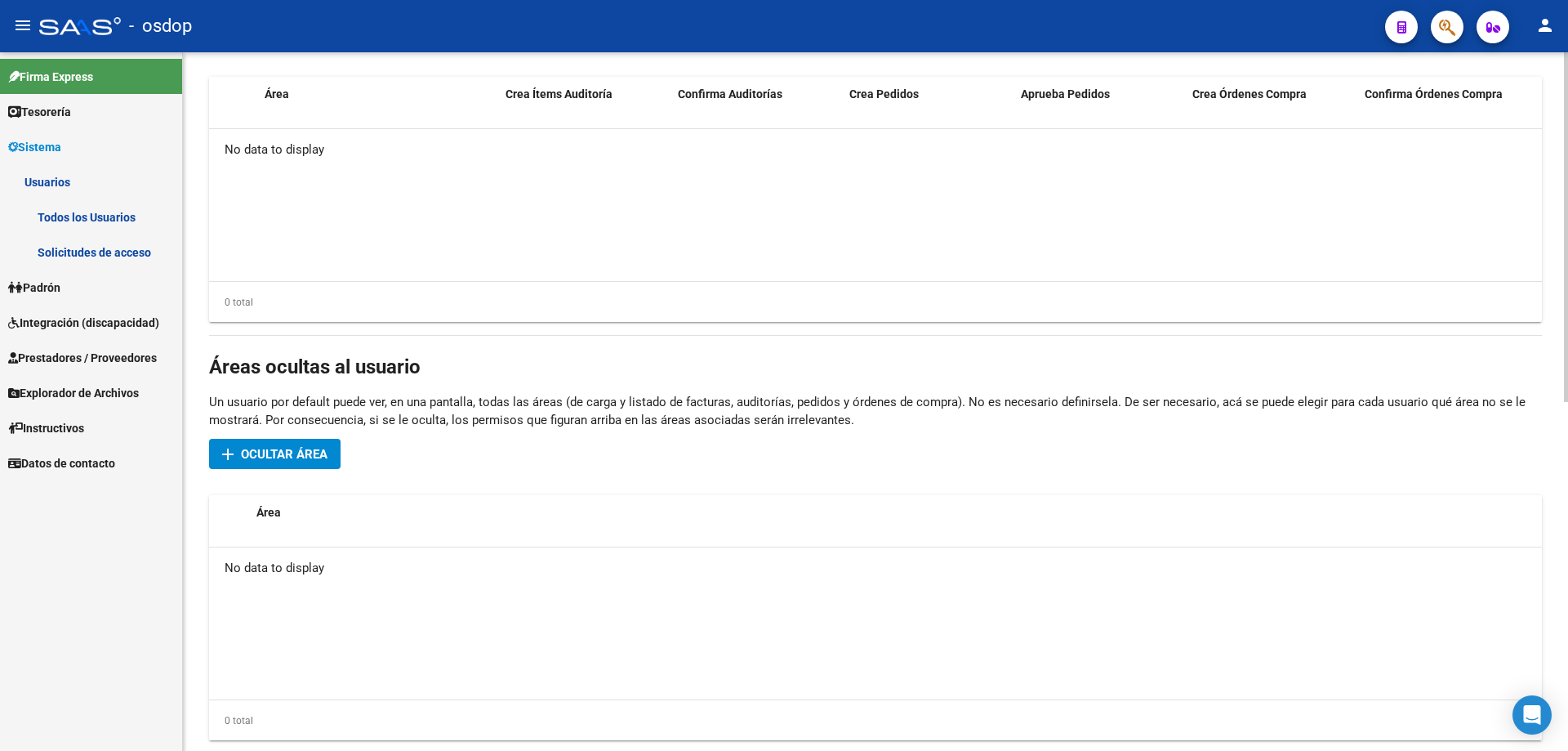
scroll to position [699, 0]
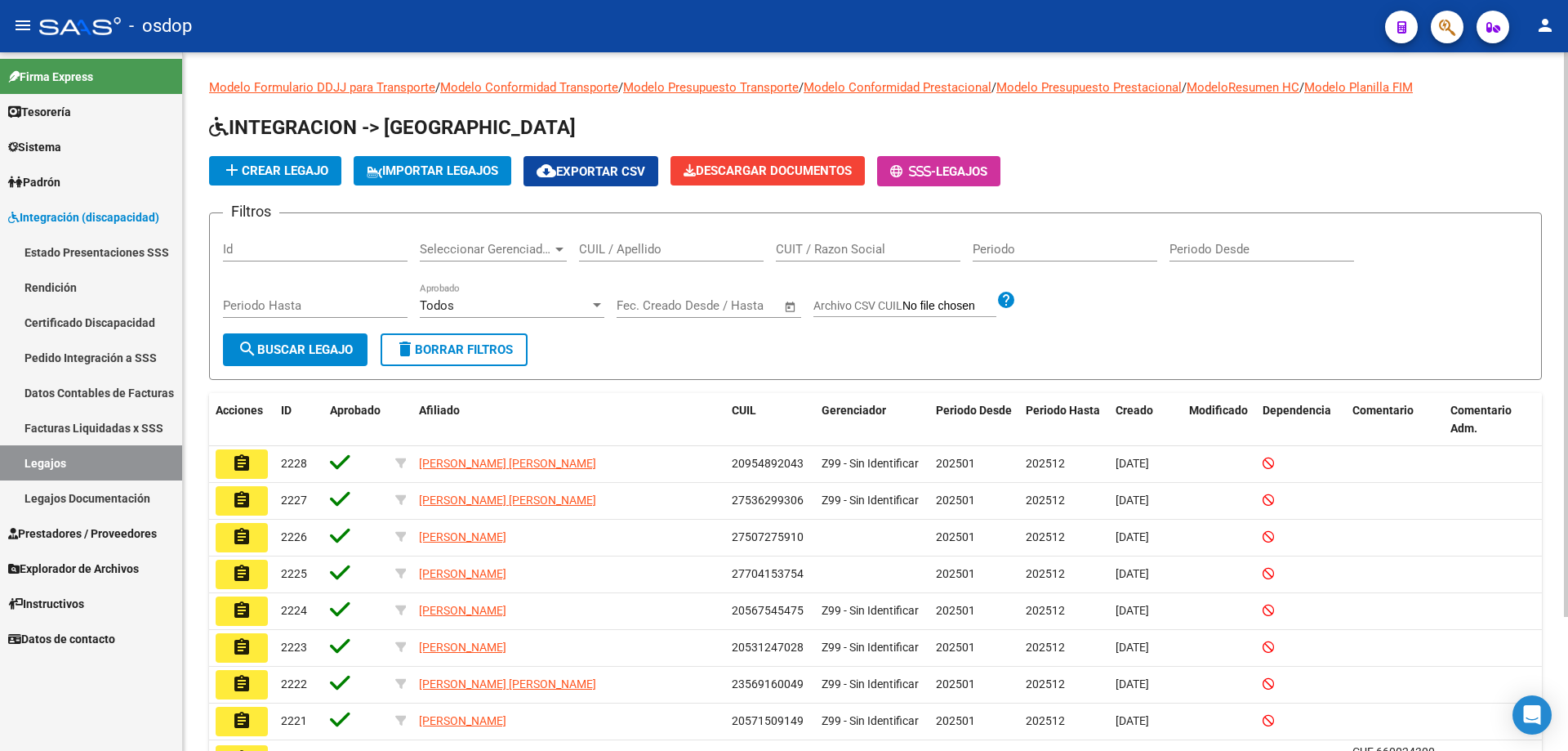
click at [431, 245] on span "Seleccionar Gerenciador" at bounding box center [486, 249] width 132 height 14
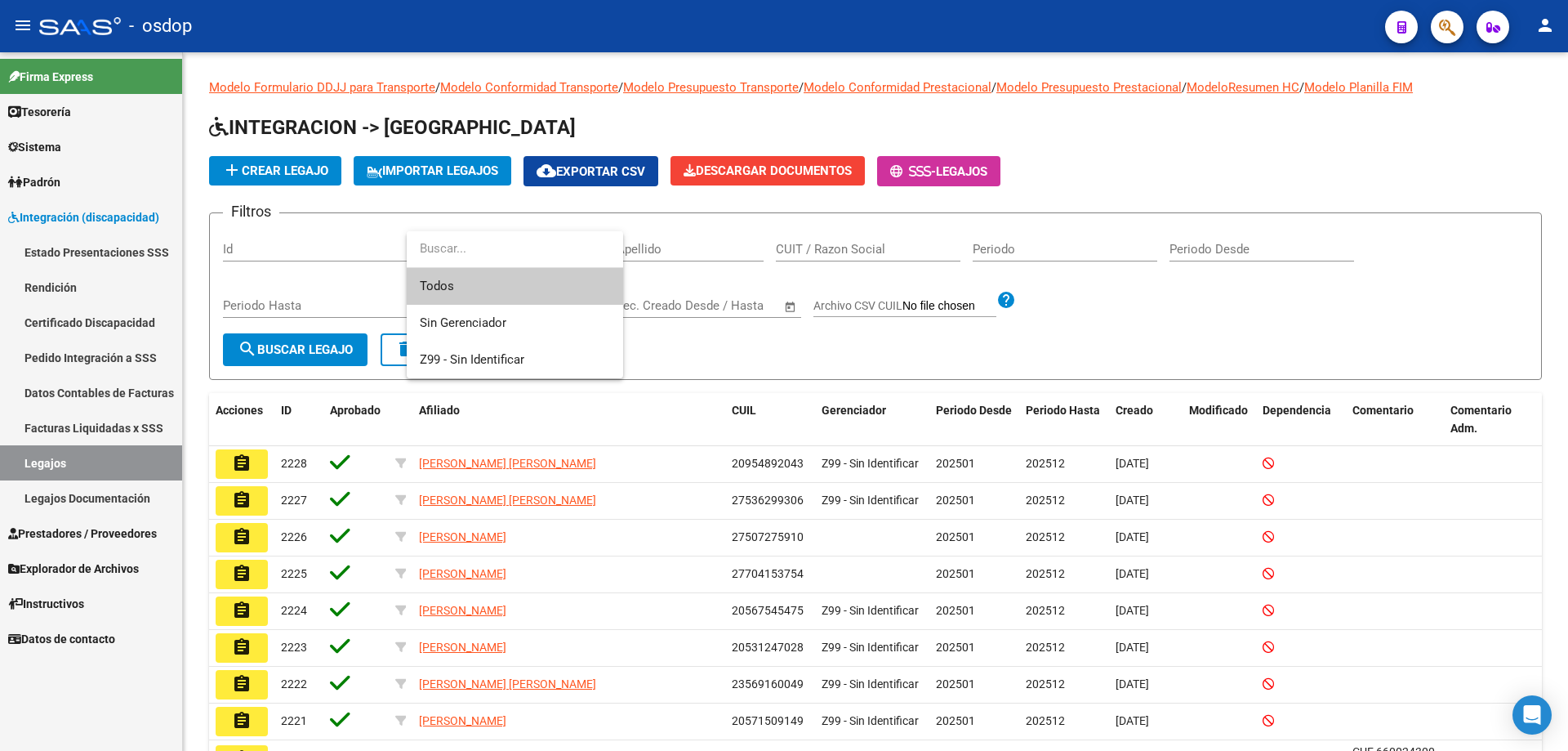
click at [91, 547] on div at bounding box center [784, 376] width 1568 height 751
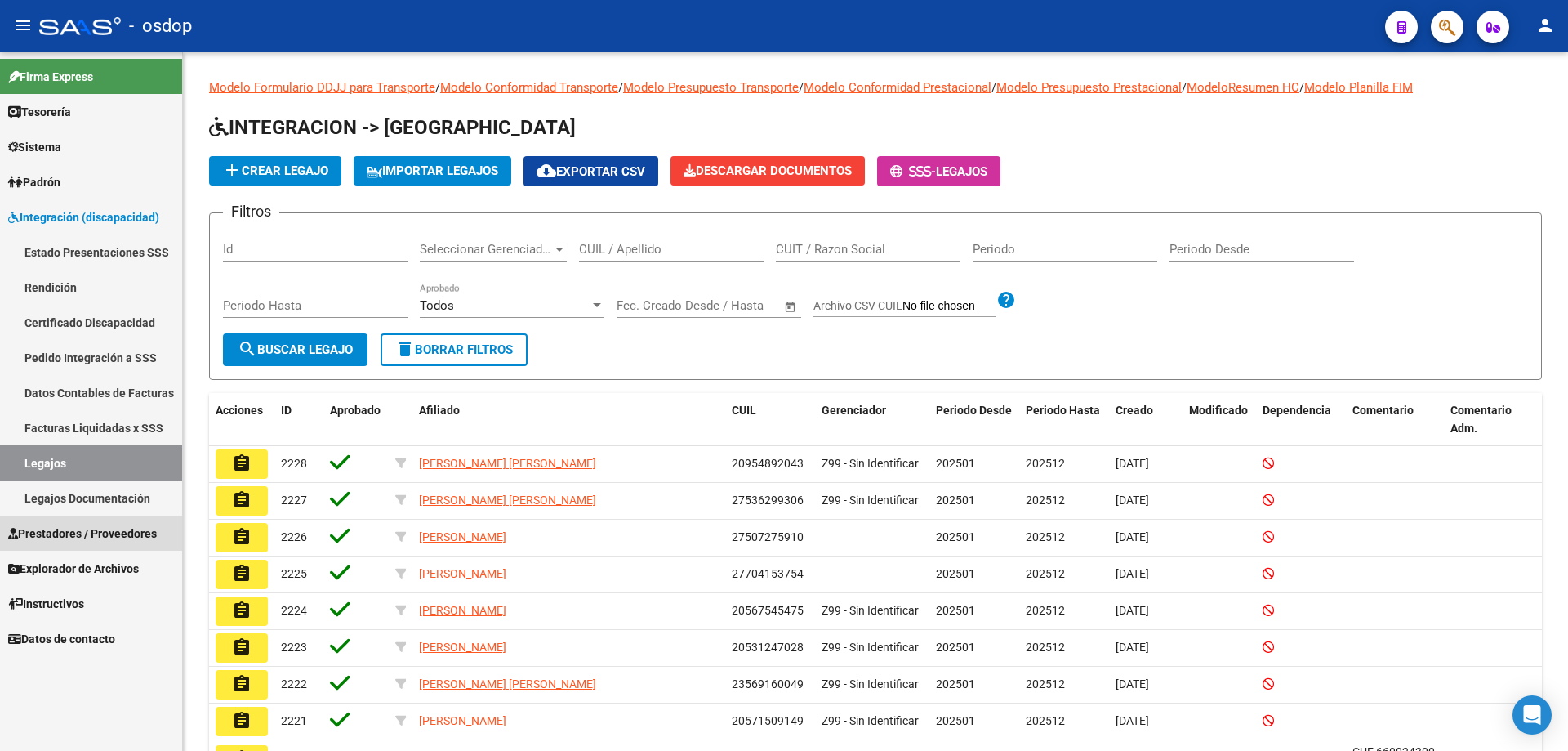
click at [96, 530] on span "Prestadores / Proveedores" at bounding box center [83, 533] width 148 height 18
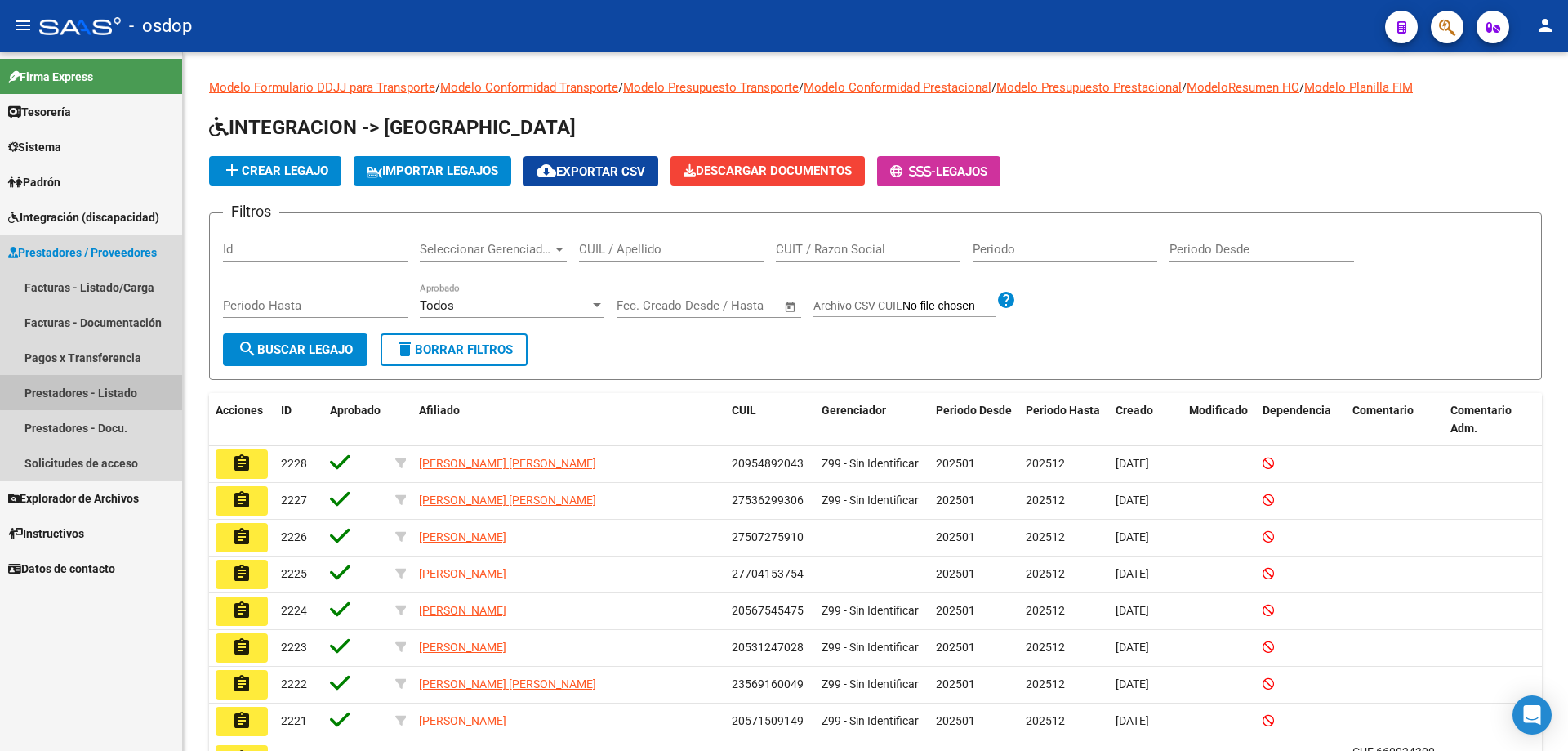
click at [105, 384] on link "Prestadores - Listado" at bounding box center [91, 392] width 182 height 35
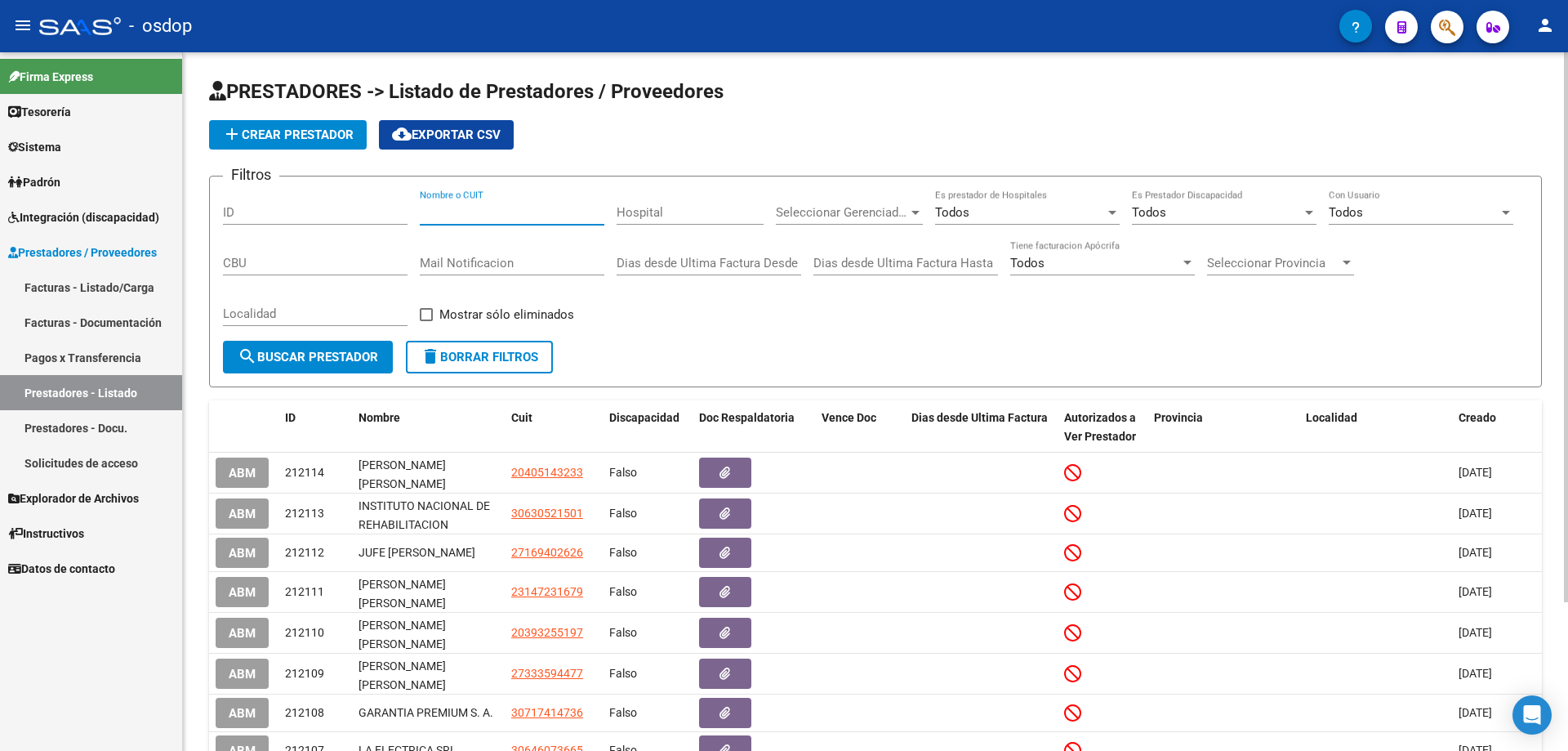
click at [420, 212] on input "Nombre o CUIT" at bounding box center [512, 212] width 185 height 14
paste input "30716237008"
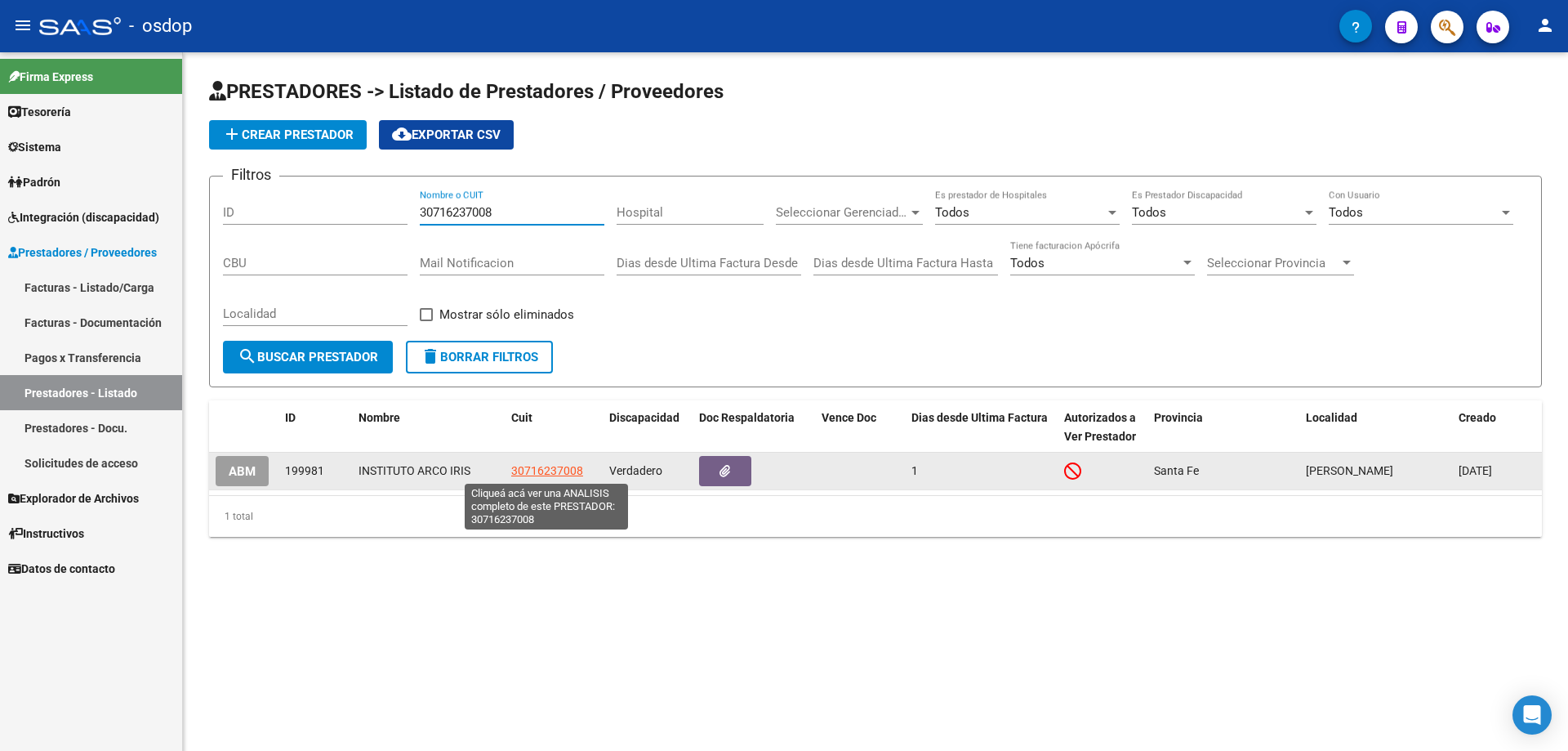
type input "30716237008"
click at [552, 470] on span "30716237008" at bounding box center [547, 470] width 72 height 13
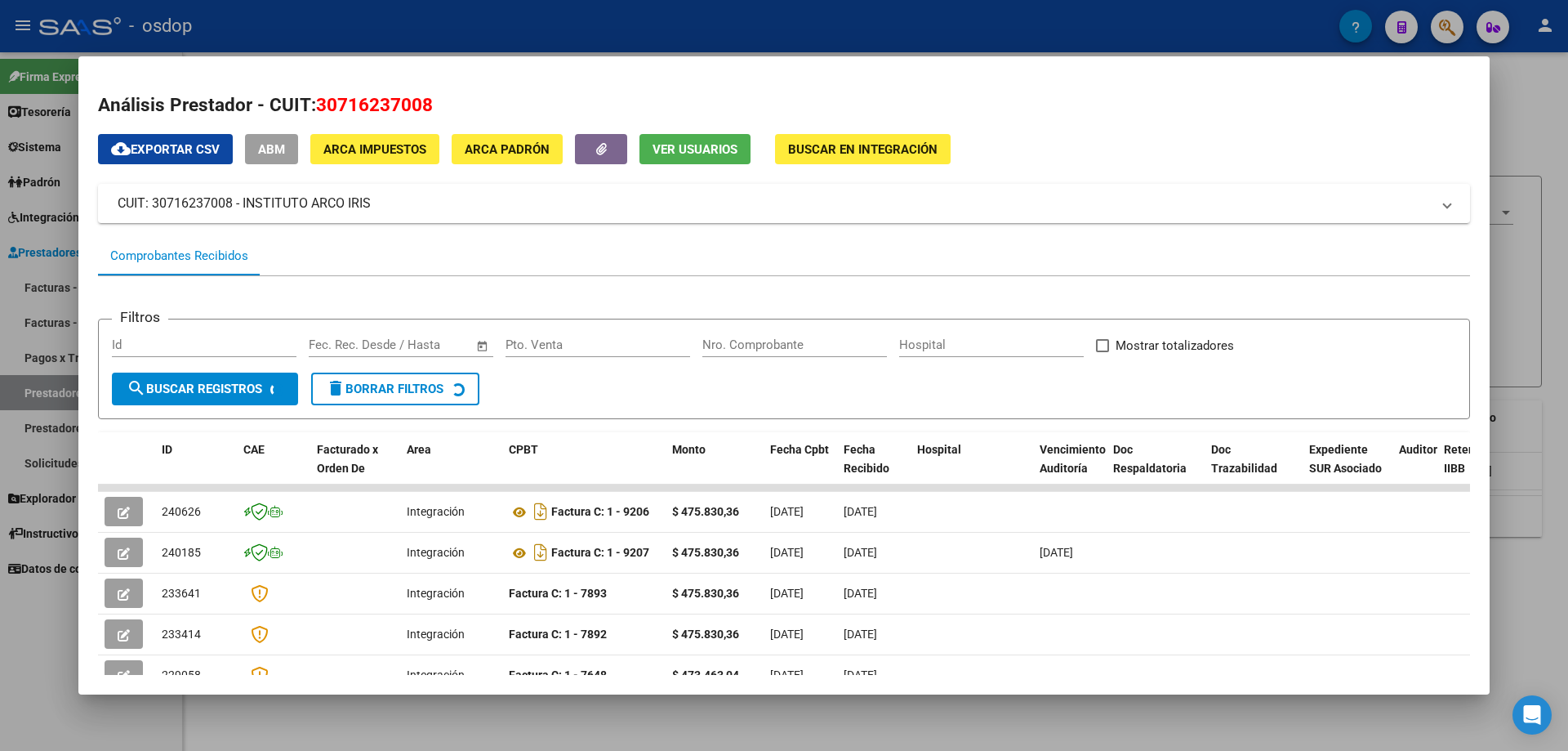
click at [676, 148] on span "Ver Usuarios" at bounding box center [695, 149] width 85 height 14
